Goal: Contribute content: Contribute content

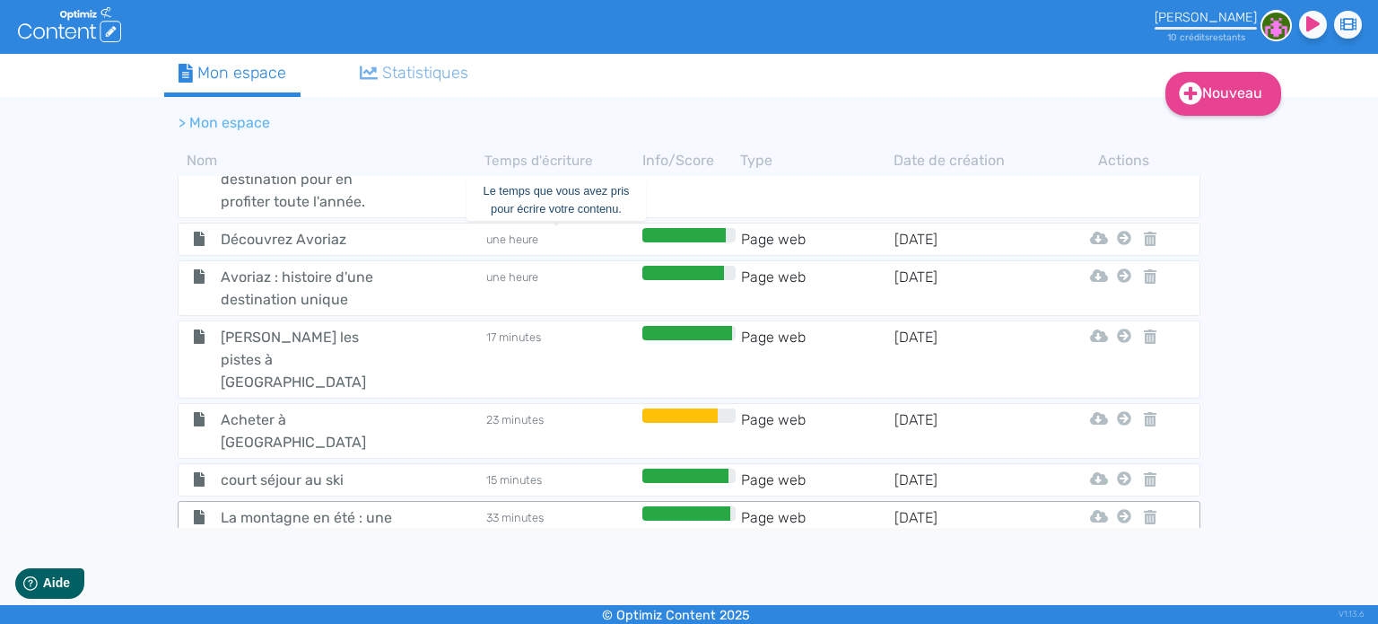
scroll to position [3046, 0]
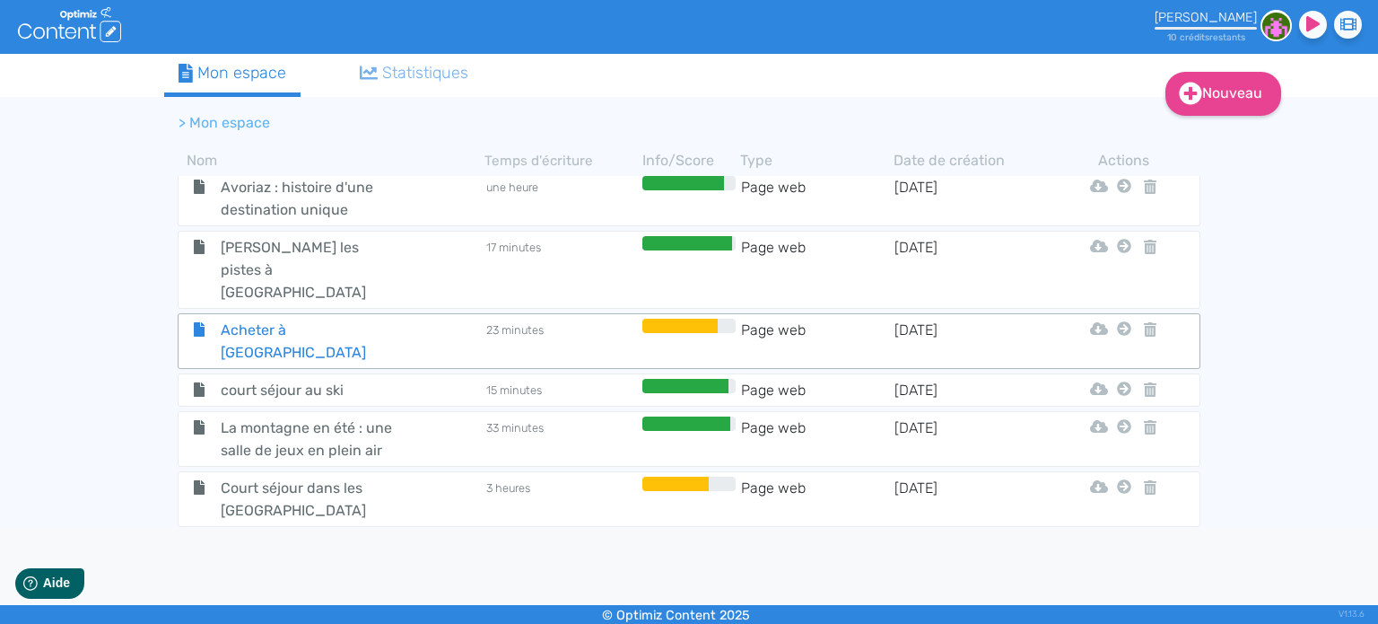
click at [309, 319] on span "Acheter à [GEOGRAPHIC_DATA]" at bounding box center [308, 341] width 202 height 45
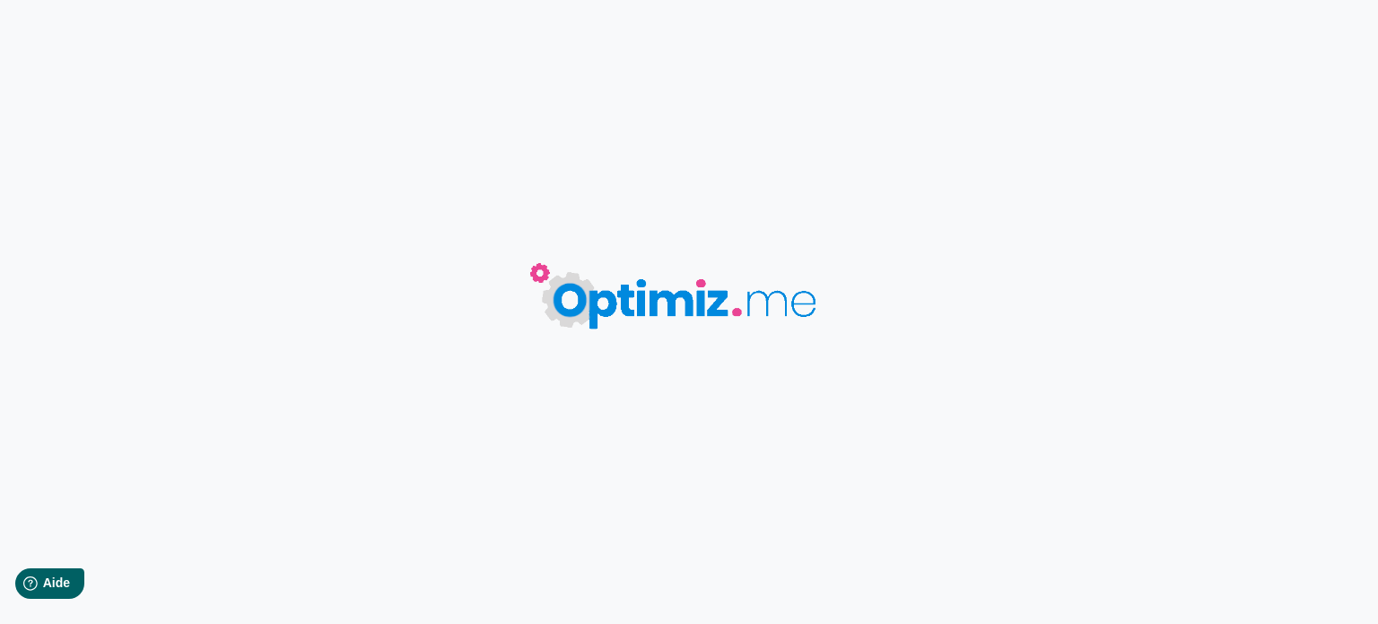
type input "Acheter à [GEOGRAPHIC_DATA]"
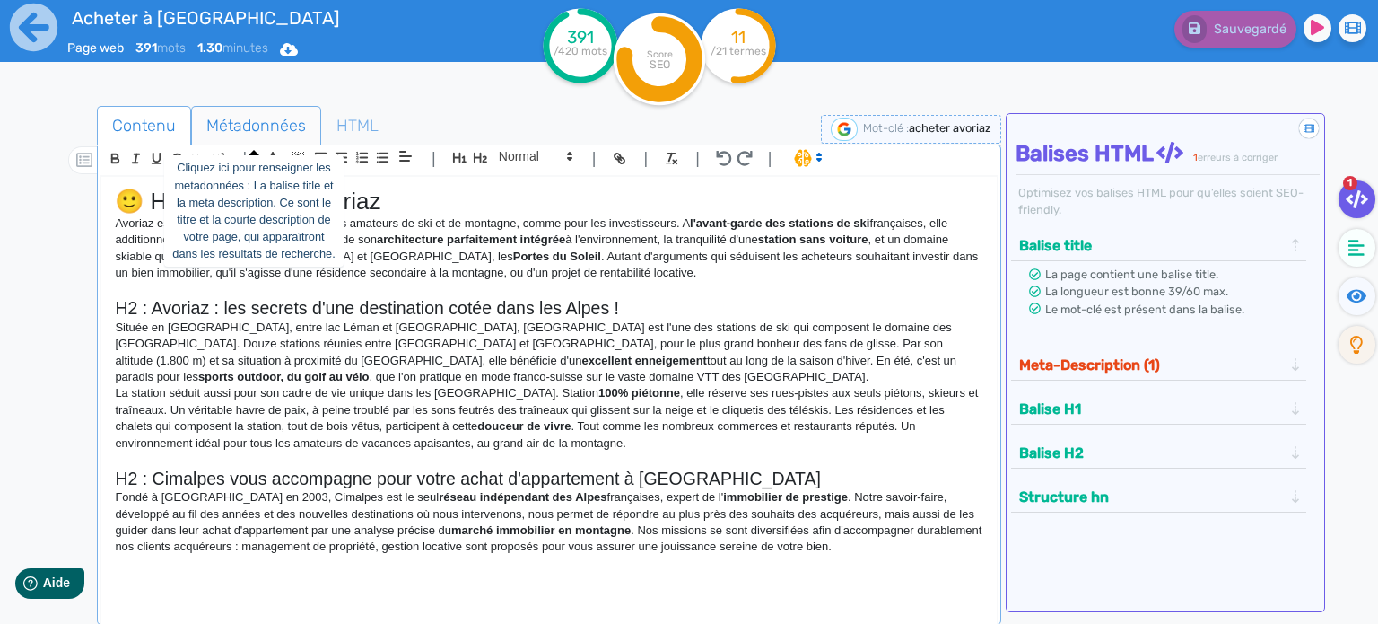
click at [258, 123] on span "Métadonnées" at bounding box center [256, 125] width 128 height 48
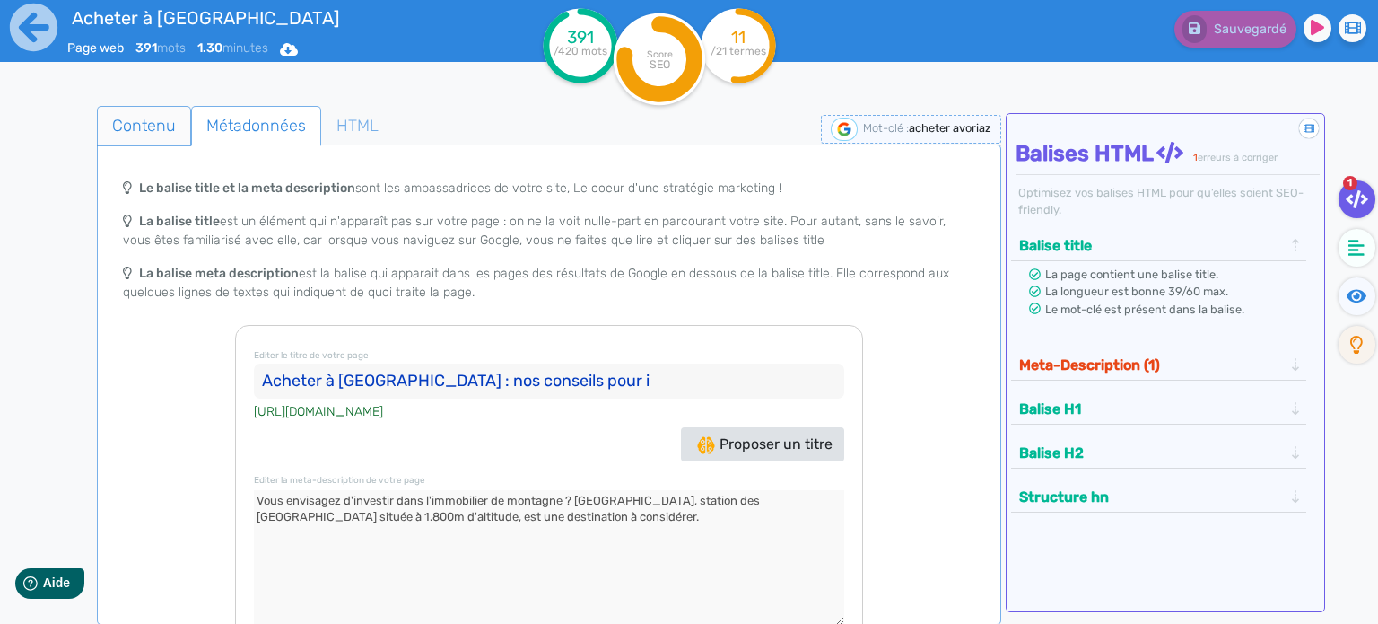
click at [153, 140] on span "Contenu" at bounding box center [144, 125] width 92 height 48
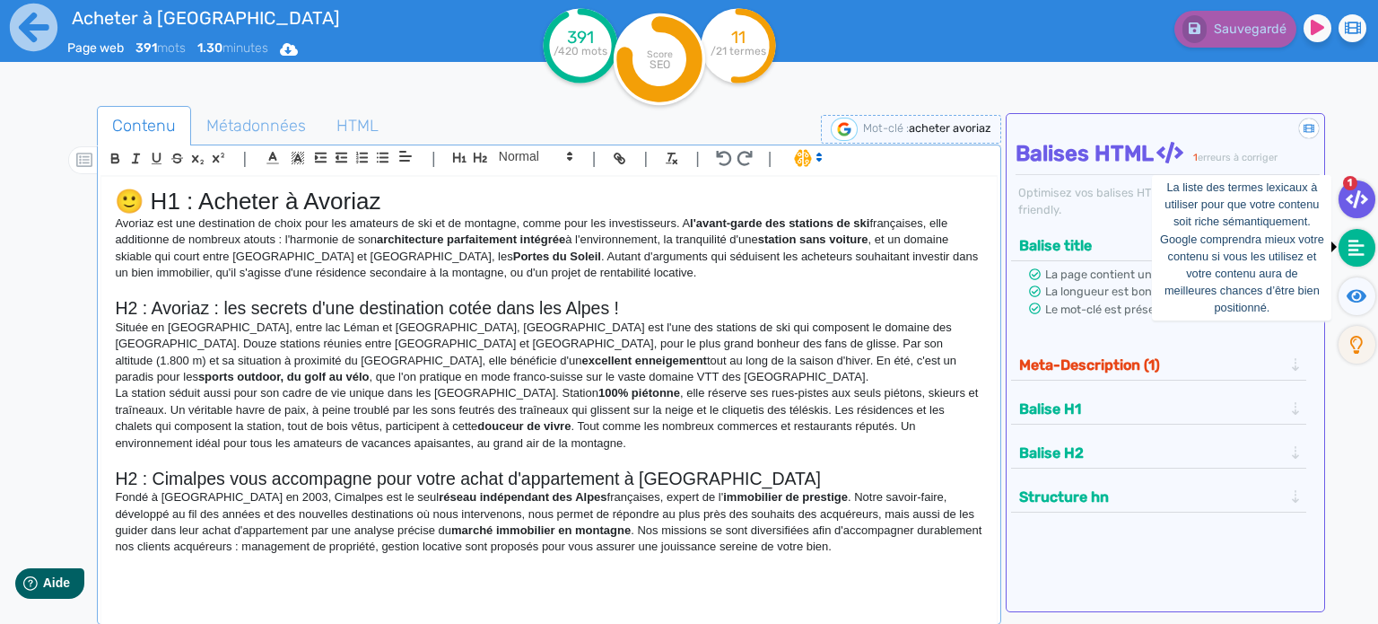
click at [1357, 240] on icon at bounding box center [1357, 248] width 16 height 16
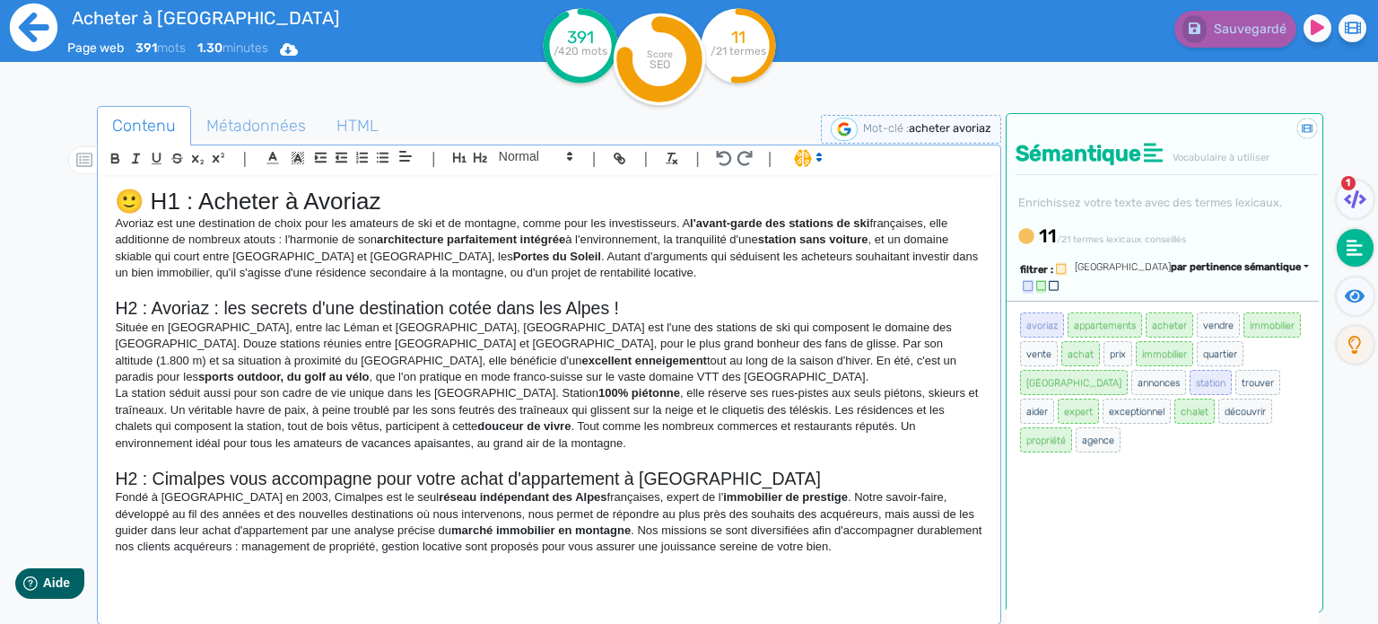
click at [29, 17] on icon at bounding box center [33, 27] width 49 height 49
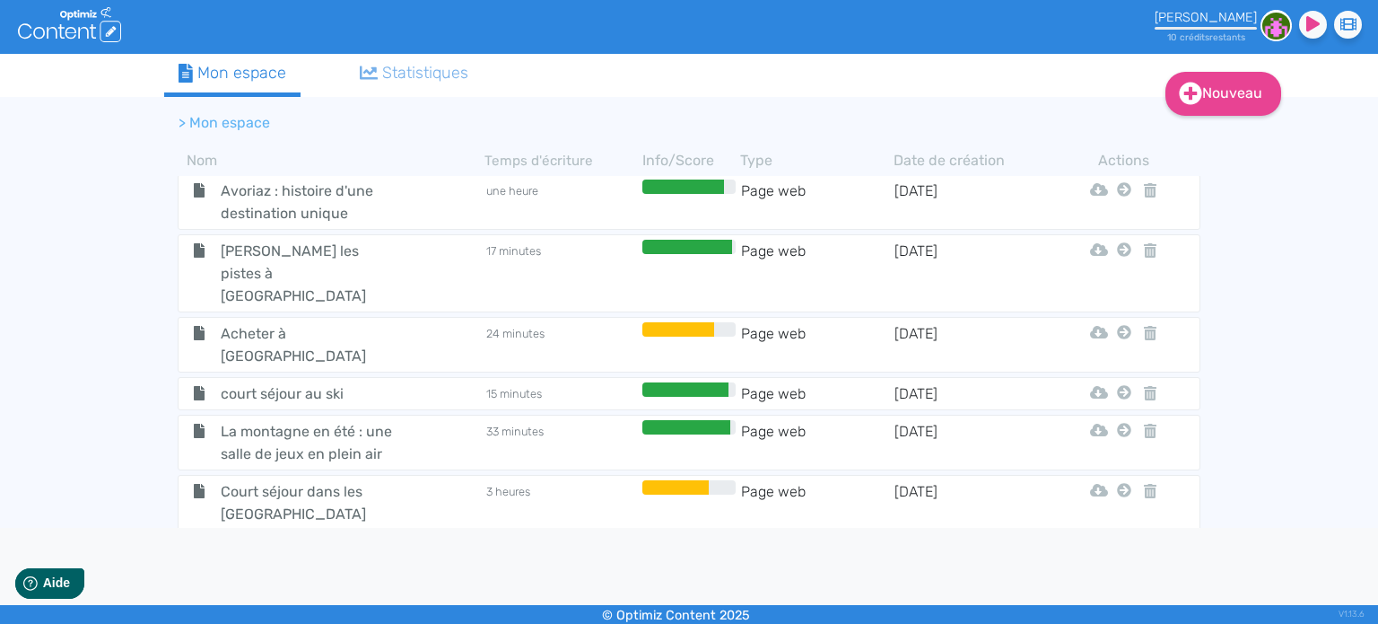
scroll to position [3135, 0]
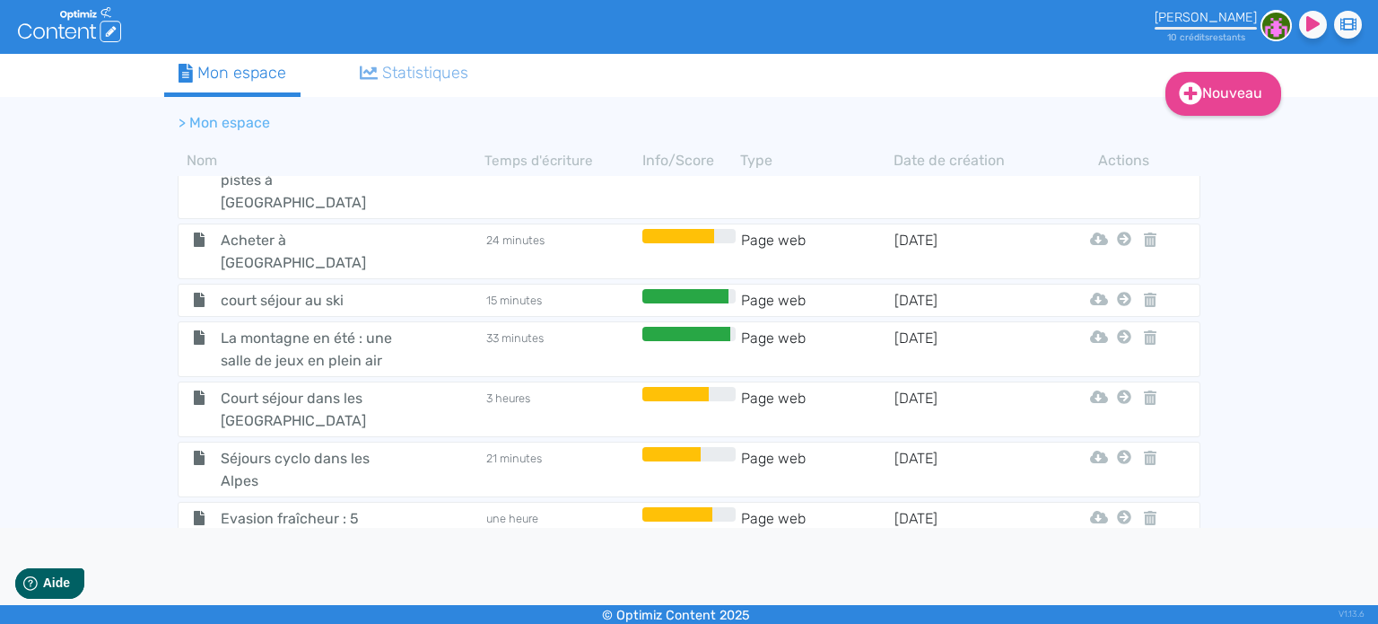
click at [313, 567] on span "Les plus beaux paysages de montagne sous la neige" at bounding box center [308, 600] width 202 height 67
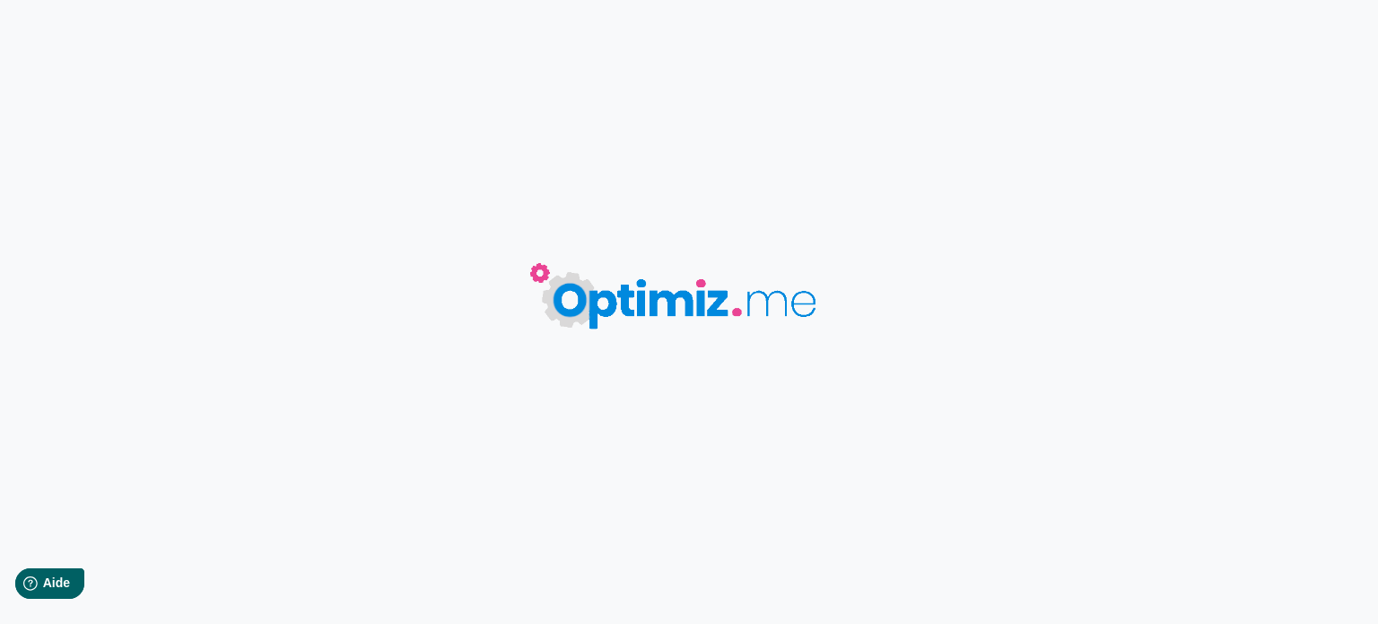
type input "Les plus beaux paysages de montagne sous la neige"
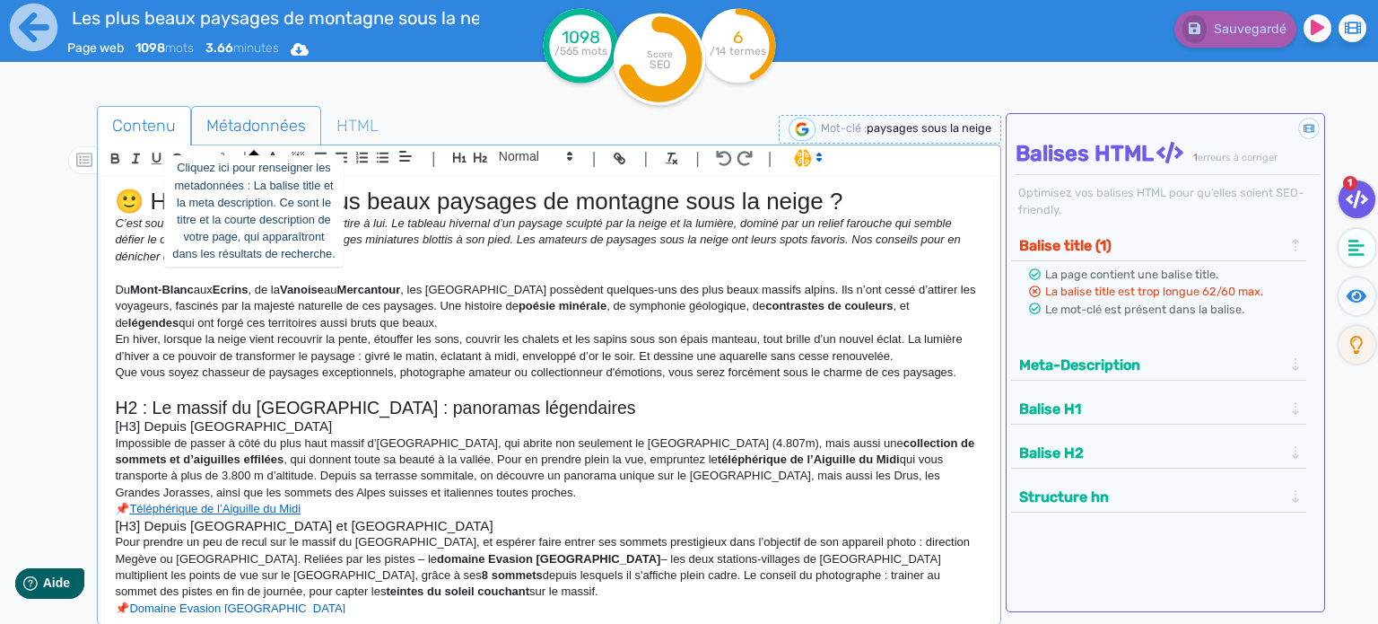
click at [251, 126] on span "Métadonnées" at bounding box center [256, 125] width 128 height 48
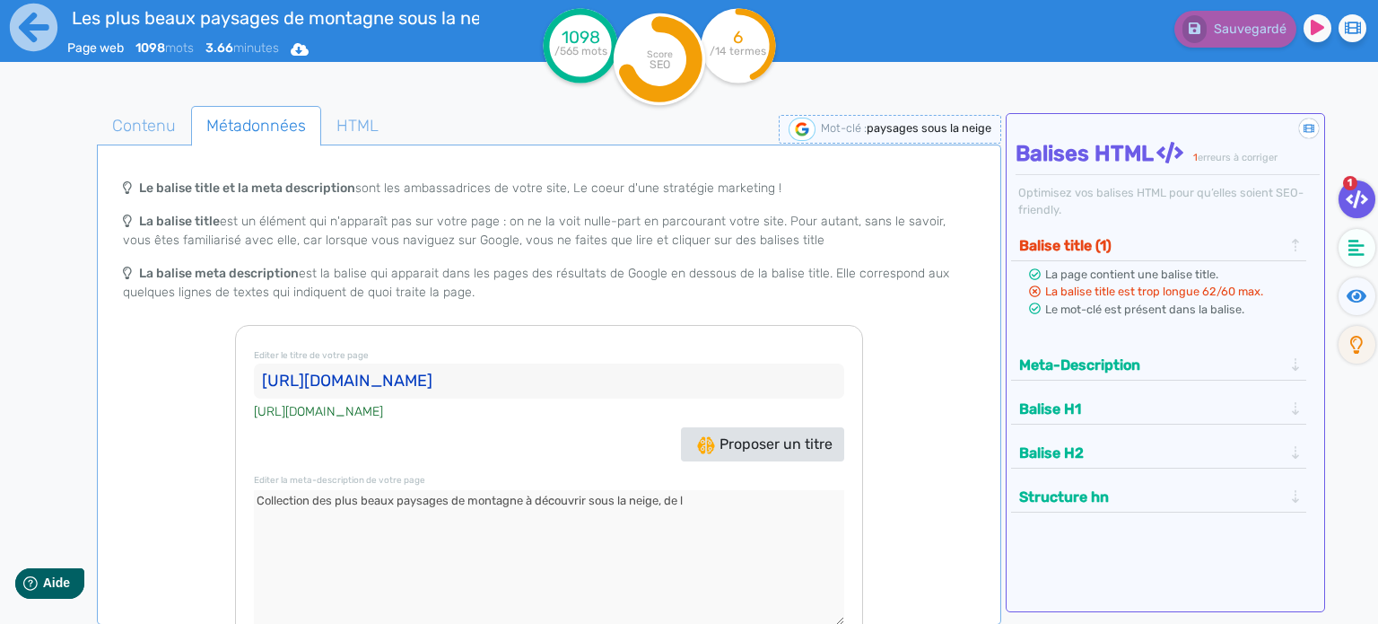
click at [366, 411] on cite "[URL][DOMAIN_NAME]" at bounding box center [318, 411] width 129 height 19
click at [375, 411] on cite "[URL][DOMAIN_NAME]" at bounding box center [318, 411] width 129 height 19
click at [341, 391] on input "[URL][DOMAIN_NAME]" at bounding box center [549, 381] width 590 height 36
drag, startPoint x: 262, startPoint y: 379, endPoint x: 440, endPoint y: 391, distance: 178.1
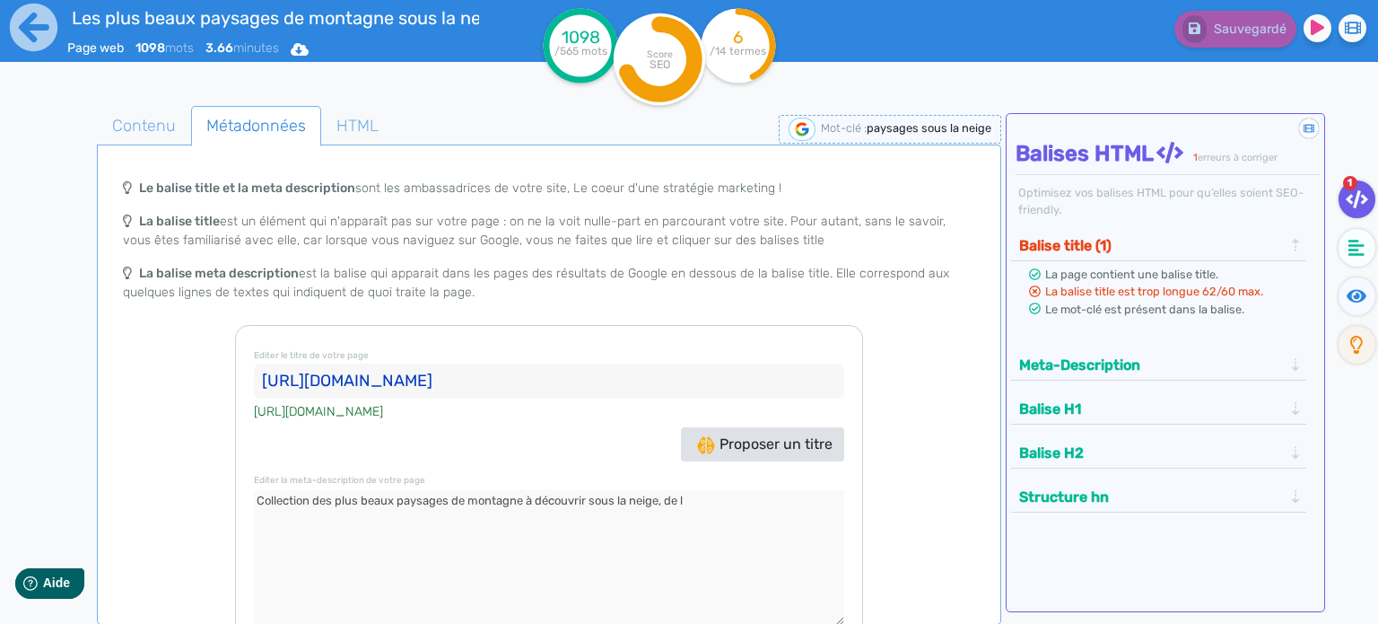
click at [440, 391] on input "[URL][DOMAIN_NAME]" at bounding box center [549, 381] width 590 height 36
type input "/blog-alpsliving/paysages-sous-la-neige"
click at [159, 126] on span "Contenu" at bounding box center [144, 125] width 92 height 48
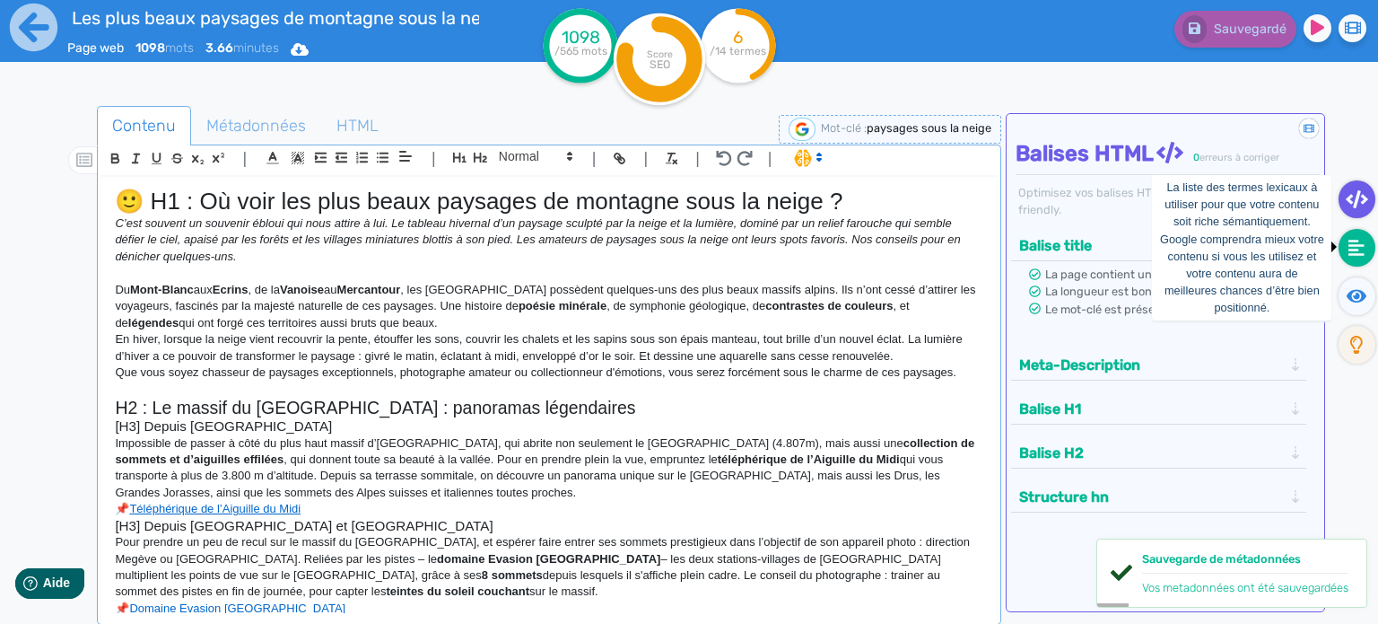
click at [1361, 252] on icon at bounding box center [1357, 248] width 16 height 16
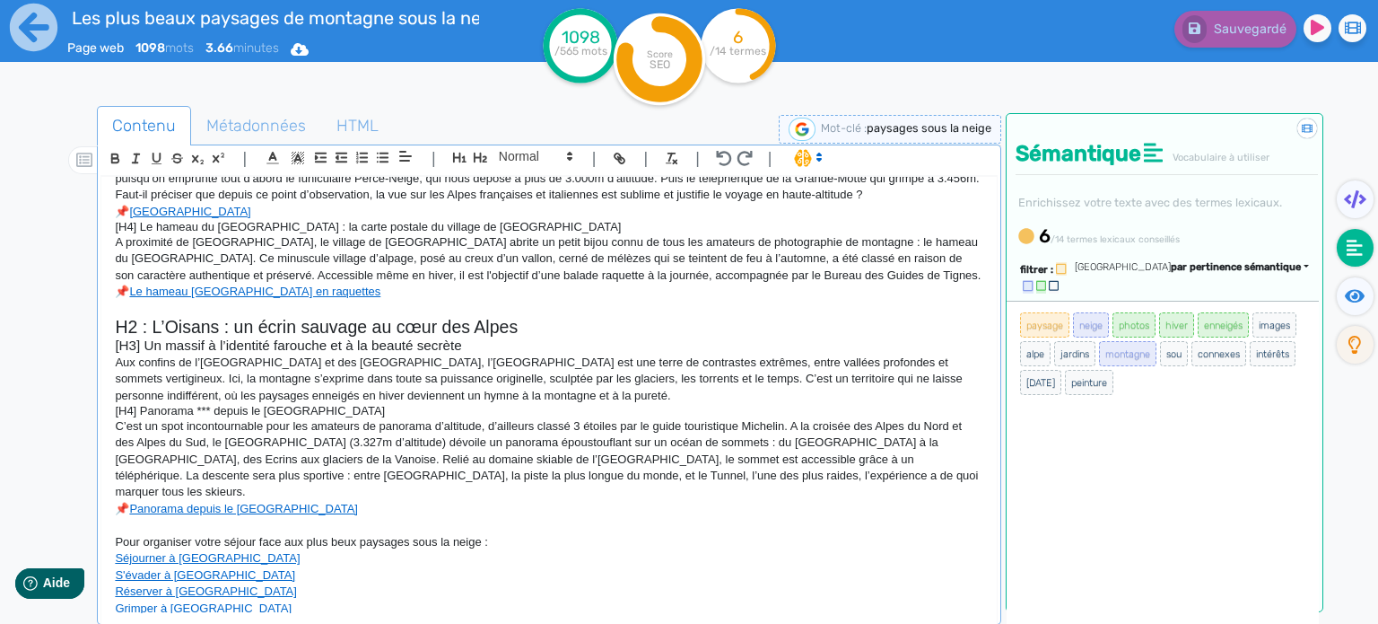
scroll to position [747, 0]
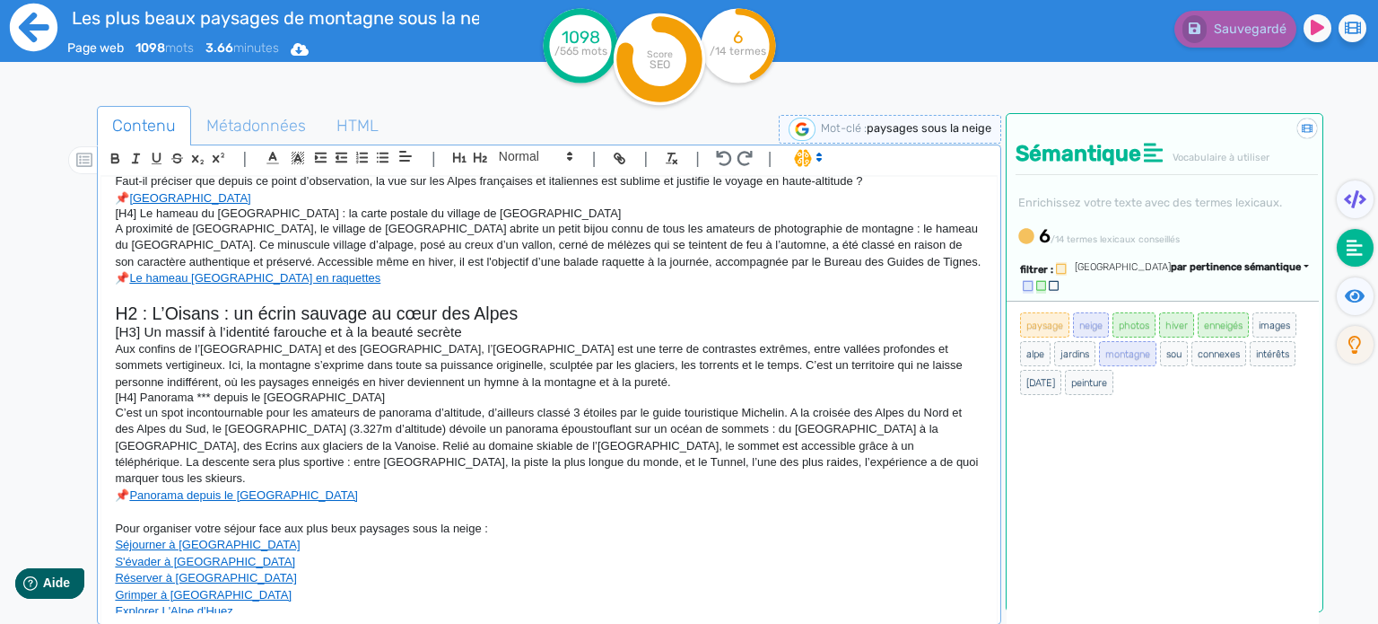
click at [39, 35] on icon at bounding box center [34, 28] width 48 height 48
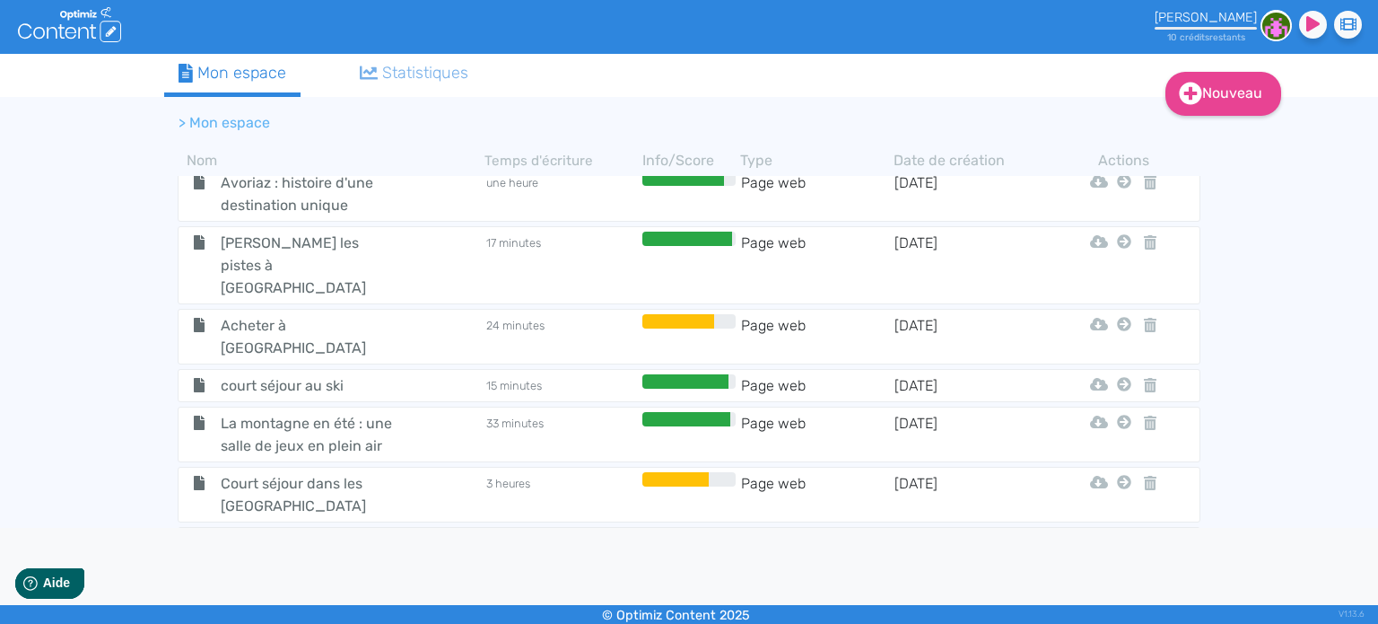
scroll to position [3135, 0]
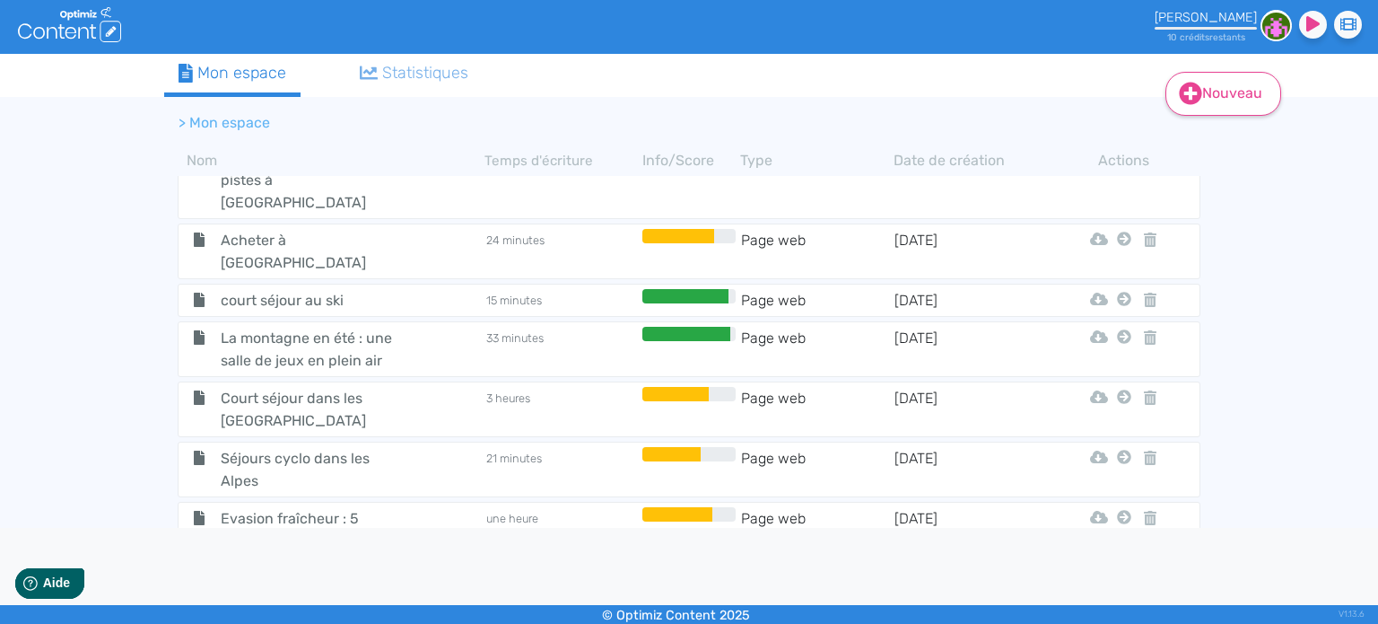
click at [1228, 96] on link "Nouveau" at bounding box center [1224, 94] width 116 height 44
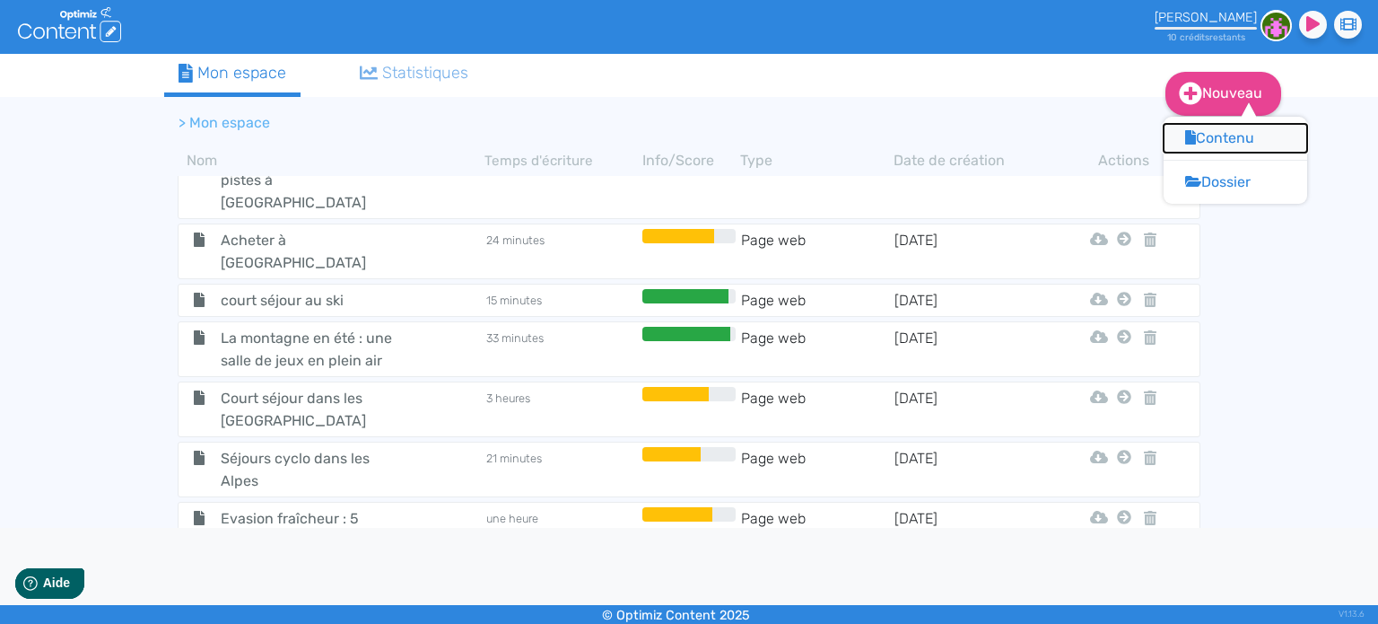
click at [1212, 133] on button "Contenu" at bounding box center [1236, 138] width 144 height 29
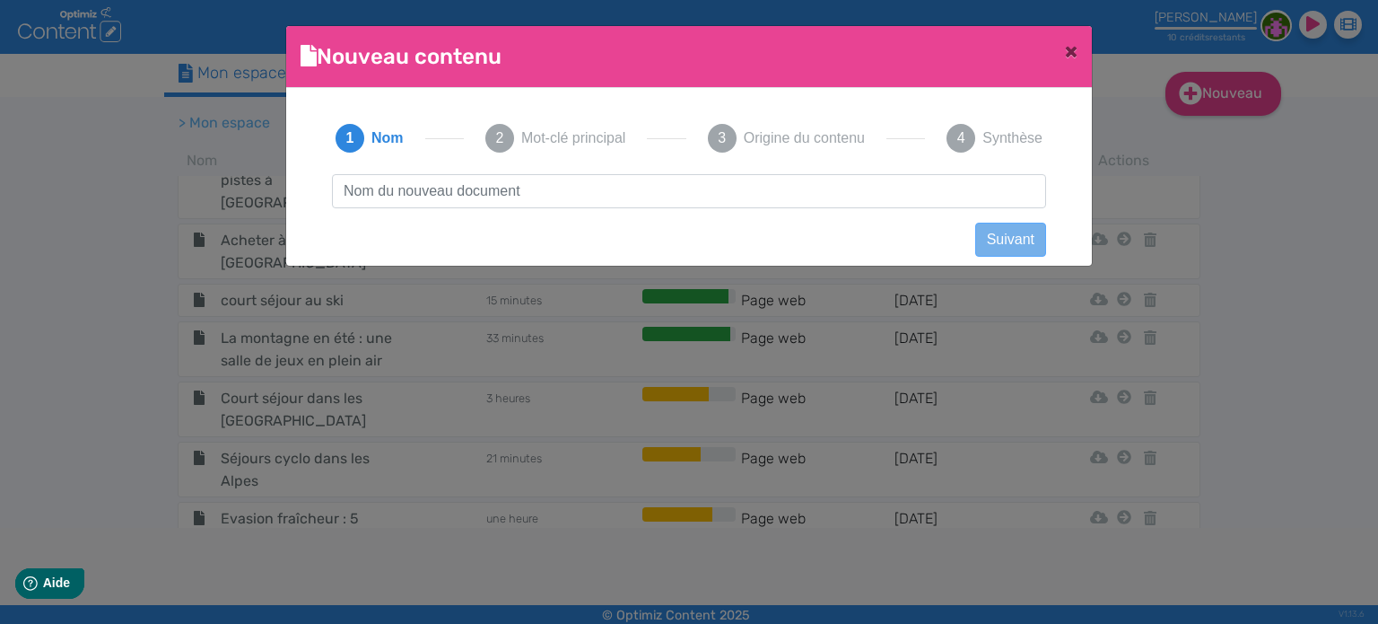
scroll to position [0, 0]
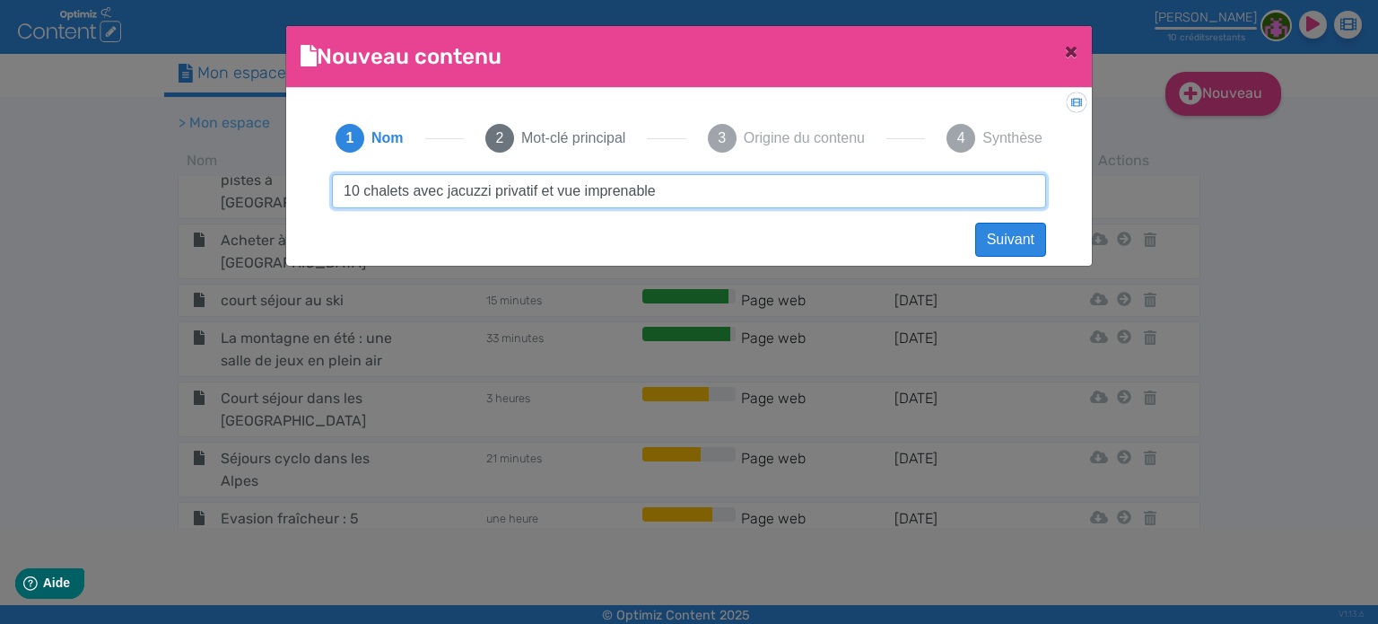
type input "10 chalets avec jacuzzi privatif et vue imprenable"
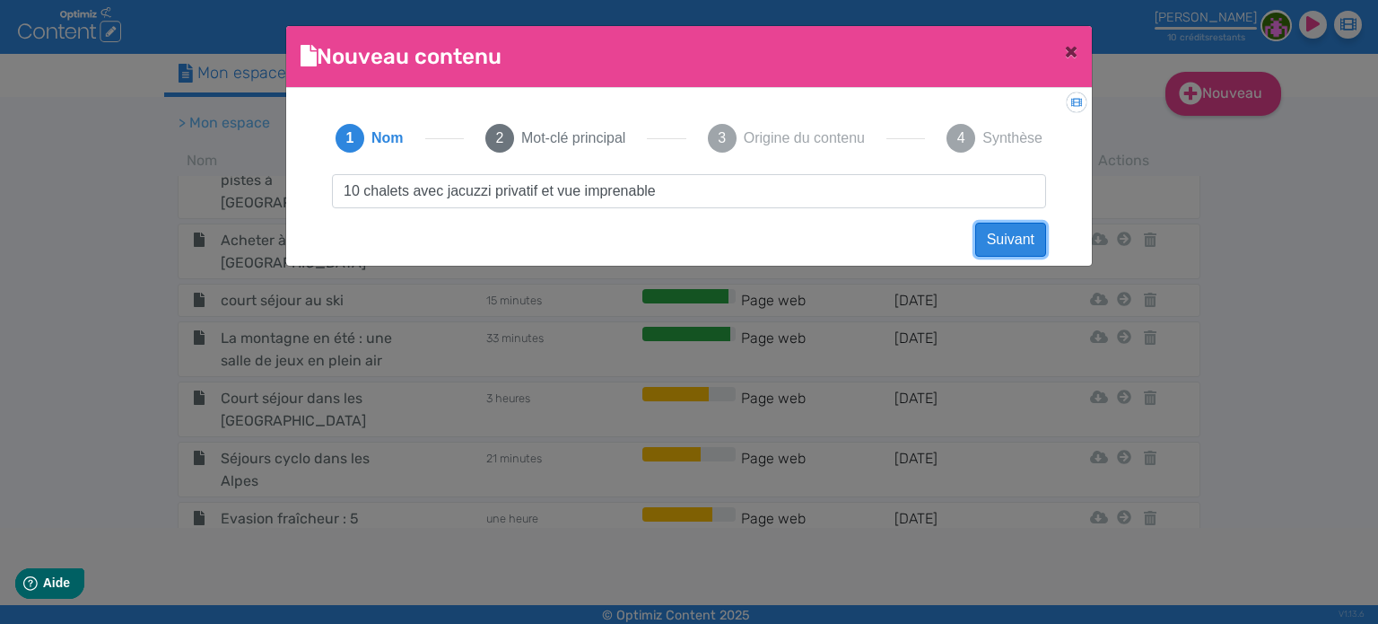
click at [1026, 240] on button "Suivant" at bounding box center [1010, 240] width 71 height 34
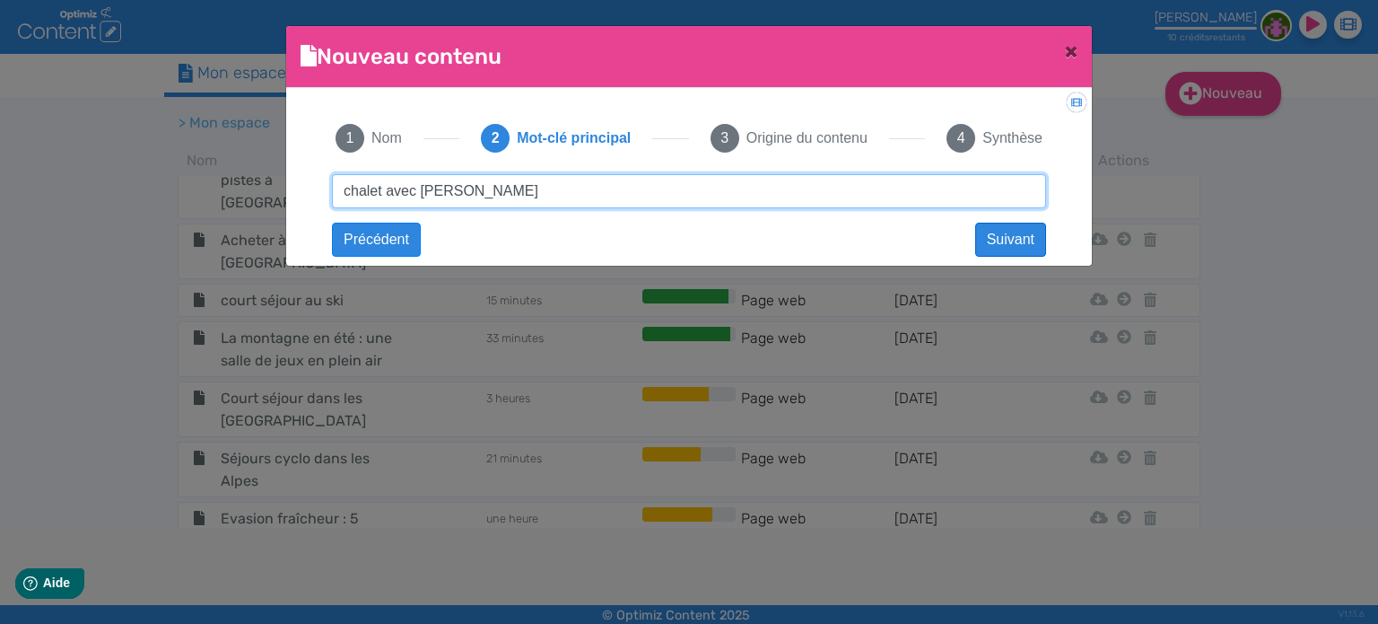
type input "chalet avec [PERSON_NAME]"
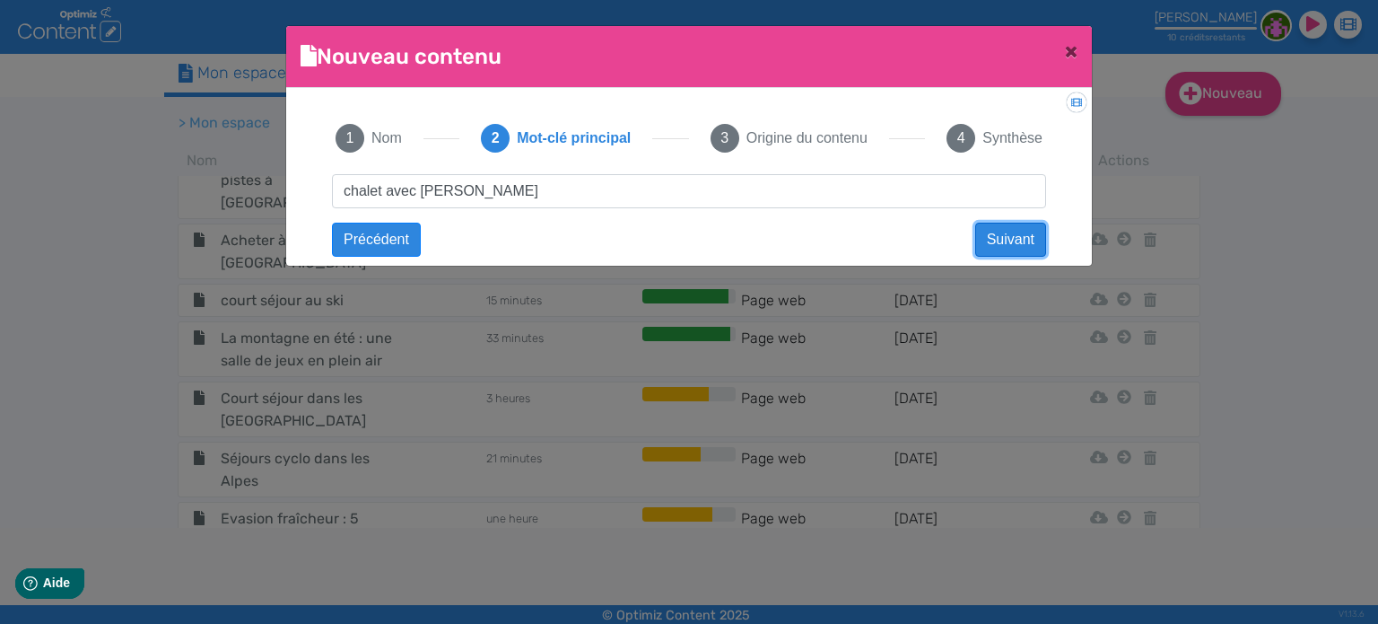
click at [1018, 241] on button "Suivant" at bounding box center [1010, 240] width 71 height 34
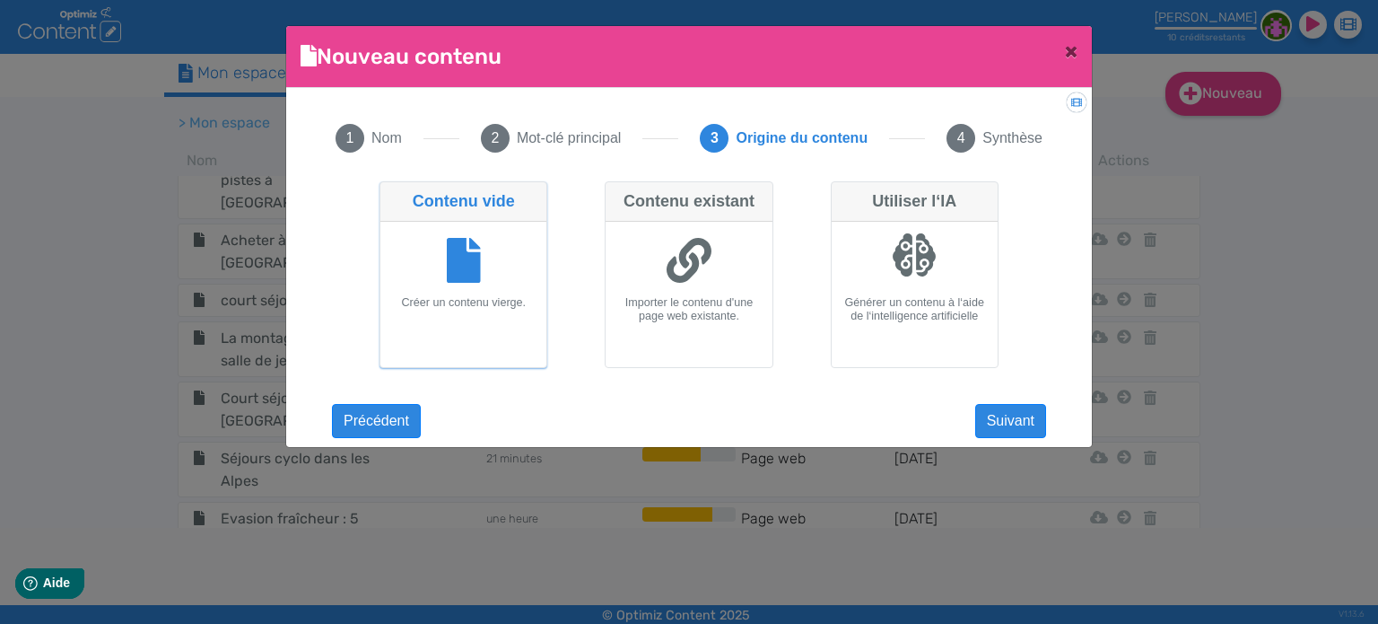
click at [469, 272] on icon at bounding box center [464, 260] width 34 height 45
click at [391, 193] on input "Contenu vide Créer un contenu vierge." at bounding box center [386, 187] width 12 height 12
click at [729, 258] on div at bounding box center [689, 262] width 152 height 67
click at [616, 193] on input "Contenu existant Importer le contenu d'une page web existante." at bounding box center [611, 187] width 12 height 12
radio input "true"
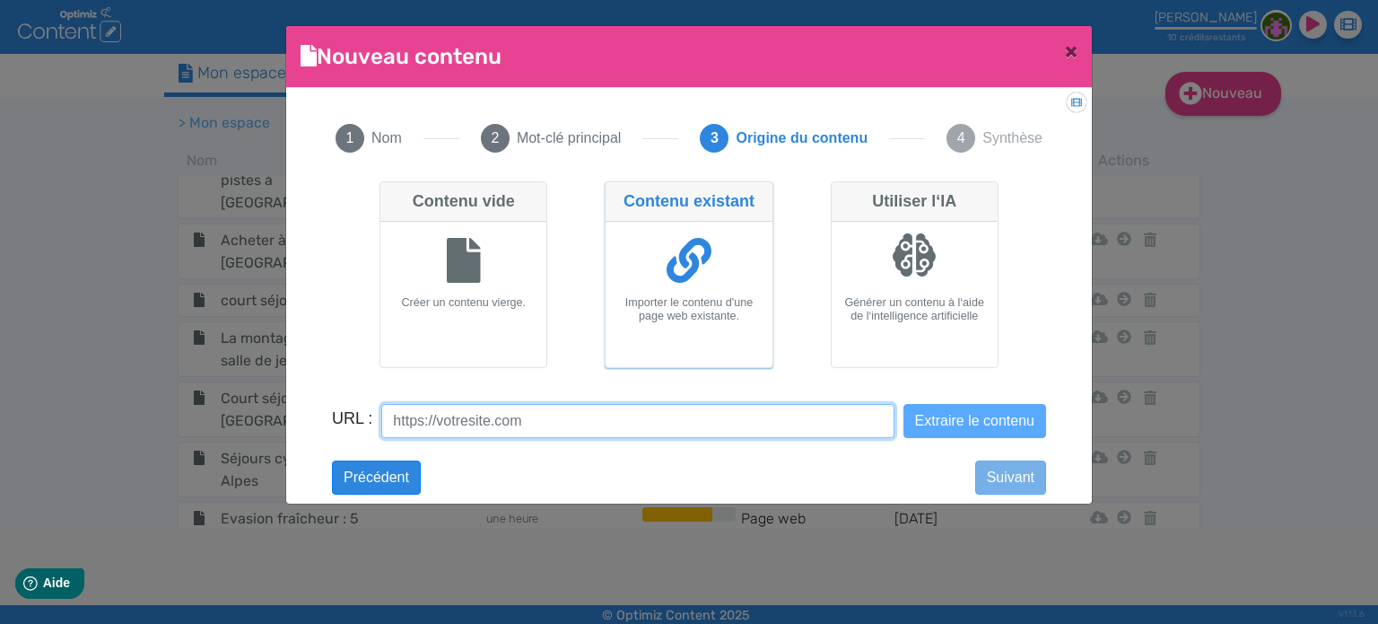
drag, startPoint x: 571, startPoint y: 423, endPoint x: 289, endPoint y: 434, distance: 282.0
click at [289, 434] on div "Didacticiel: Créer un document 1 Nom 2 Mot-clé principal 3 Origine du contenu 4…" at bounding box center [689, 290] width 806 height 405
paste input "[URL][DOMAIN_NAME]"
type input "[URL][DOMAIN_NAME]"
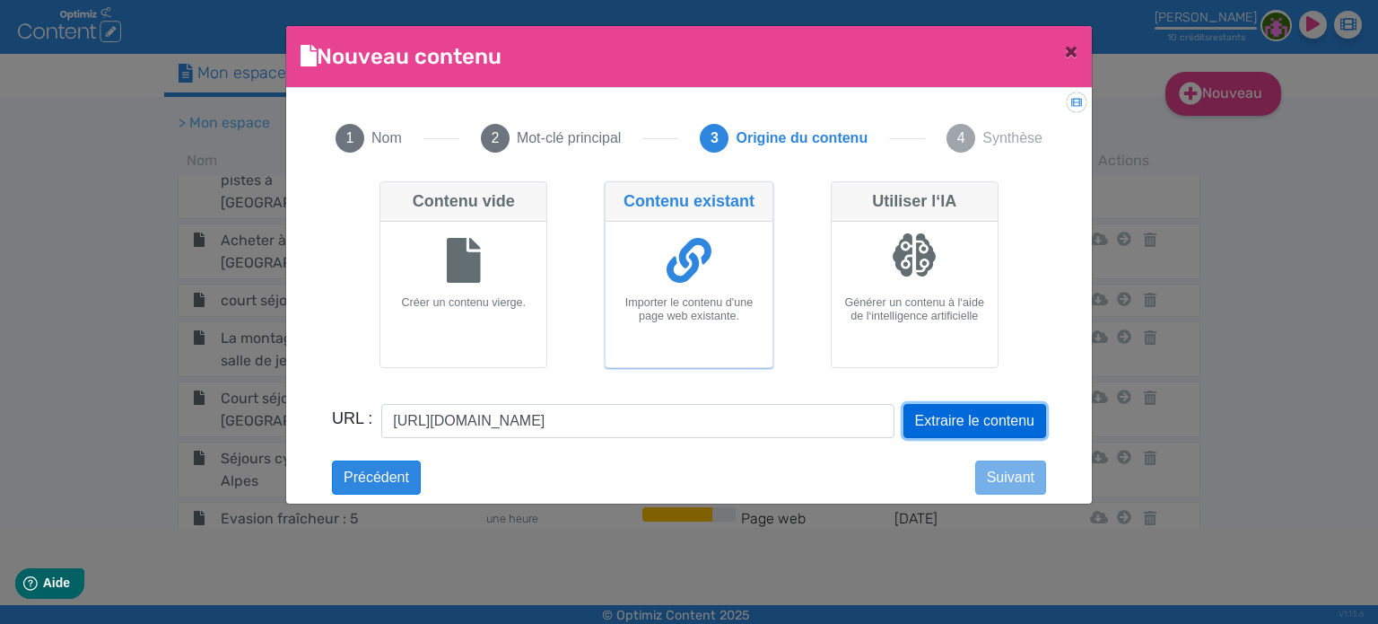
click at [937, 419] on button "Extraire le contenu" at bounding box center [975, 421] width 143 height 34
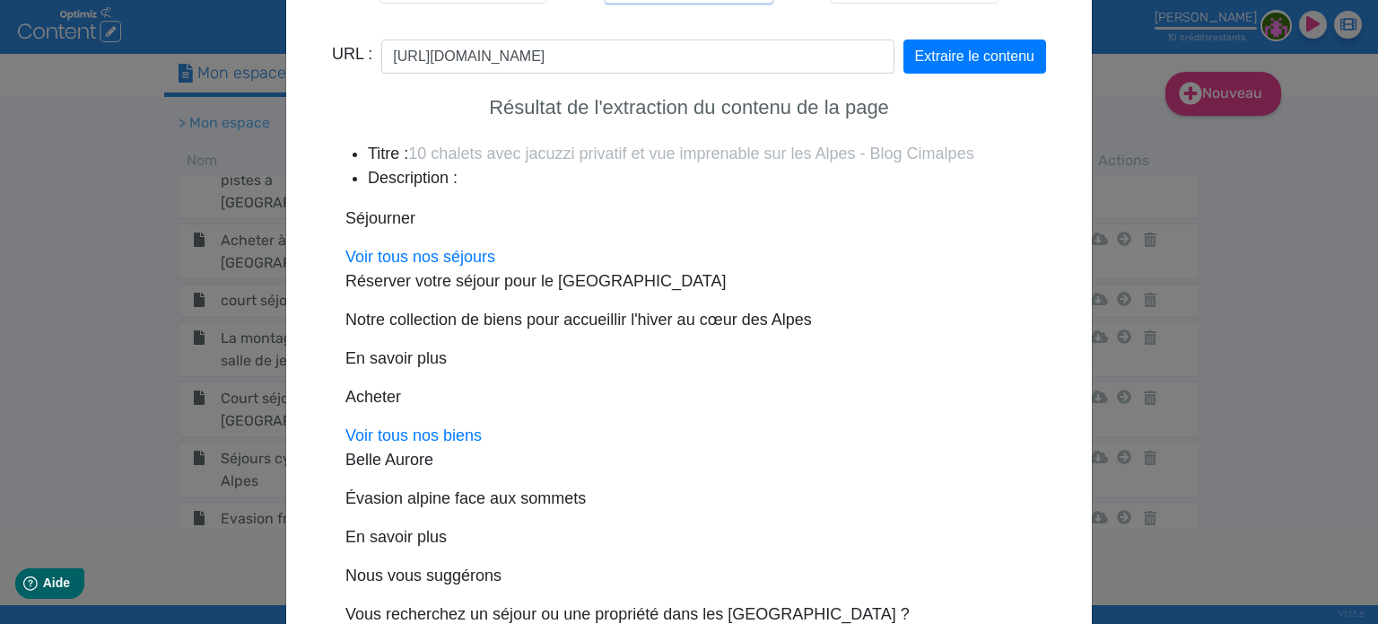
scroll to position [480, 0]
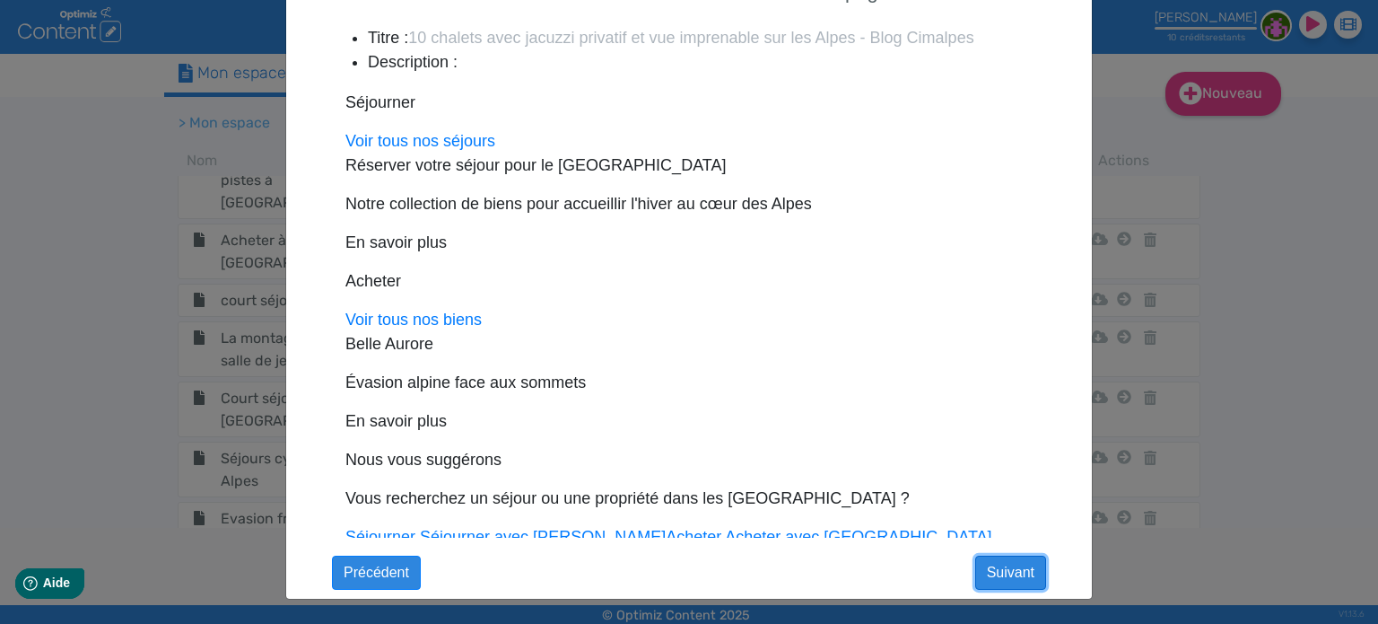
click at [998, 576] on button "Suivant" at bounding box center [1010, 572] width 71 height 34
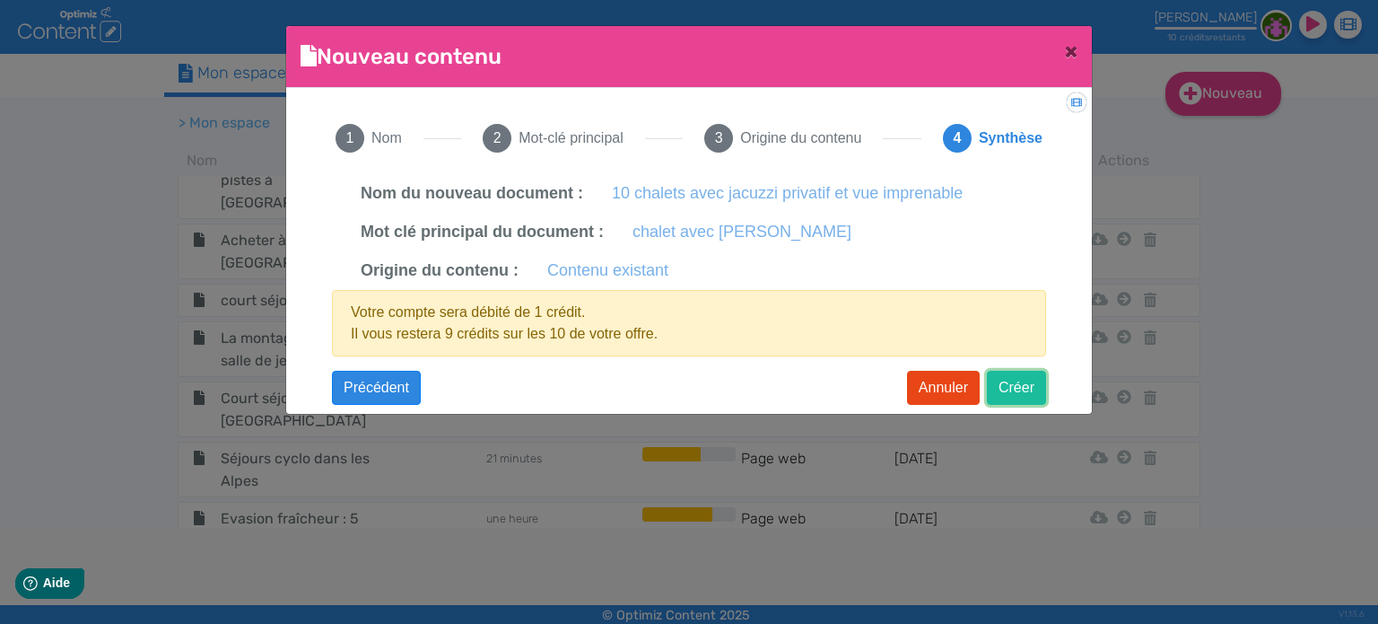
click at [1039, 384] on button "Créer" at bounding box center [1016, 388] width 59 height 34
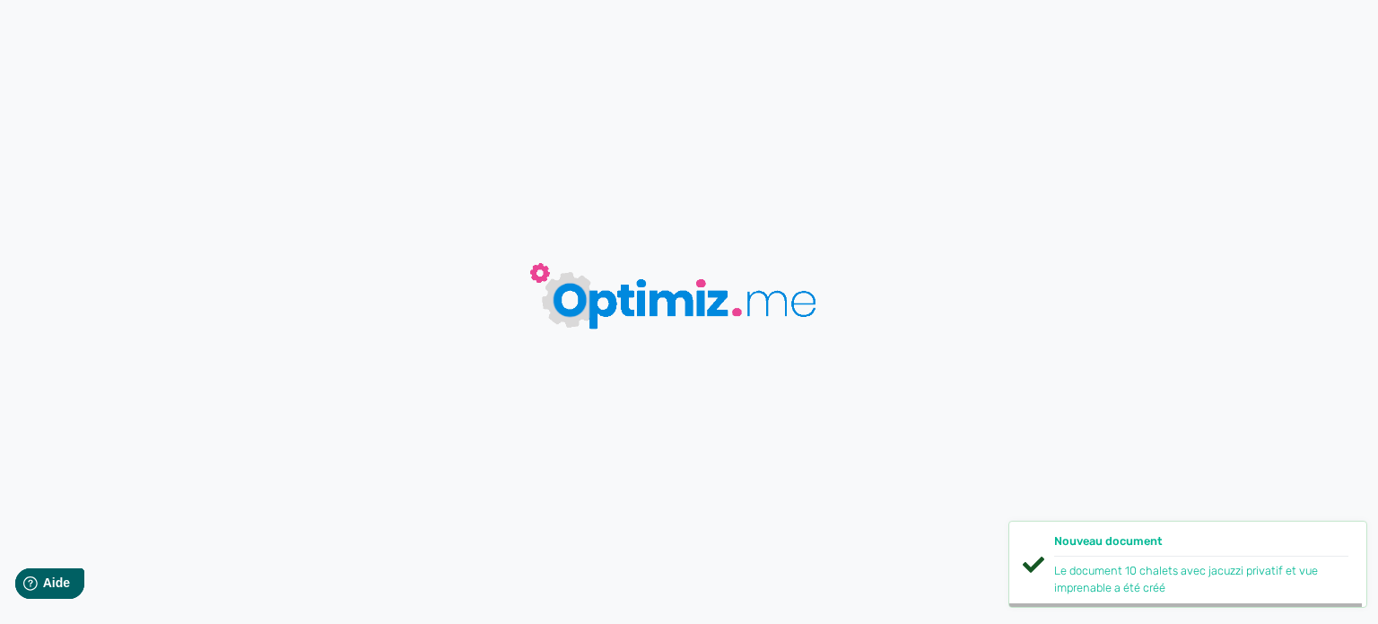
type input "10 chalets avec jacuzzi privatif et vue imprenable"
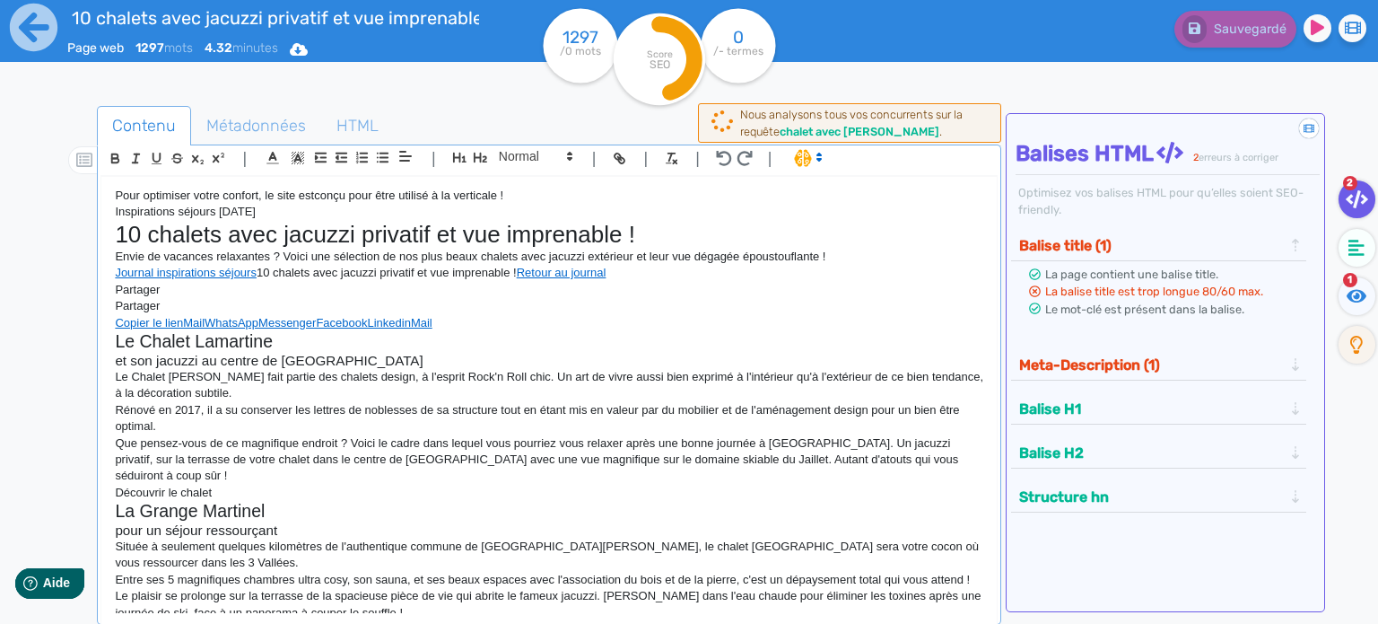
drag, startPoint x: 295, startPoint y: 213, endPoint x: 89, endPoint y: 193, distance: 207.3
click at [89, 193] on div "Contenu Métadonnées HTML | | H3 H4 H5 H6 Normal | | | | Pour optimiser votre co…" at bounding box center [715, 418] width 1326 height 635
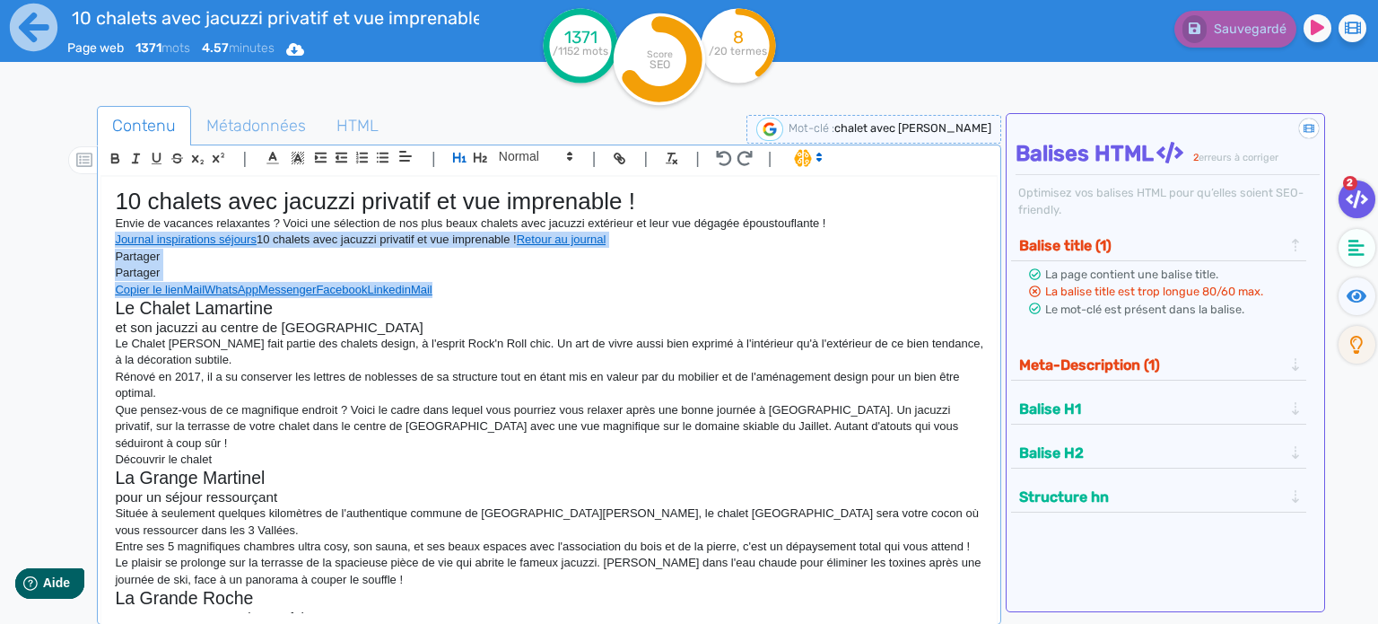
drag, startPoint x: 483, startPoint y: 289, endPoint x: 97, endPoint y: 240, distance: 389.0
click at [97, 240] on div "| | H3 H4 H5 H6 Normal | | | | 10 chalets avec jacuzzi privatif et vue imprenab…" at bounding box center [549, 384] width 905 height 480
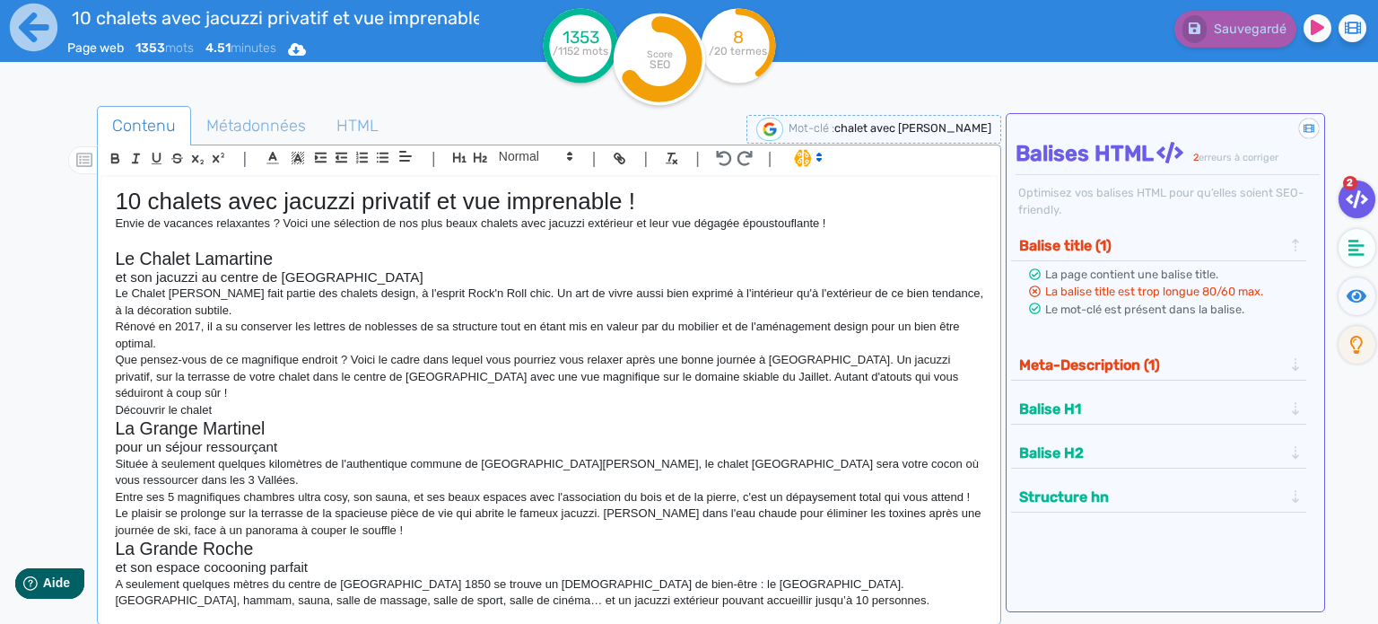
click at [244, 278] on h3 "et son jacuzzi au centre de [GEOGRAPHIC_DATA]" at bounding box center [549, 277] width 869 height 16
click at [232, 249] on h2 "Le Chalet Lamartine" at bounding box center [549, 259] width 869 height 21
click at [147, 205] on h1 "10 chalets avec jacuzzi privatif et vue imprenable !" at bounding box center [549, 202] width 869 height 28
click at [116, 258] on h2 "Le Chalet Lamartine" at bounding box center [549, 259] width 869 height 21
click at [109, 275] on div "10 chalets avec jacuzzi privatif et vue imprenable ! Envie de vacances relaxant…" at bounding box center [549, 395] width 896 height 437
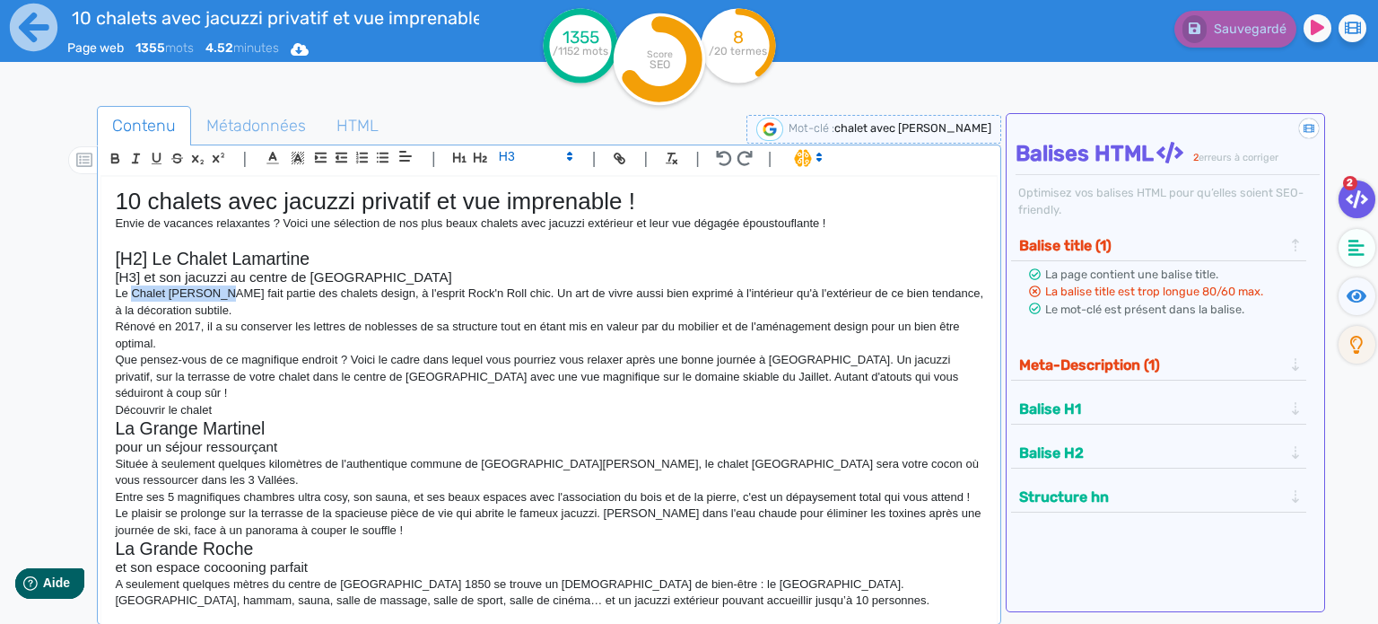
drag, startPoint x: 132, startPoint y: 293, endPoint x: 217, endPoint y: 296, distance: 85.3
click at [217, 296] on p "Le Chalet [PERSON_NAME] fait partie des chalets design, à l'esprit Rock'n Roll …" at bounding box center [549, 301] width 869 height 33
click at [625, 162] on icon "button" at bounding box center [619, 158] width 15 height 15
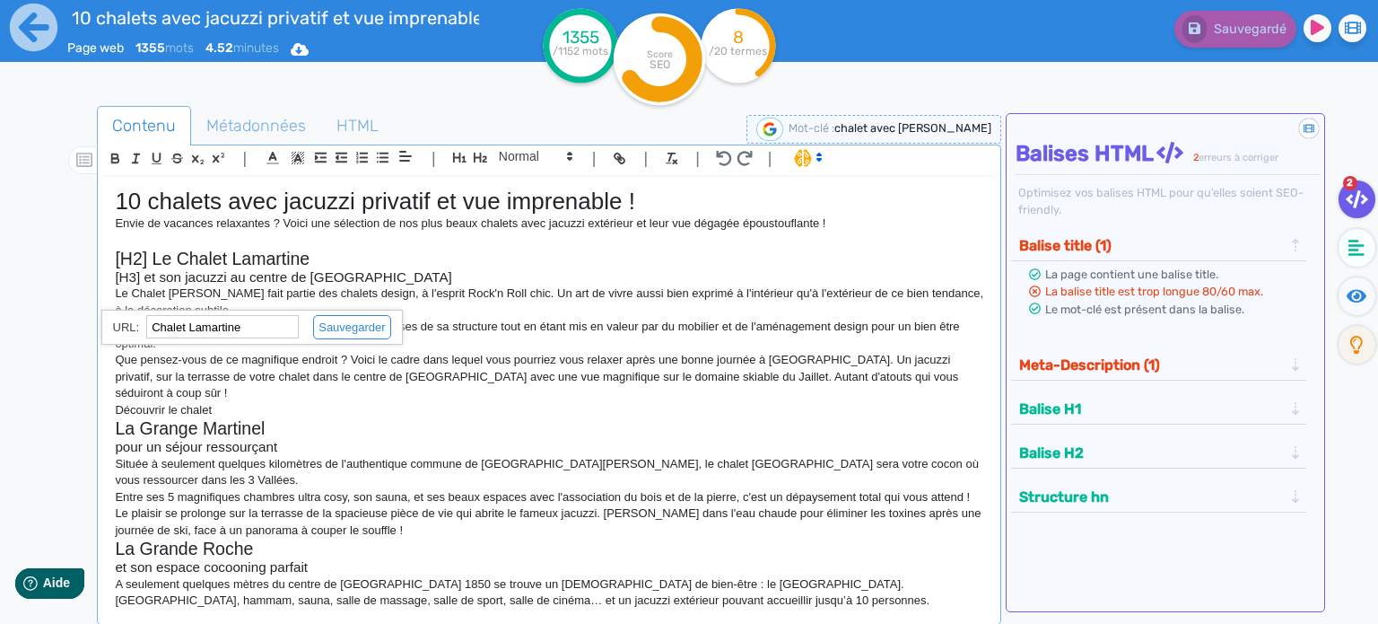
paste input "[URL][DOMAIN_NAME]"
type input "[URL][DOMAIN_NAME]"
click at [333, 333] on link at bounding box center [345, 326] width 92 height 13
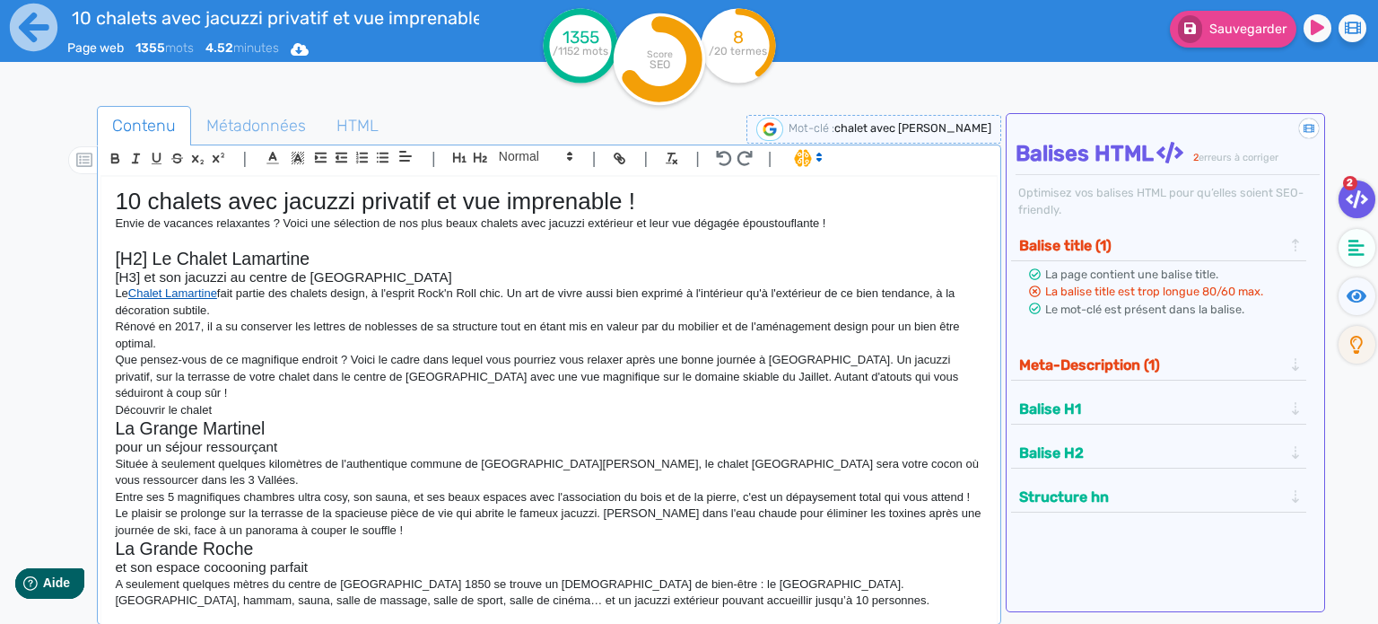
click at [179, 290] on link "Chalet Lamartine" at bounding box center [172, 292] width 89 height 13
click at [336, 323] on link at bounding box center [302, 325] width 66 height 13
click at [343, 323] on link at bounding box center [345, 326] width 92 height 13
click at [514, 290] on p "Le Chalet [PERSON_NAME] fait partie des chalets design, à l'esprit Rock'n Roll …" at bounding box center [549, 301] width 869 height 33
click at [682, 291] on p "Le Chalet [PERSON_NAME] fait partie des chalets design, à l'esprit Rock'n Roll …" at bounding box center [549, 301] width 869 height 33
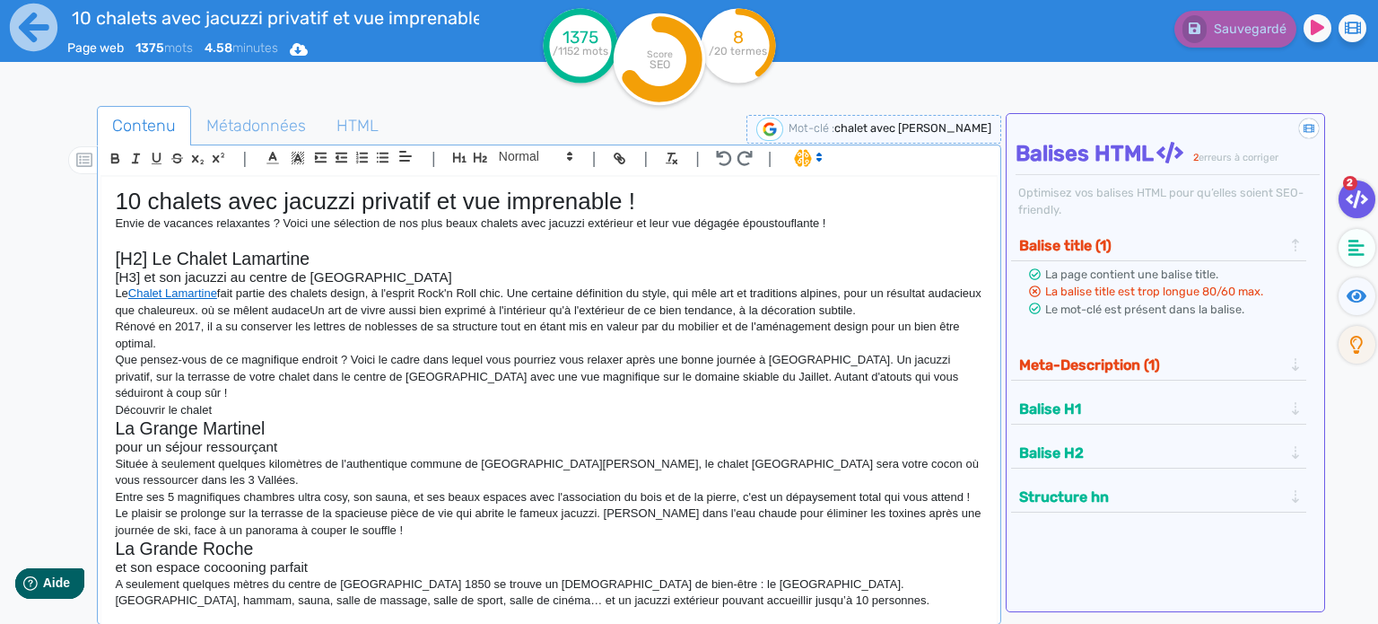
drag, startPoint x: 258, startPoint y: 309, endPoint x: 933, endPoint y: 307, distance: 674.8
click at [933, 307] on p "Le Chalet [PERSON_NAME] fait partie des chalets design, à l'esprit Rock'n Roll …" at bounding box center [549, 301] width 869 height 33
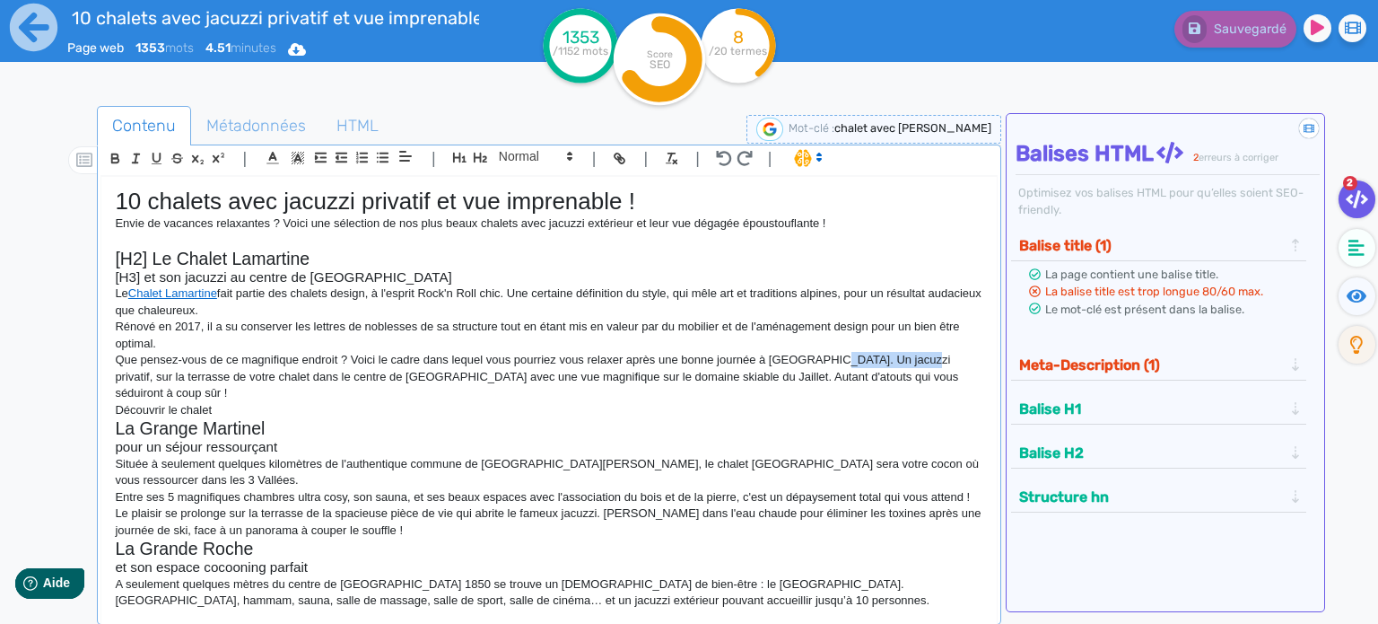
drag, startPoint x: 835, startPoint y: 360, endPoint x: 907, endPoint y: 359, distance: 71.8
click at [907, 359] on p "Que pensez-vous de ce magnifique endroit ? Voici le cadre dans lequel vous pour…" at bounding box center [549, 376] width 869 height 49
click at [115, 156] on icon "button" at bounding box center [115, 158] width 15 height 15
click at [118, 310] on p "Le Chalet [PERSON_NAME] fait partie des chalets design, à l'esprit Rock'n Roll …" at bounding box center [549, 301] width 869 height 33
drag, startPoint x: 425, startPoint y: 292, endPoint x: 505, endPoint y: 293, distance: 79.9
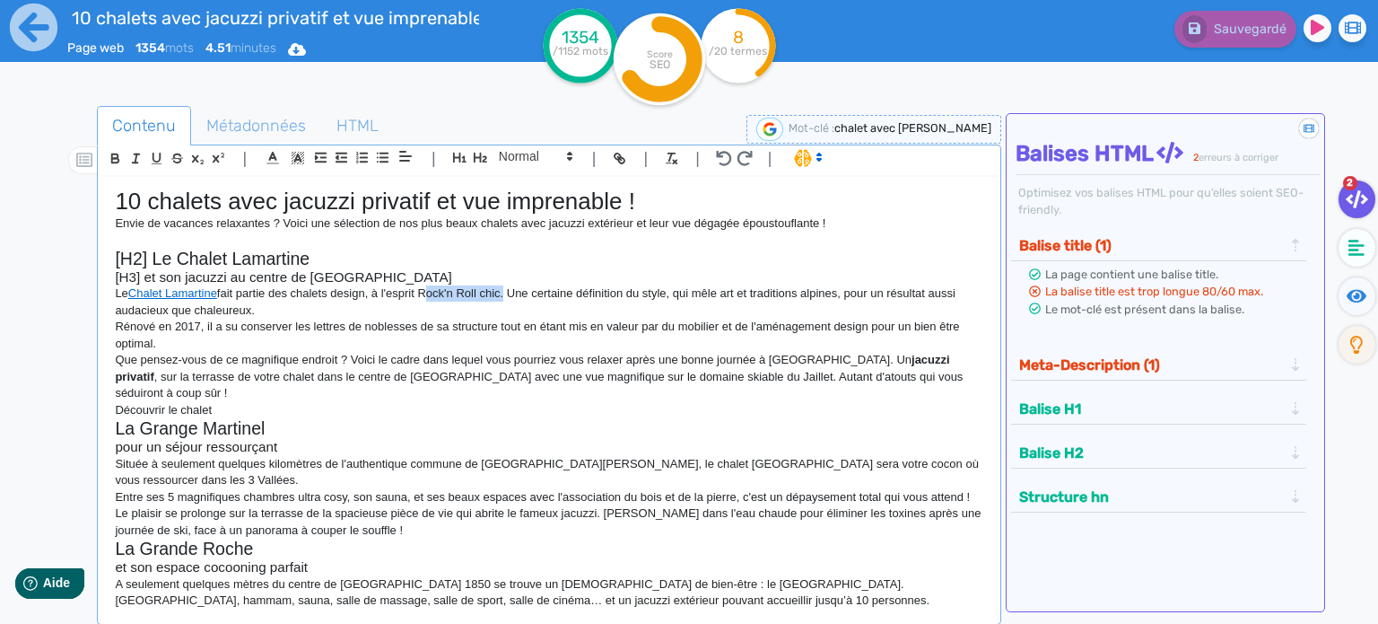
click at [505, 293] on p "Le Chalet [PERSON_NAME] fait partie des chalets design, à l'esprit Rock'n Roll …" at bounding box center [549, 301] width 869 height 33
click at [393, 301] on p "Le Chalet [PERSON_NAME] fait partie des chalets design, à l'esprit Rock'n Roll …" at bounding box center [549, 301] width 869 height 33
drag, startPoint x: 394, startPoint y: 294, endPoint x: 506, endPoint y: 297, distance: 112.2
click at [506, 297] on p "Le Chalet [PERSON_NAME] fait partie des chalets design, à l'esprit Rock'n Roll …" at bounding box center [549, 301] width 869 height 33
click at [113, 161] on icon "button" at bounding box center [115, 158] width 15 height 15
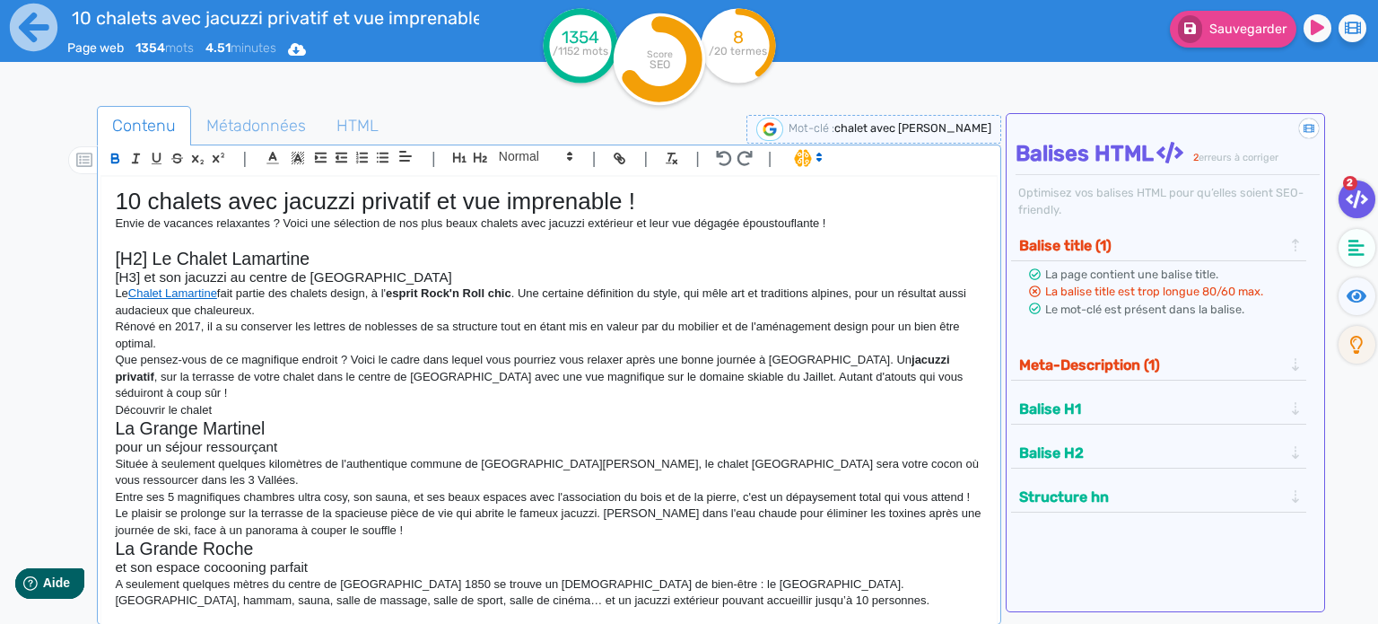
click at [413, 304] on p "Le Chalet [PERSON_NAME] fait partie des chalets design, à l' esprit Rock'n Roll…" at bounding box center [549, 301] width 869 height 33
click at [354, 375] on p "Que pensez-vous de ce magnifique endroit ? Voici le cadre dans lequel vous pour…" at bounding box center [549, 376] width 869 height 49
click at [349, 380] on p "Que pensez-vous de ce magnifique endroit ? Voici le cadre dans lequel vous pour…" at bounding box center [549, 376] width 869 height 49
drag, startPoint x: 334, startPoint y: 373, endPoint x: 372, endPoint y: 373, distance: 38.6
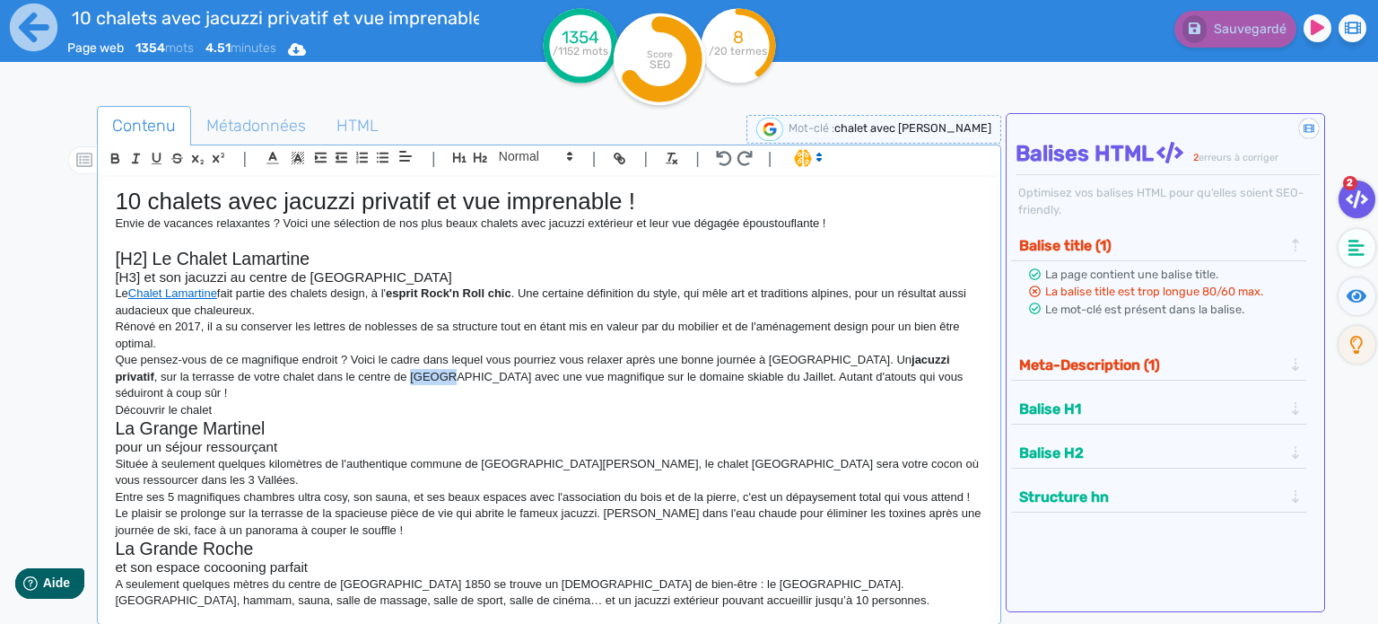
click at [372, 373] on p "Que pensez-vous de ce magnifique endroit ? Voici le cadre dans lequel vous pour…" at bounding box center [549, 376] width 869 height 49
click at [615, 155] on icon "button" at bounding box center [618, 156] width 6 height 6
paste input "[URL][DOMAIN_NAME]"
click at [464, 416] on link at bounding box center [448, 409] width 92 height 13
click at [671, 402] on p "Découvrir le chalet" at bounding box center [549, 410] width 869 height 16
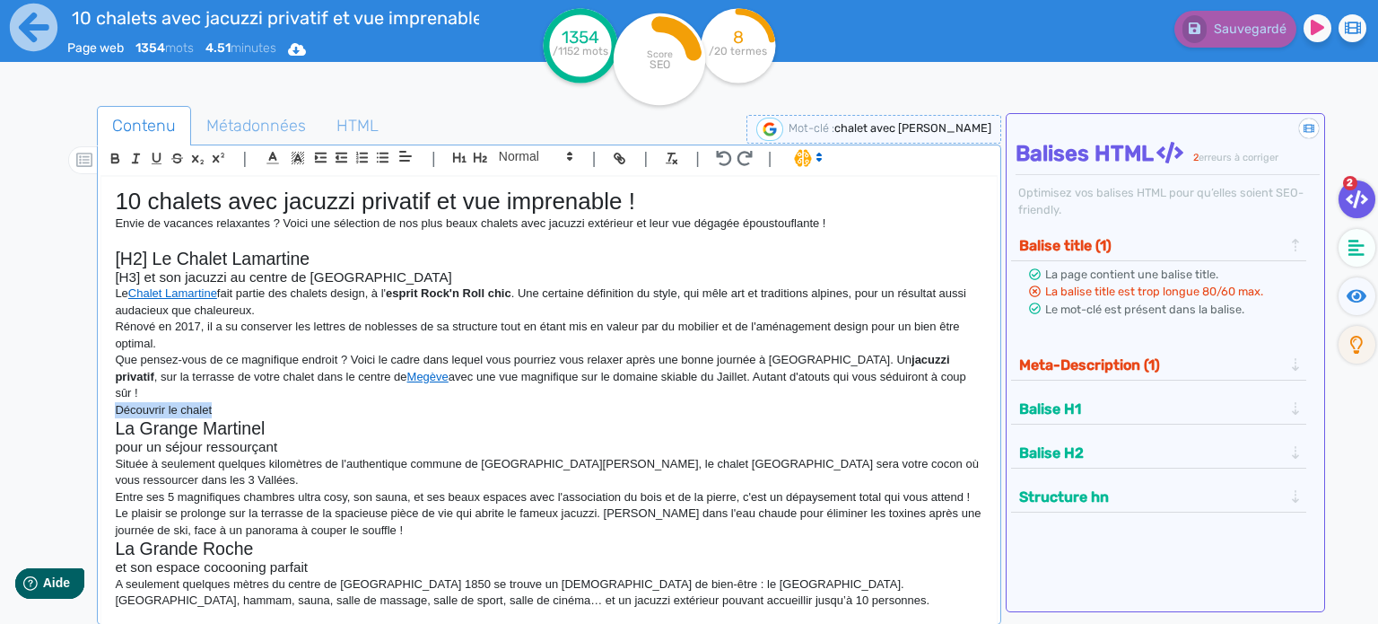
drag, startPoint x: 113, startPoint y: 393, endPoint x: 220, endPoint y: 389, distance: 106.9
click at [220, 389] on div "10 chalets avec jacuzzi privatif et vue imprenable ! Envie de vacances relaxant…" at bounding box center [549, 395] width 896 height 437
click at [618, 164] on icon "button" at bounding box center [619, 158] width 15 height 15
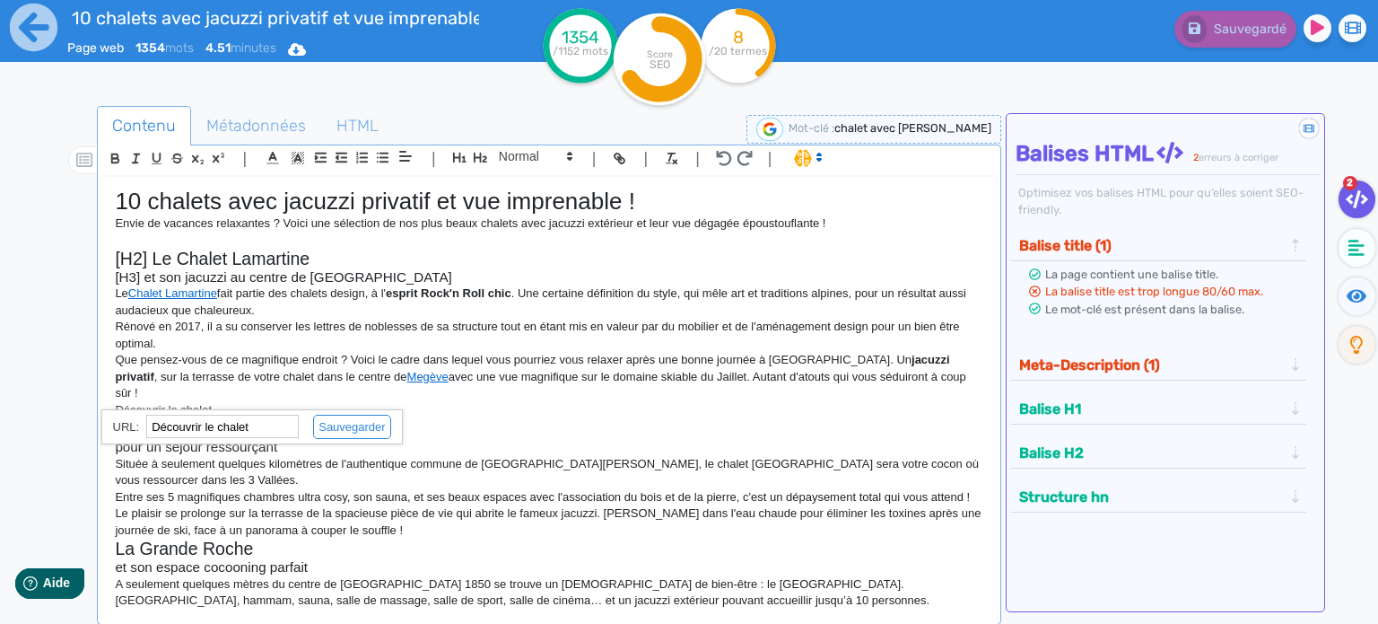
paste input "[URL][DOMAIN_NAME]"
click at [373, 420] on link at bounding box center [345, 426] width 92 height 13
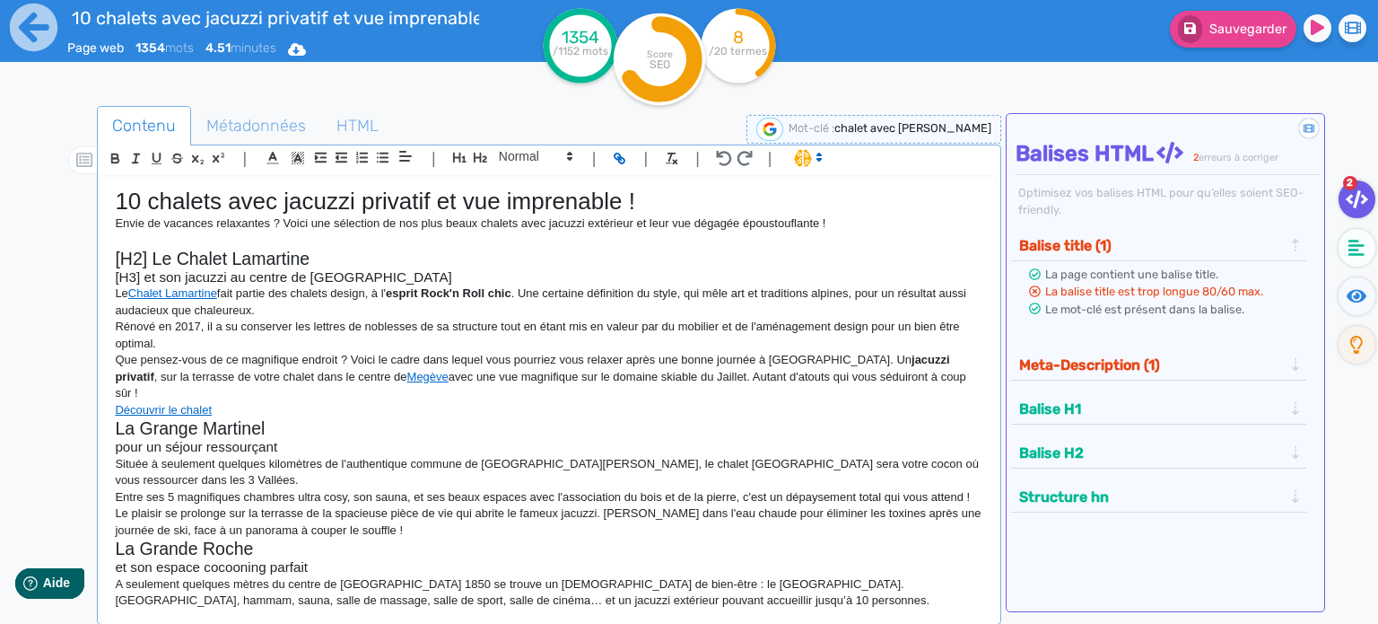
click at [239, 402] on p "Découvrir le chalet" at bounding box center [549, 410] width 869 height 16
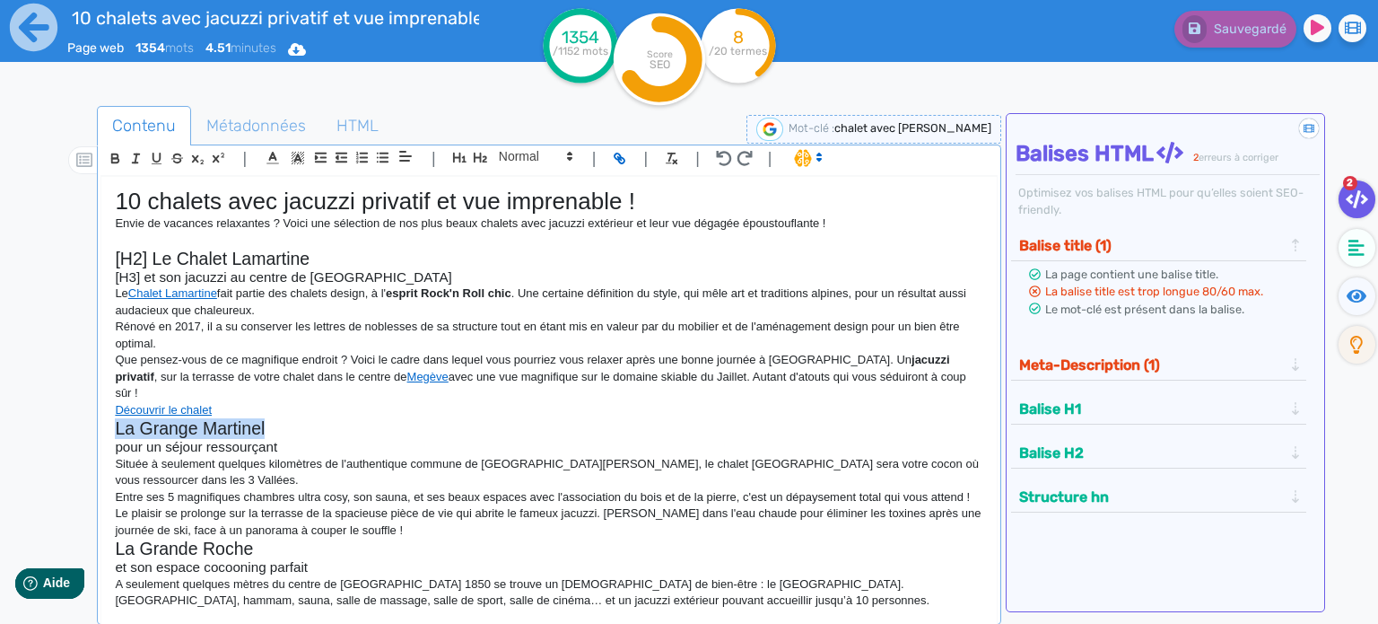
drag, startPoint x: 115, startPoint y: 410, endPoint x: 281, endPoint y: 411, distance: 166.0
click at [281, 418] on h2 "La Grange Martinel" at bounding box center [549, 428] width 869 height 21
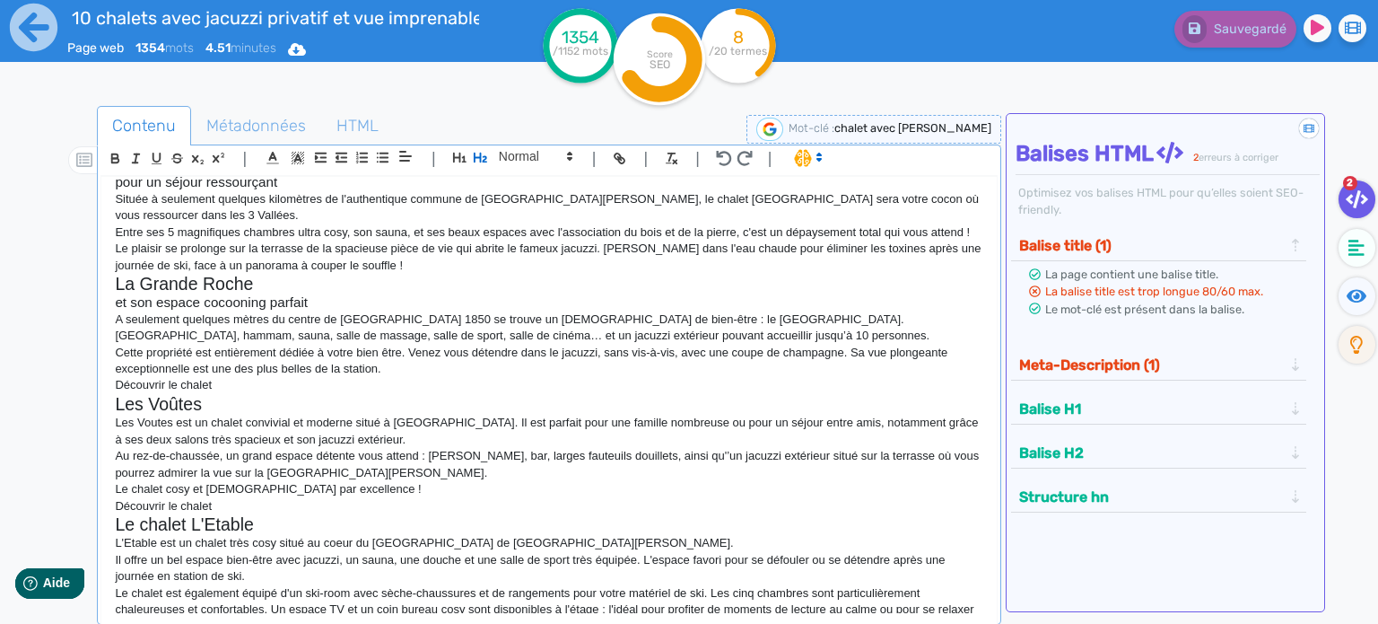
scroll to position [269, 0]
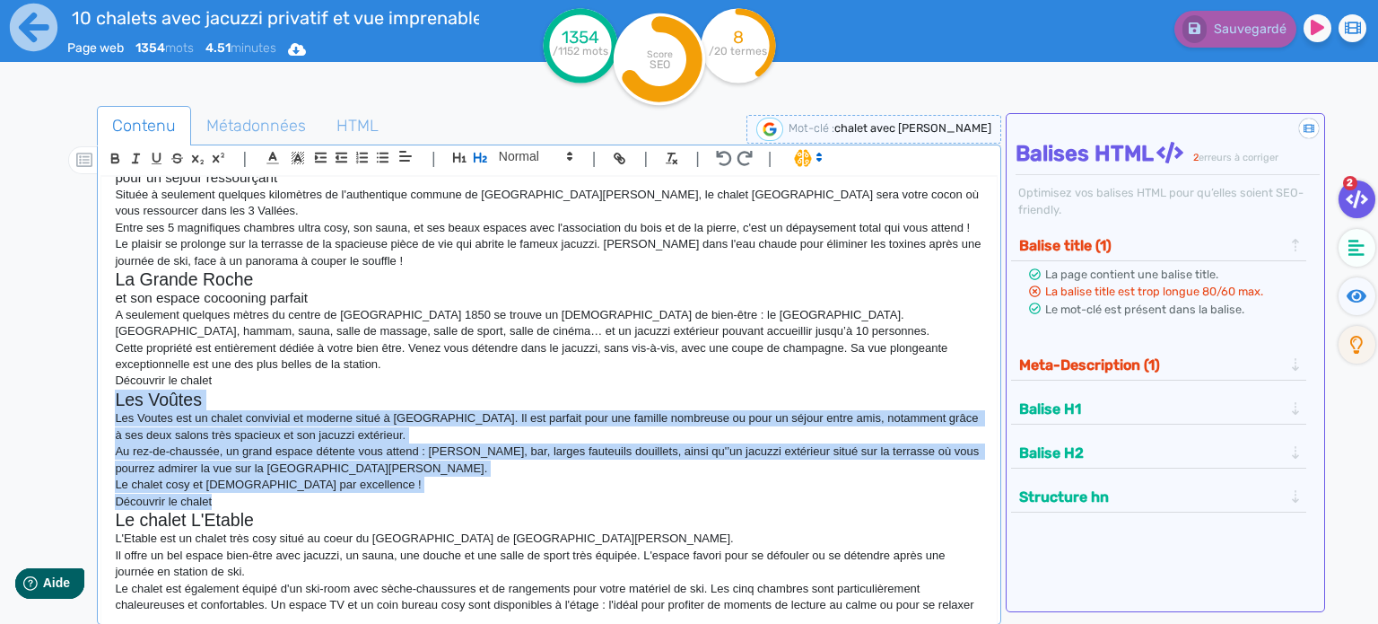
drag, startPoint x: 111, startPoint y: 383, endPoint x: 254, endPoint y: 481, distance: 173.0
click at [254, 481] on div "10 chalets avec jacuzzi privatif et vue imprenable ! Envie de vacances relaxant…" at bounding box center [549, 395] width 896 height 437
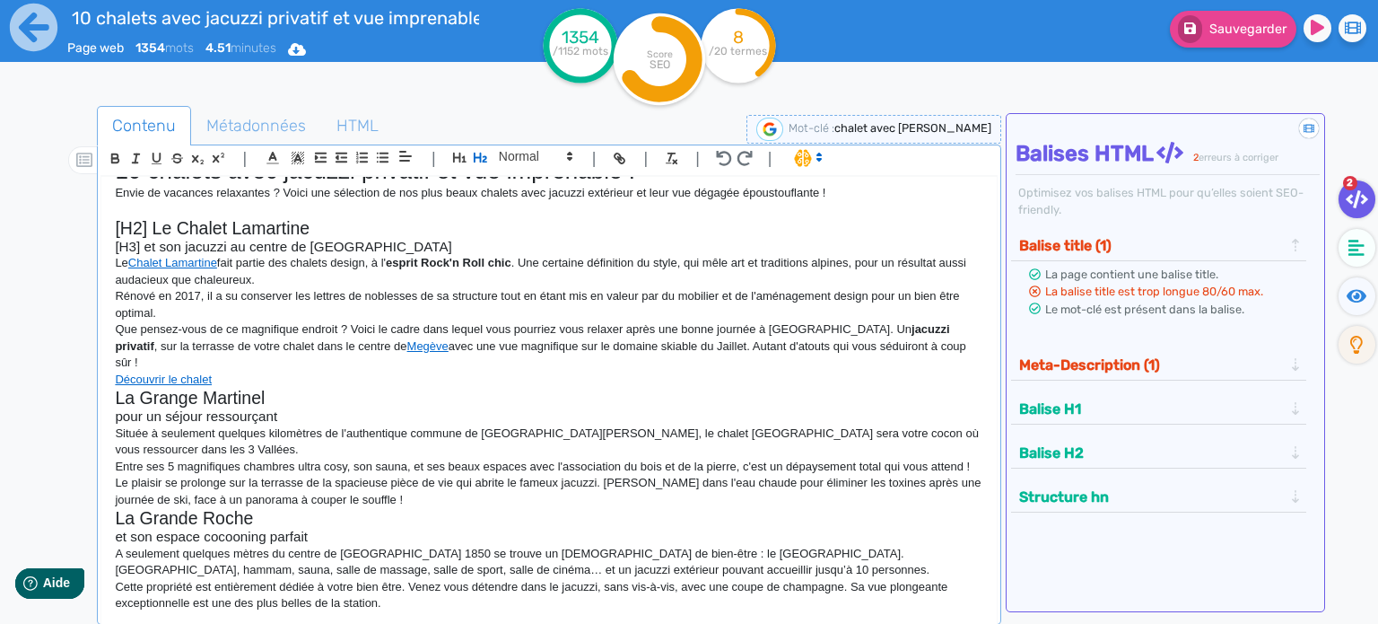
scroll to position [0, 0]
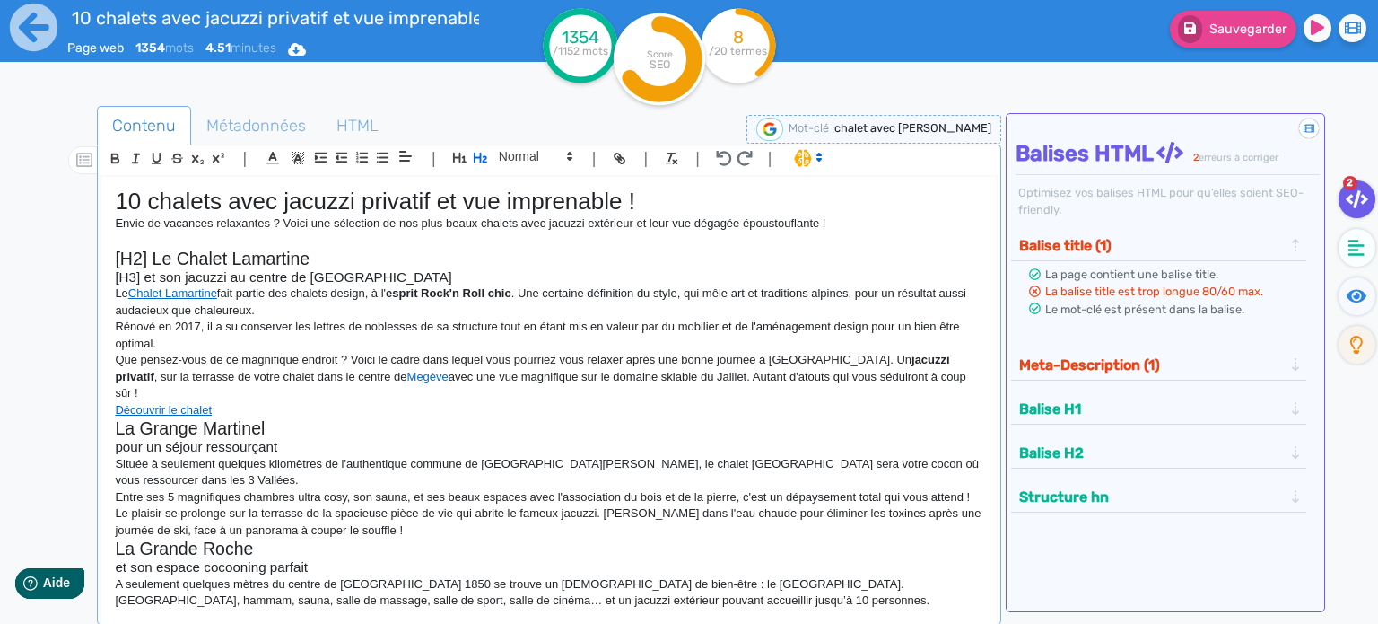
click at [263, 402] on p "Découvrir le chalet" at bounding box center [549, 410] width 869 height 16
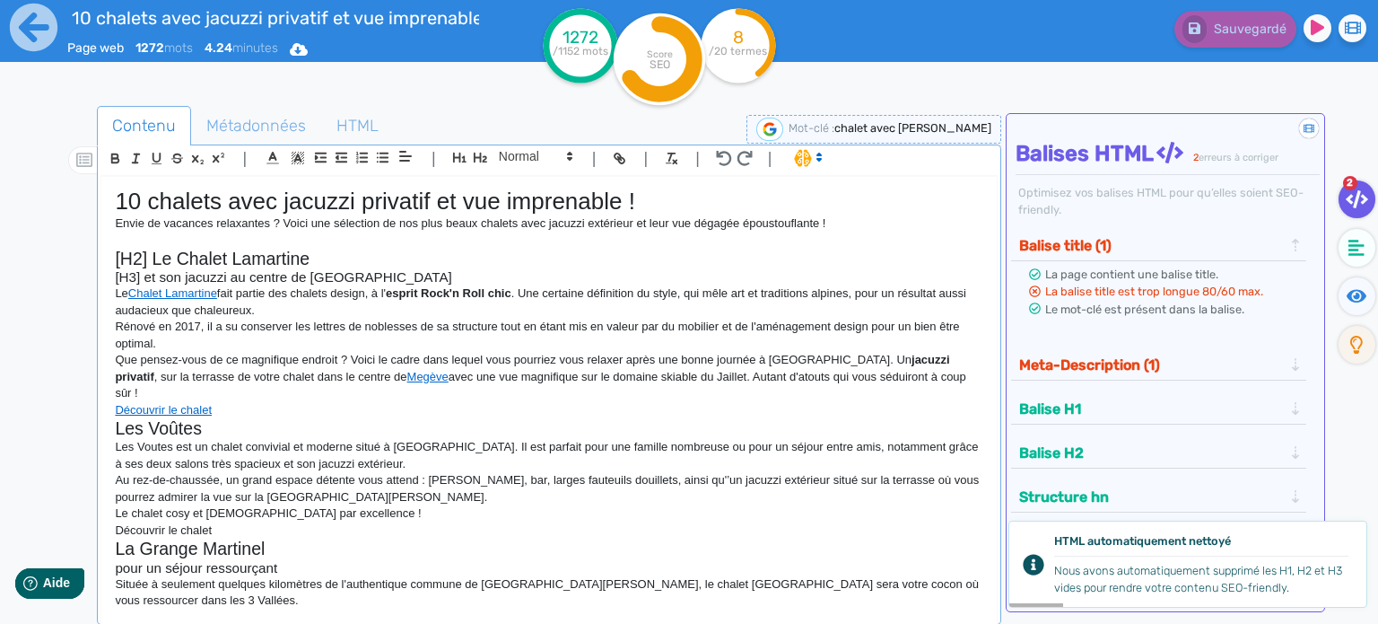
click at [151, 439] on p "Les Voutes est un chalet convivial et moderne situé à [GEOGRAPHIC_DATA]. Il est…" at bounding box center [549, 455] width 869 height 33
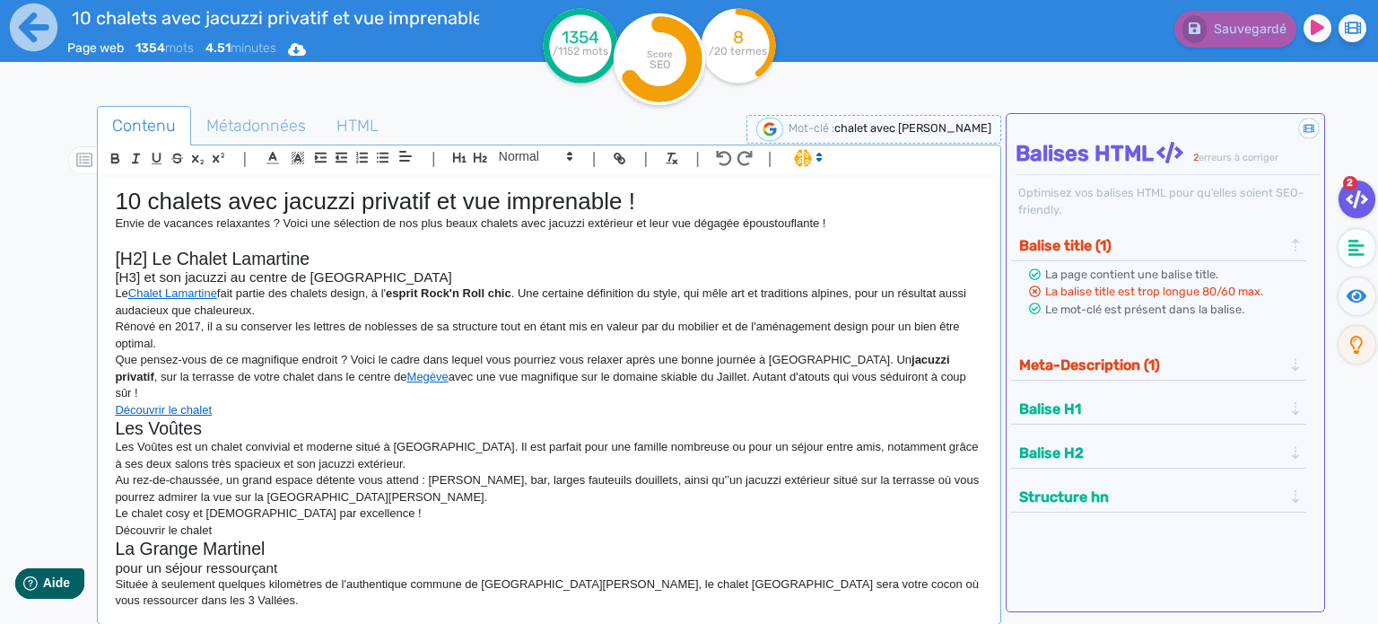
scroll to position [90, 0]
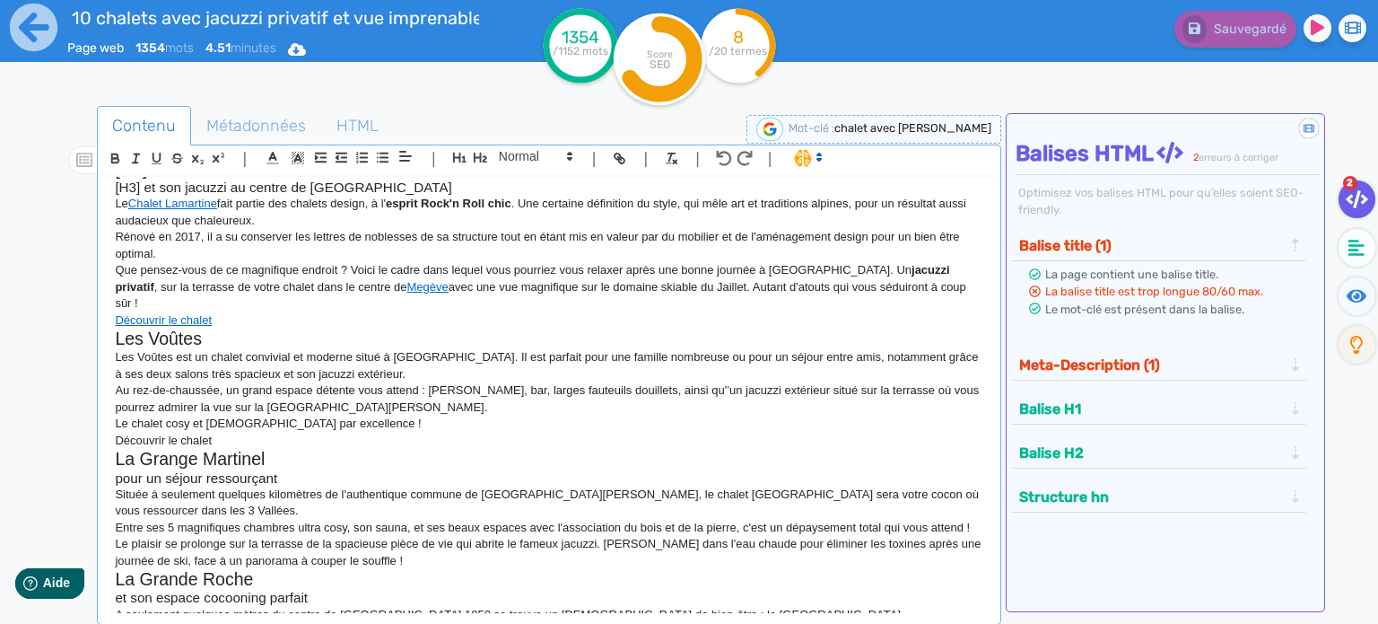
click at [430, 349] on p "Les Voûtes est un chalet convivial et moderne situé à [GEOGRAPHIC_DATA]. Il est…" at bounding box center [549, 365] width 869 height 33
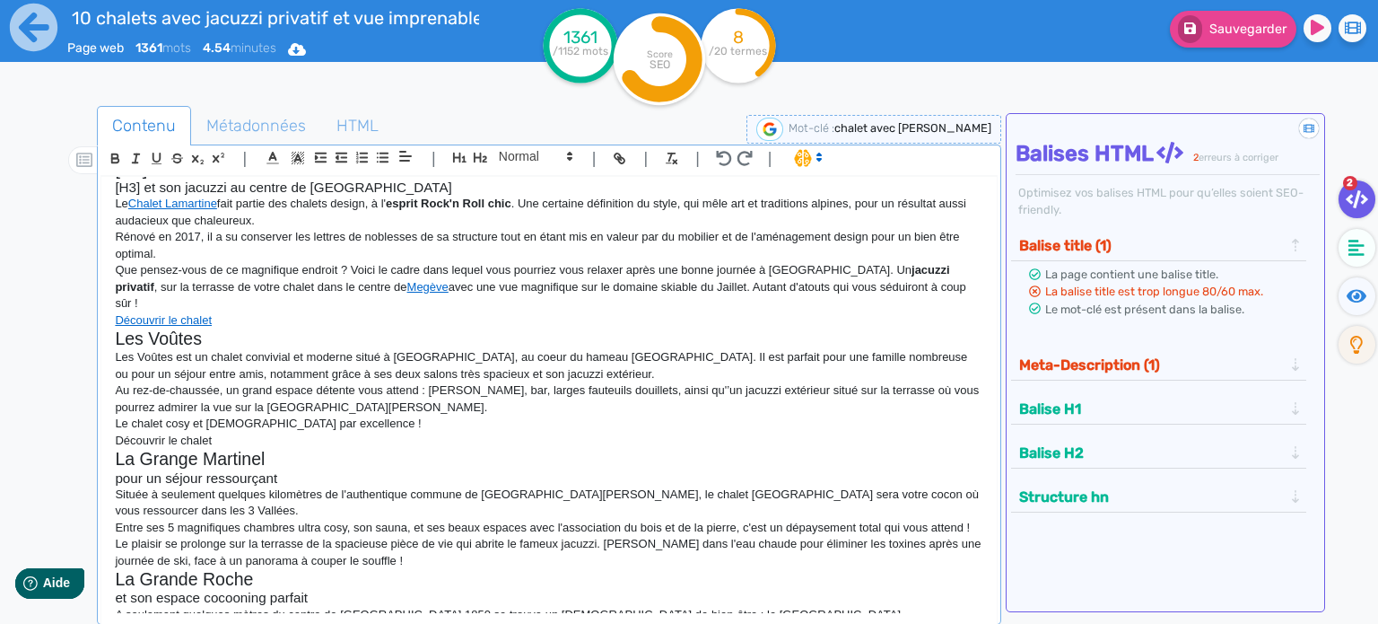
scroll to position [0, 0]
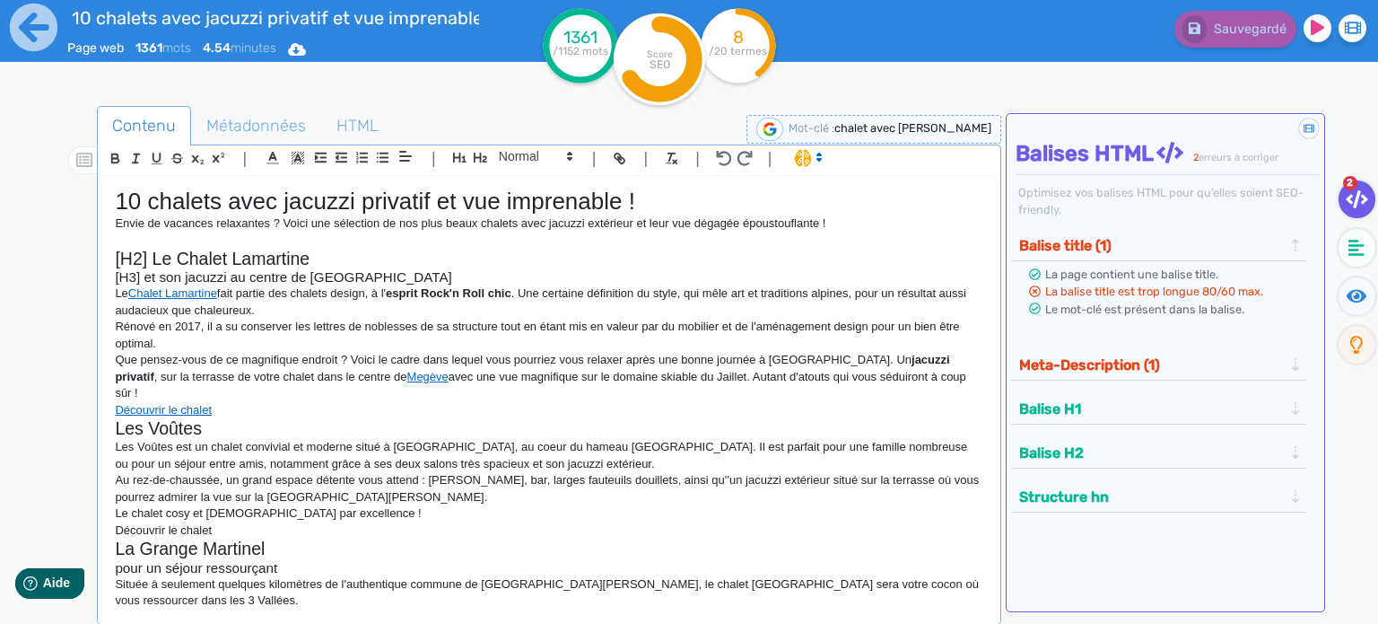
click at [116, 418] on h2 "Les Voûtes" at bounding box center [549, 428] width 869 height 21
click at [295, 439] on p "Les Voûtes est un chalet convivial et moderne situé à [GEOGRAPHIC_DATA], au coe…" at bounding box center [549, 455] width 869 height 33
click at [276, 418] on h2 "[H2] Les Voûtes" at bounding box center [549, 428] width 869 height 21
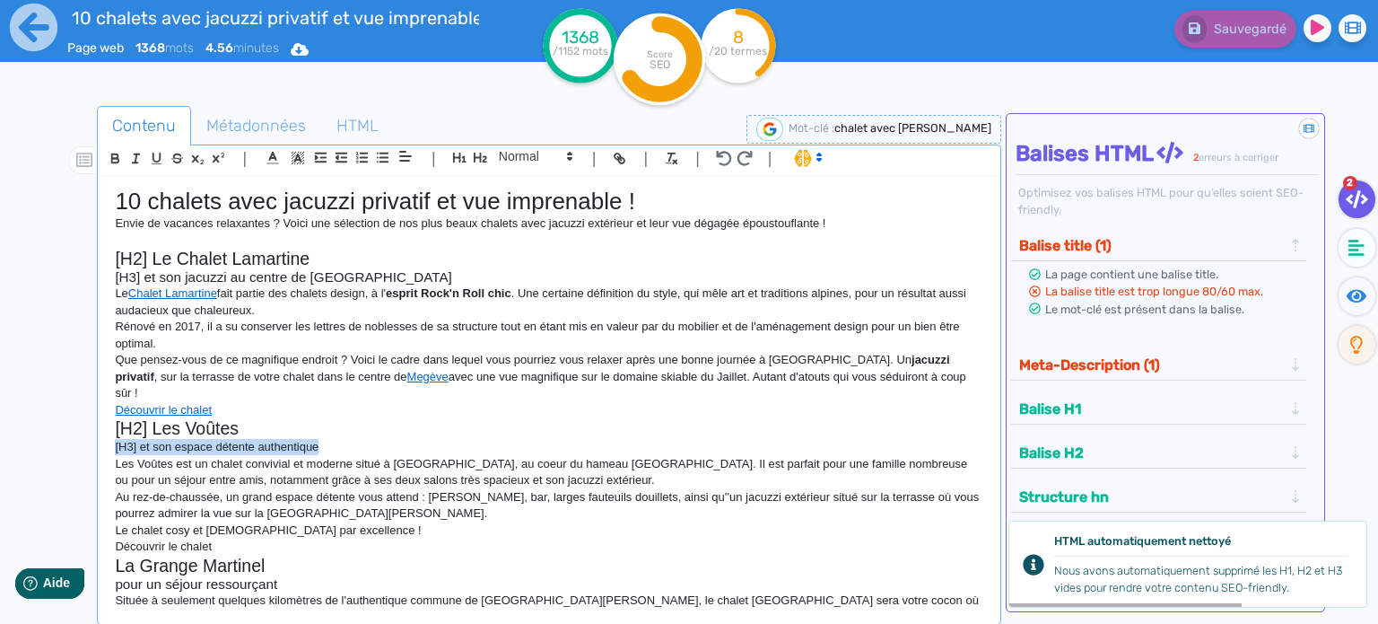
drag, startPoint x: 337, startPoint y: 432, endPoint x: 97, endPoint y: 425, distance: 240.6
click at [97, 425] on div "| | H3 H4 H5 H6 Normal | | | | 10 chalets avec jacuzzi privatif et vue imprenab…" at bounding box center [549, 384] width 905 height 480
click at [351, 439] on p "[H3] et son espace détente authentique" at bounding box center [549, 447] width 869 height 16
drag, startPoint x: 351, startPoint y: 431, endPoint x: 92, endPoint y: 437, distance: 258.5
click at [92, 437] on div "Contenu Métadonnées HTML | | H3 H4 H5 H6 Normal | | | | 10 chalets avec jacuzzi…" at bounding box center [715, 418] width 1326 height 635
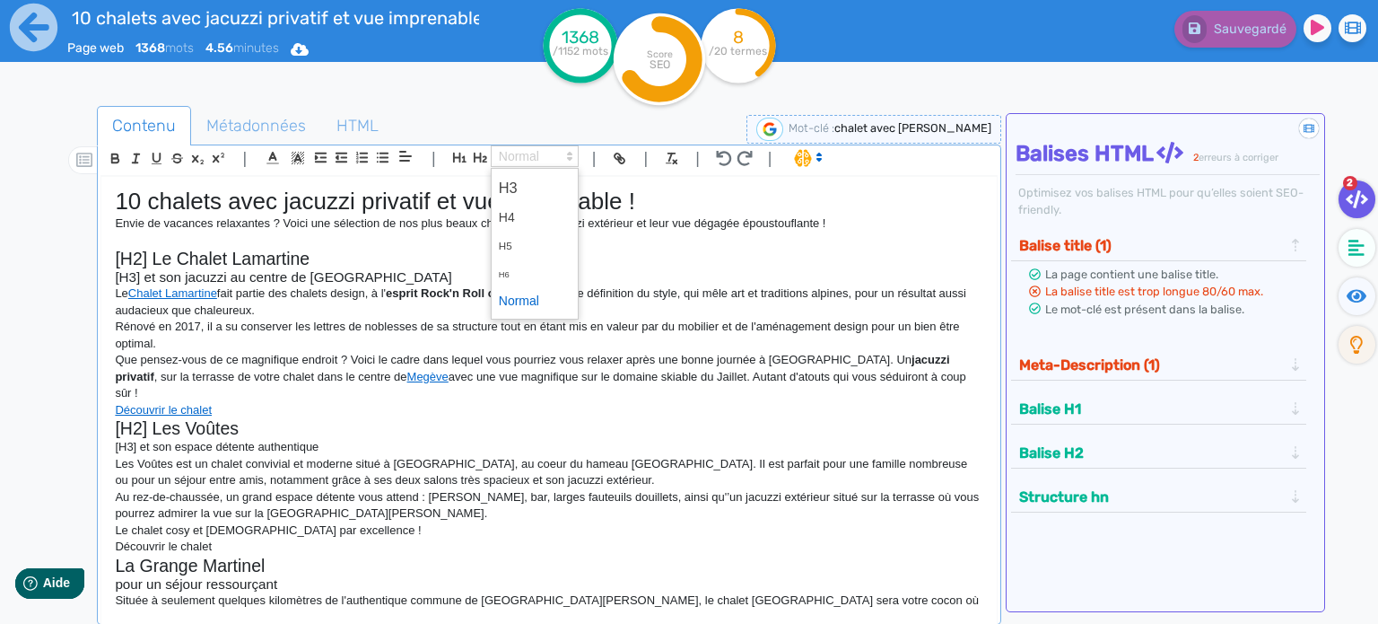
click at [566, 153] on icon at bounding box center [570, 156] width 16 height 16
click at [537, 189] on span at bounding box center [535, 187] width 72 height 31
click at [615, 456] on p "Les Voûtes est un chalet convivial et moderne situé à [GEOGRAPHIC_DATA], au coe…" at bounding box center [549, 472] width 869 height 33
drag, startPoint x: 116, startPoint y: 445, endPoint x: 170, endPoint y: 445, distance: 54.7
click at [170, 456] on p "Les Voûtes est un chalet convivial et moderne situé à [GEOGRAPHIC_DATA], au coe…" at bounding box center [549, 472] width 869 height 33
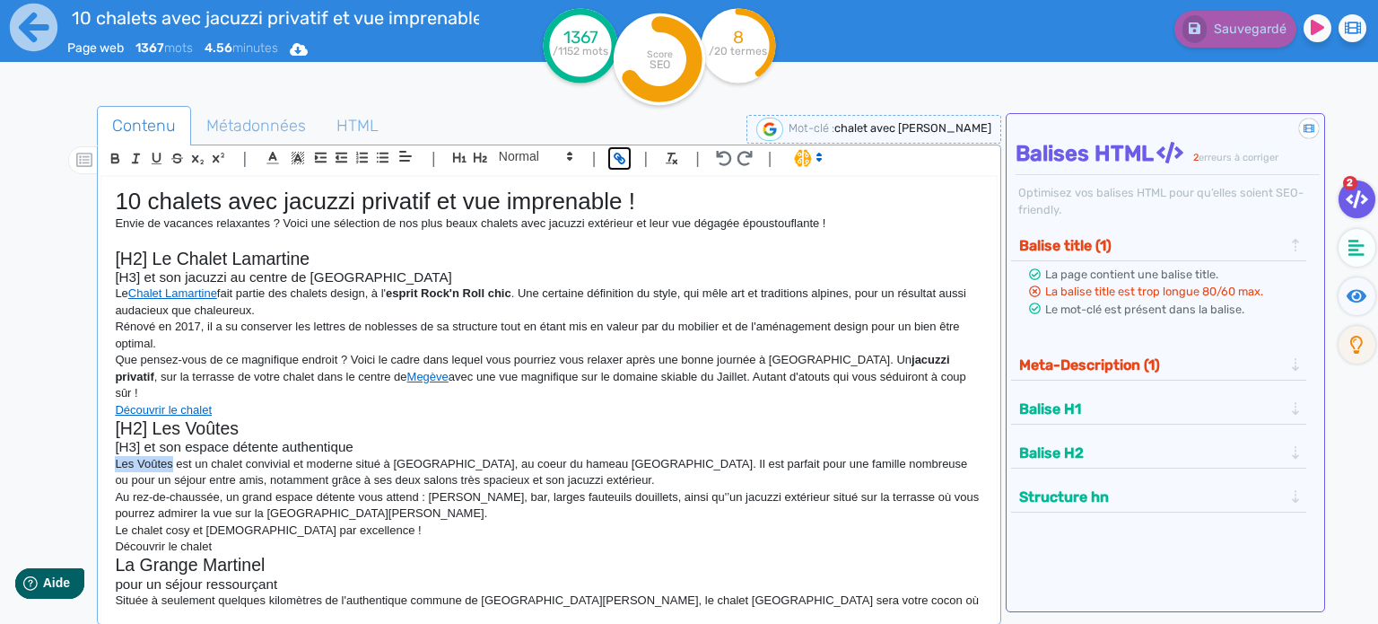
click at [622, 157] on icon "button" at bounding box center [622, 160] width 6 height 6
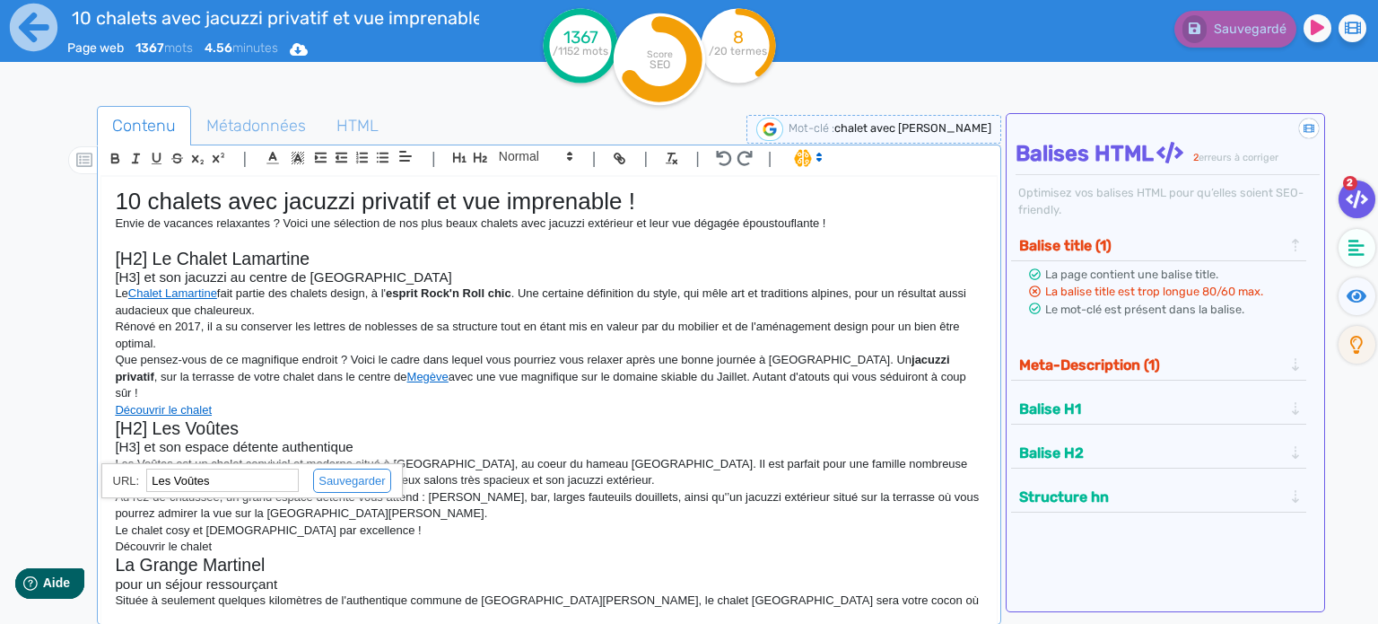
paste input "[URL][DOMAIN_NAME]"
click at [339, 482] on link at bounding box center [345, 480] width 92 height 13
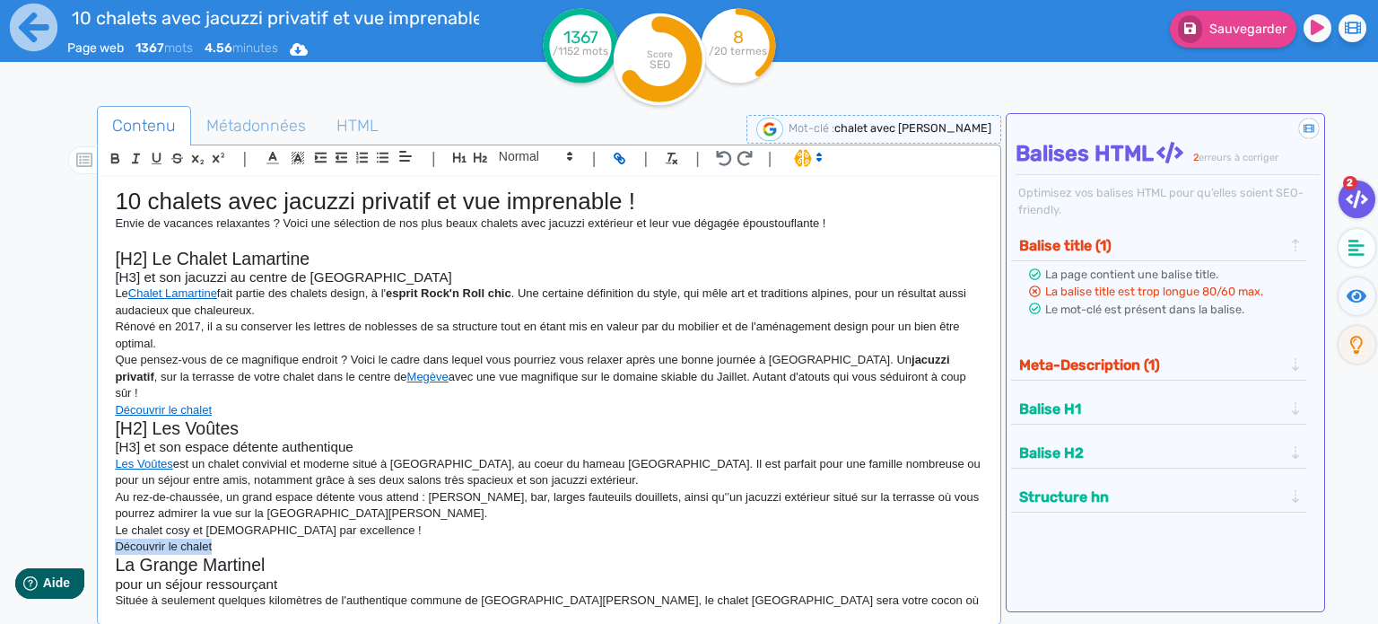
drag, startPoint x: 116, startPoint y: 526, endPoint x: 215, endPoint y: 526, distance: 99.6
click at [215, 538] on p "Découvrir le chalet" at bounding box center [549, 546] width 869 height 16
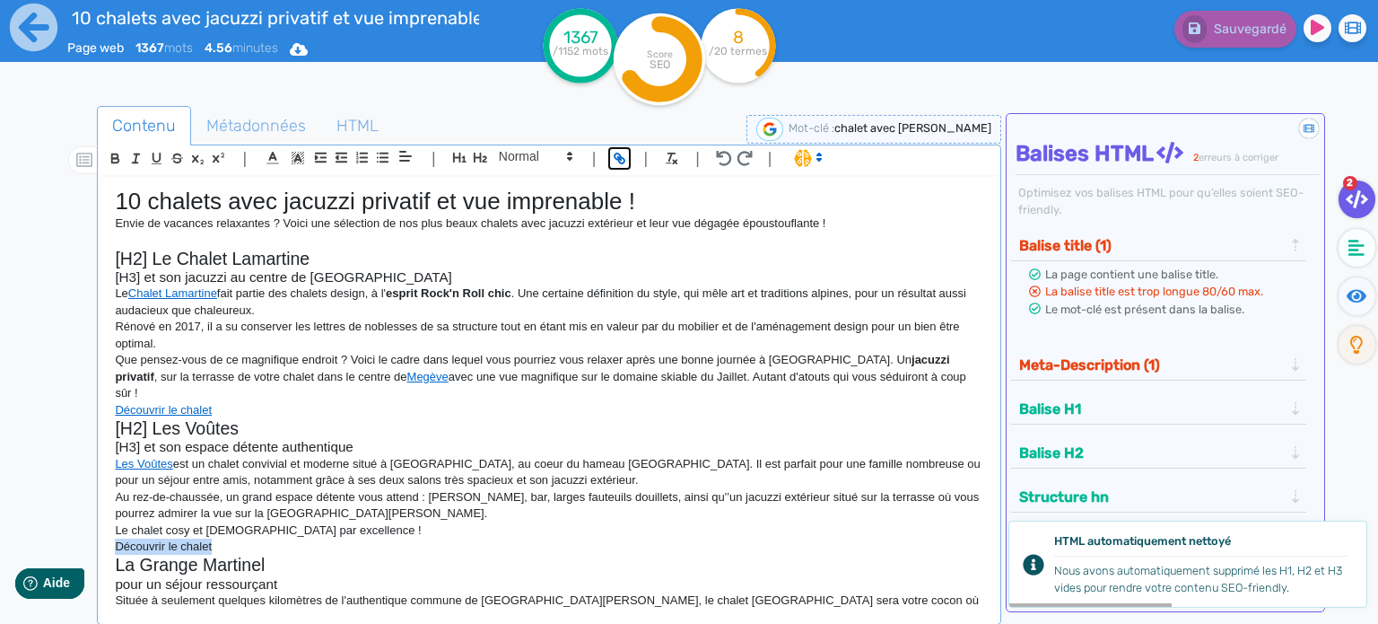
click at [622, 158] on icon "button" at bounding box center [619, 158] width 15 height 15
paste input "[URL][DOMAIN_NAME]"
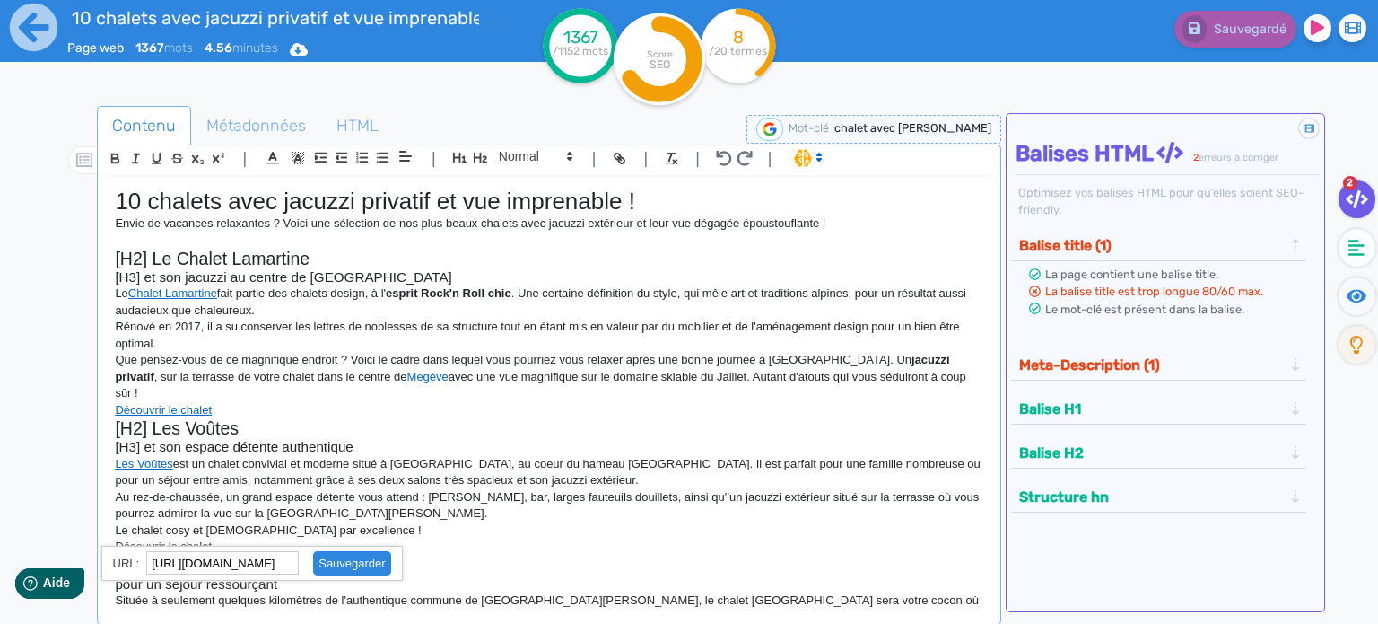
type input "[URL][DOMAIN_NAME]"
click at [363, 557] on link at bounding box center [345, 562] width 92 height 13
drag, startPoint x: 275, startPoint y: 478, endPoint x: 355, endPoint y: 476, distance: 80.8
click at [355, 489] on p "Au rez-de-chaussée, un grand espace détente vous attend : [PERSON_NAME], bar, l…" at bounding box center [549, 505] width 869 height 33
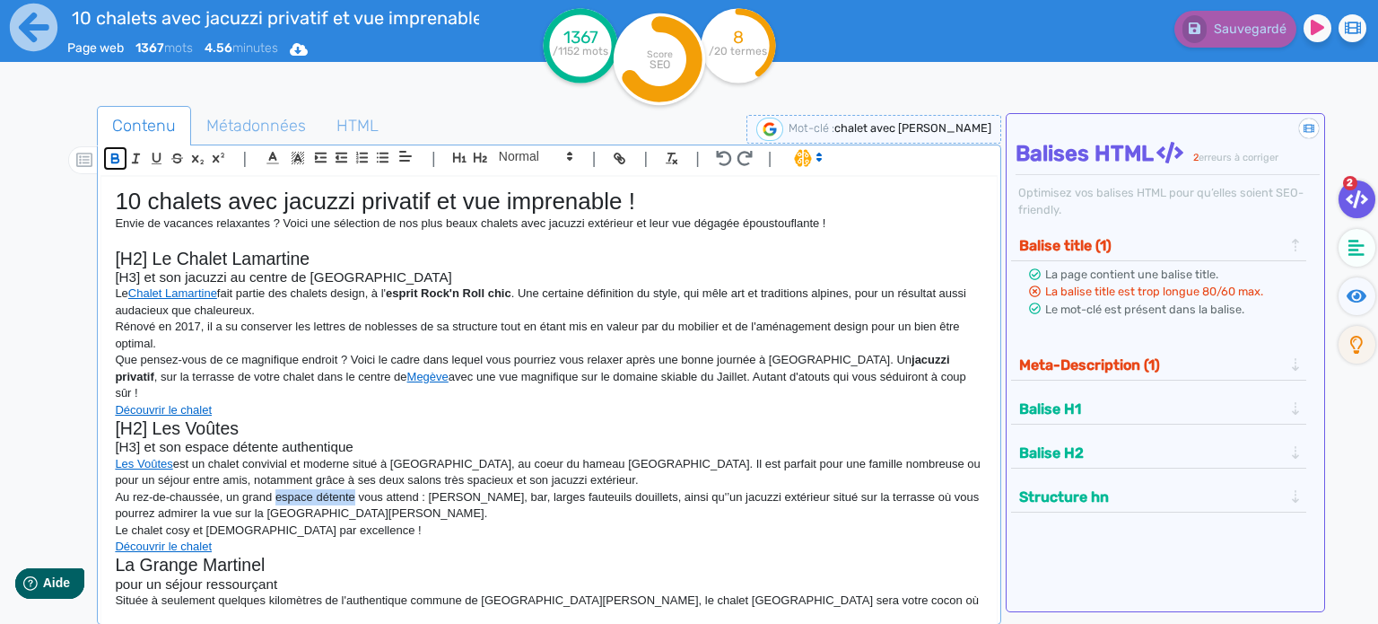
click at [118, 160] on icon "button" at bounding box center [115, 160] width 7 height 4
drag, startPoint x: 240, startPoint y: 462, endPoint x: 375, endPoint y: 464, distance: 135.5
click at [375, 464] on p "Les Voûtes est un chalet convivial et moderne situé à [GEOGRAPHIC_DATA], au coe…" at bounding box center [549, 472] width 869 height 33
click at [108, 161] on icon "button" at bounding box center [115, 158] width 15 height 15
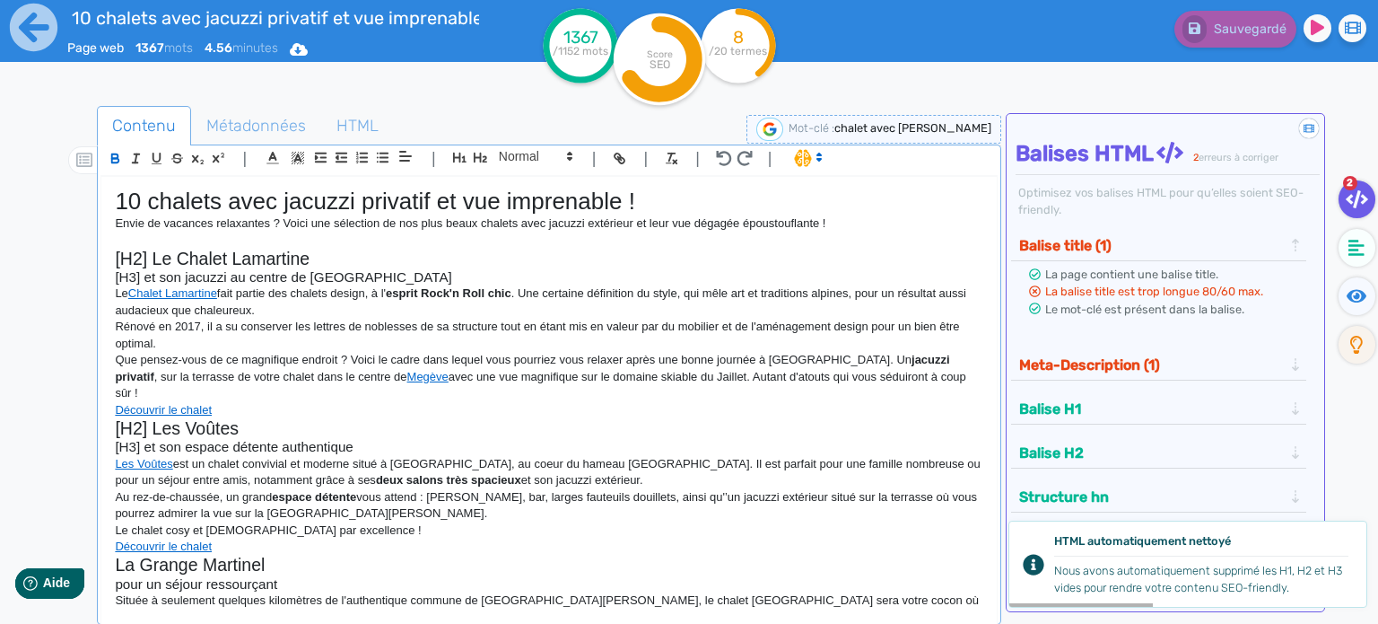
click at [118, 522] on p "Le chalet cosy et [DEMOGRAPHIC_DATA] par excellence !" at bounding box center [549, 530] width 869 height 16
click at [115, 522] on p "Le chalet cosy et [DEMOGRAPHIC_DATA] par excellence !" at bounding box center [549, 530] width 869 height 16
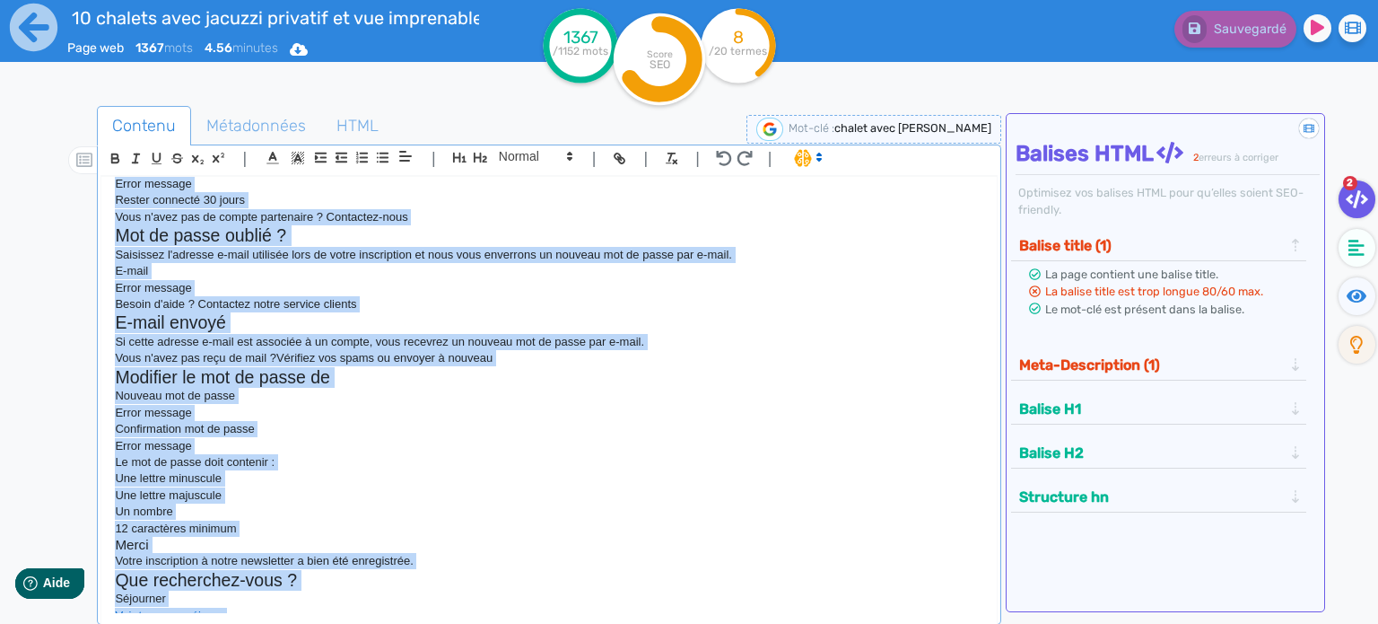
scroll to position [1819, 0]
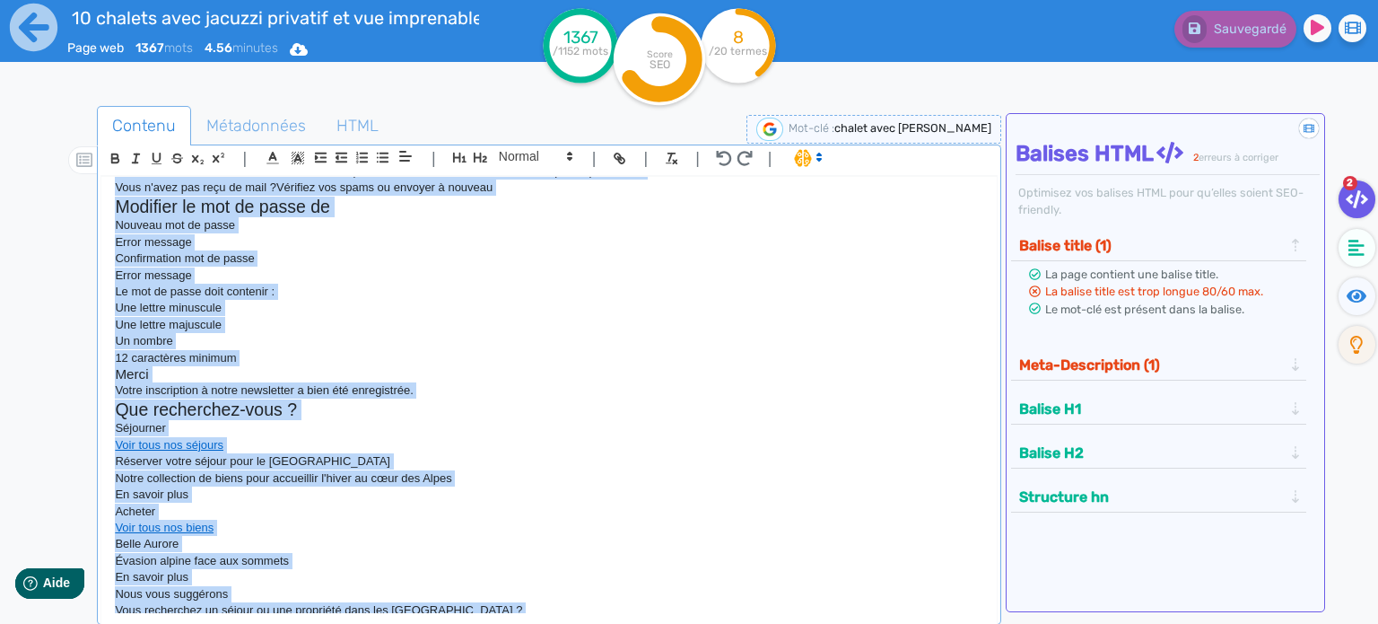
drag, startPoint x: 115, startPoint y: 225, endPoint x: 560, endPoint y: 626, distance: 599.2
click at [560, 623] on html "10 chalets avec jacuzzi privatif et vue imprenable Page web 1367 mots 4.56 minu…" at bounding box center [689, 312] width 1378 height 624
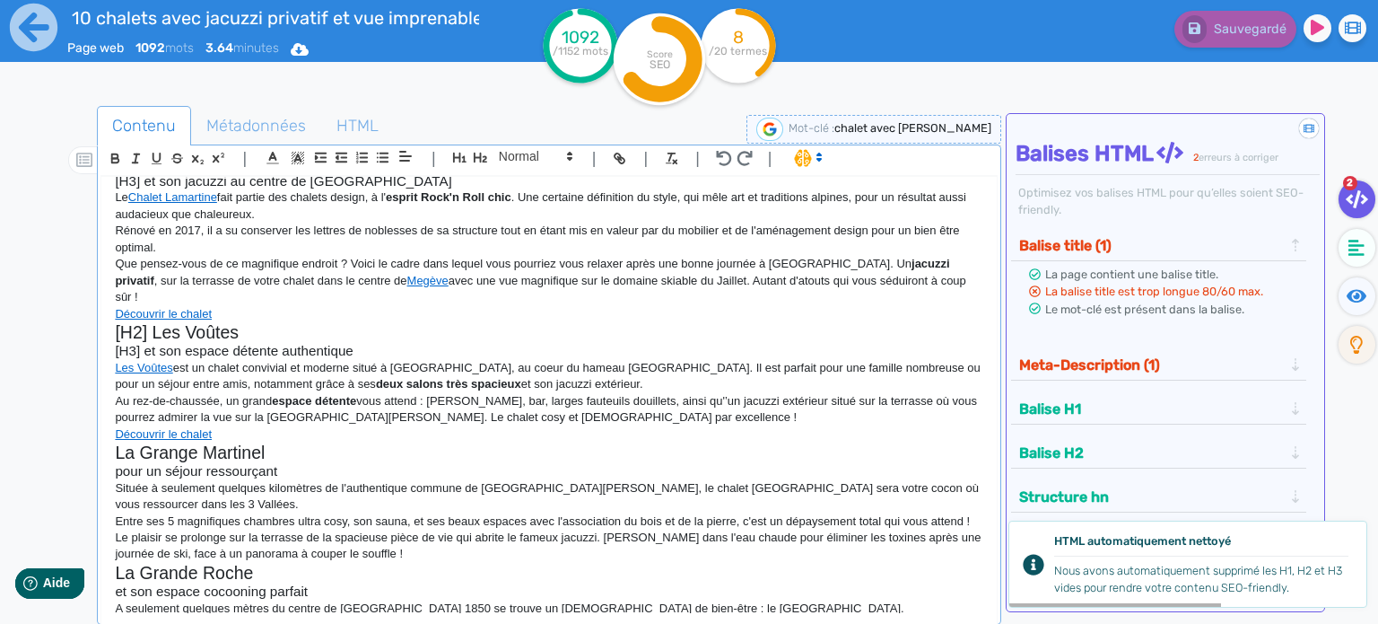
scroll to position [0, 0]
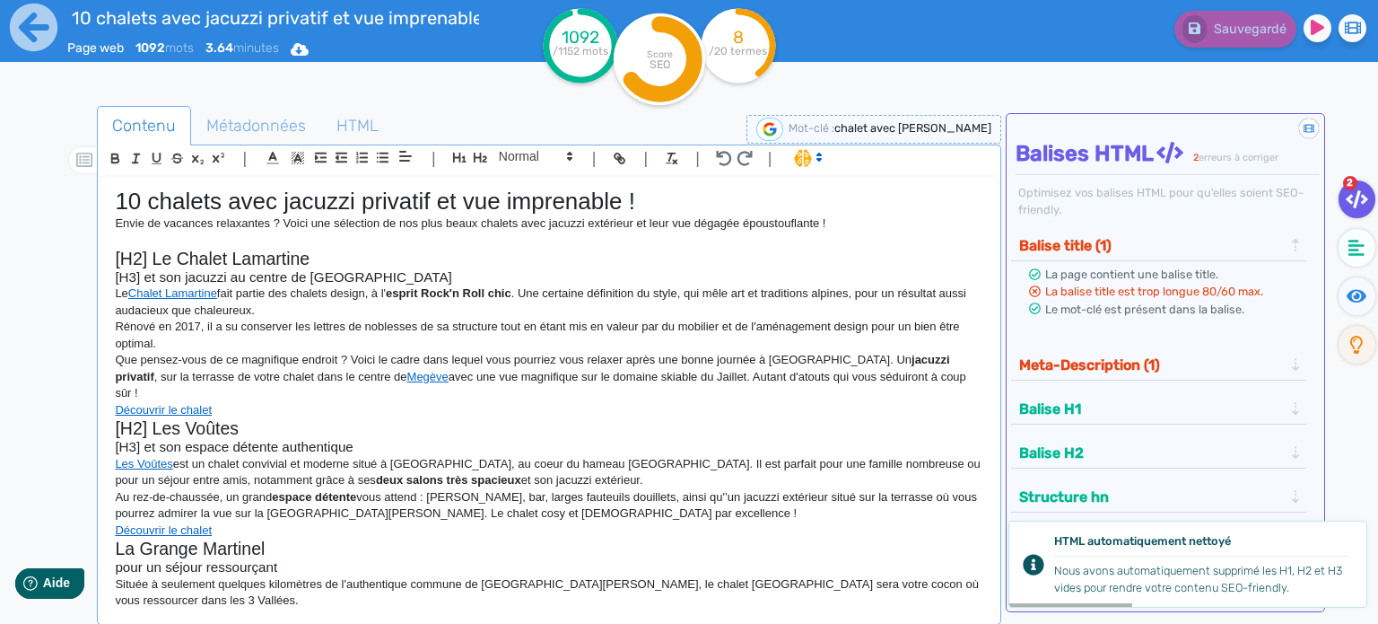
click at [255, 418] on h2 "[H2] Les Voûtes" at bounding box center [549, 428] width 869 height 21
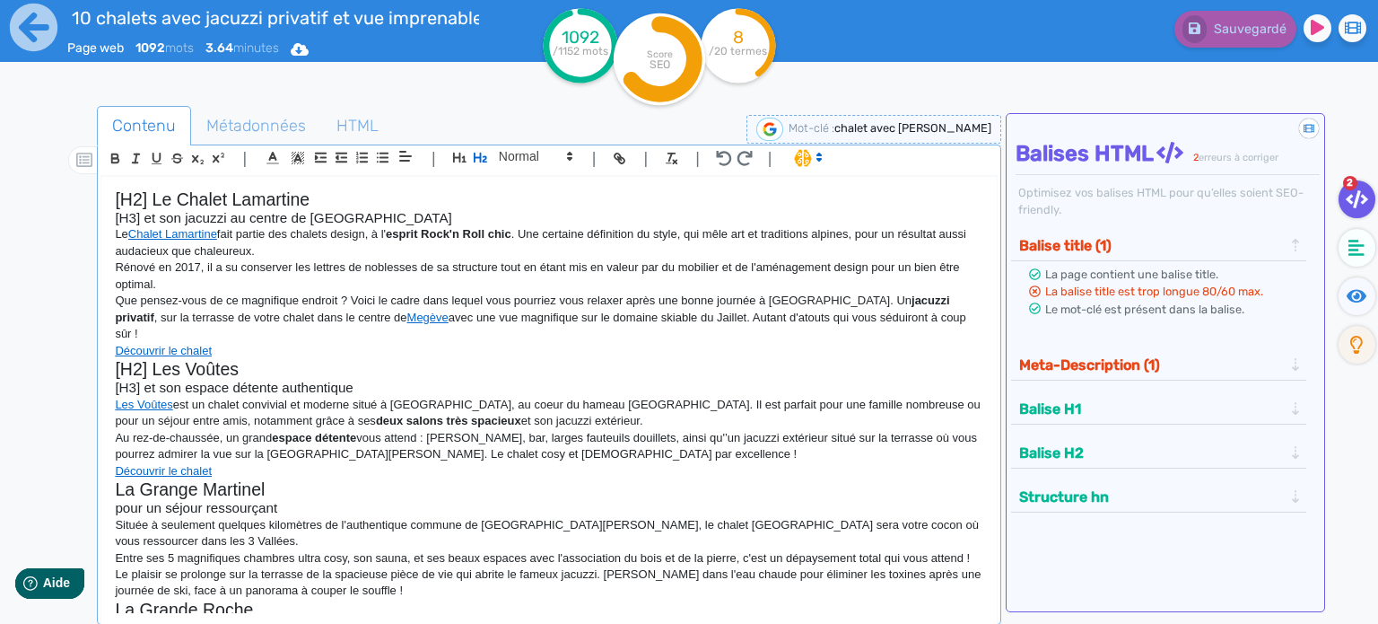
scroll to position [90, 0]
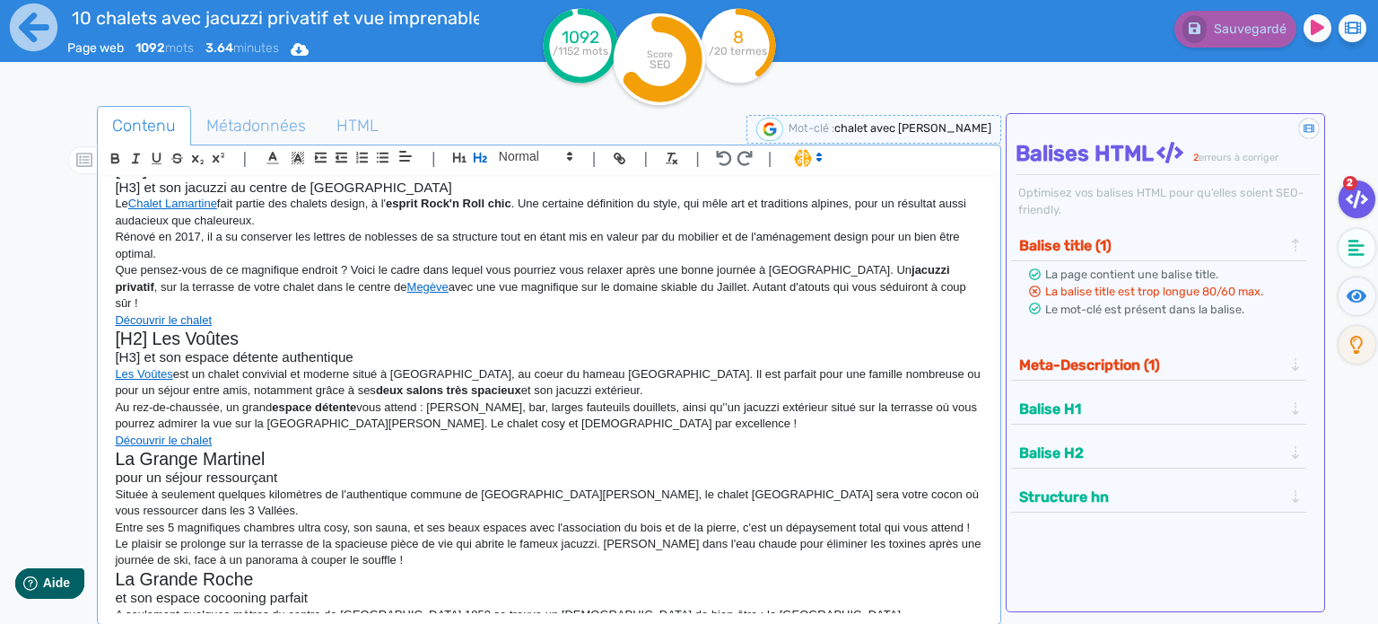
click at [286, 433] on p "Découvrir le chalet" at bounding box center [549, 441] width 869 height 16
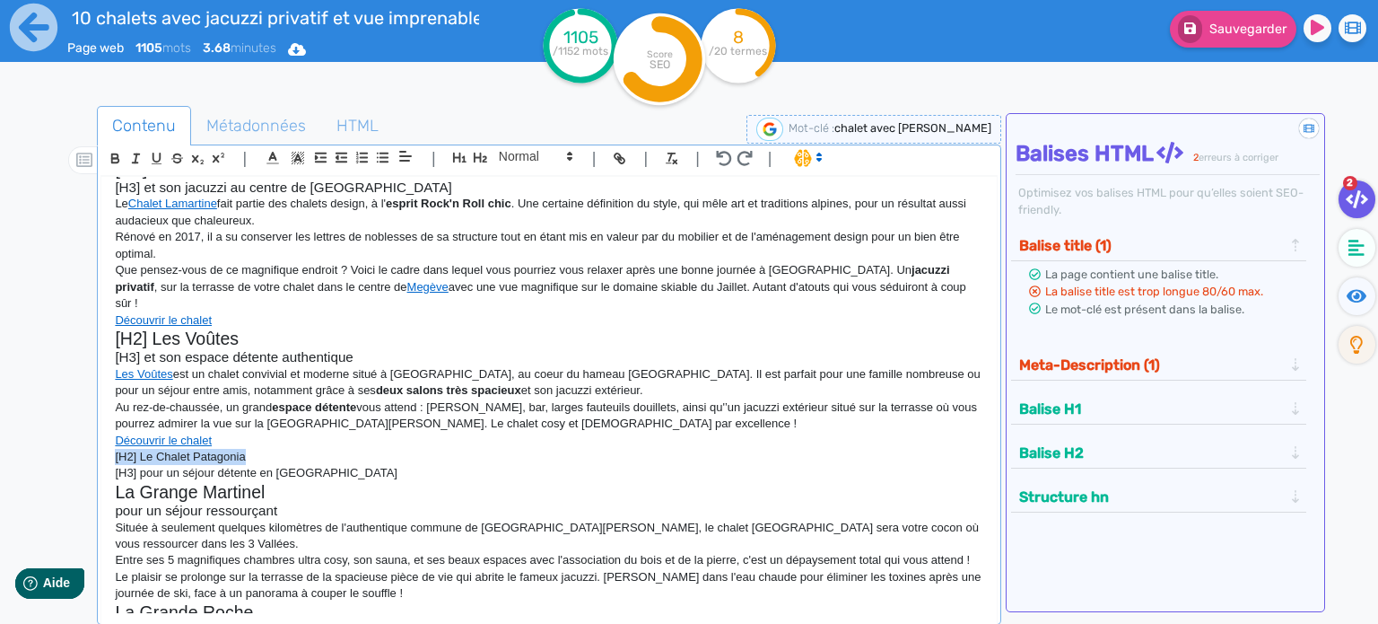
drag, startPoint x: 264, startPoint y: 433, endPoint x: 63, endPoint y: 440, distance: 201.1
click at [63, 440] on div "Contenu Métadonnées HTML | | H3 H4 H5 H6 Normal | | | | 10 chalets avec jacuzzi…" at bounding box center [715, 418] width 1326 height 635
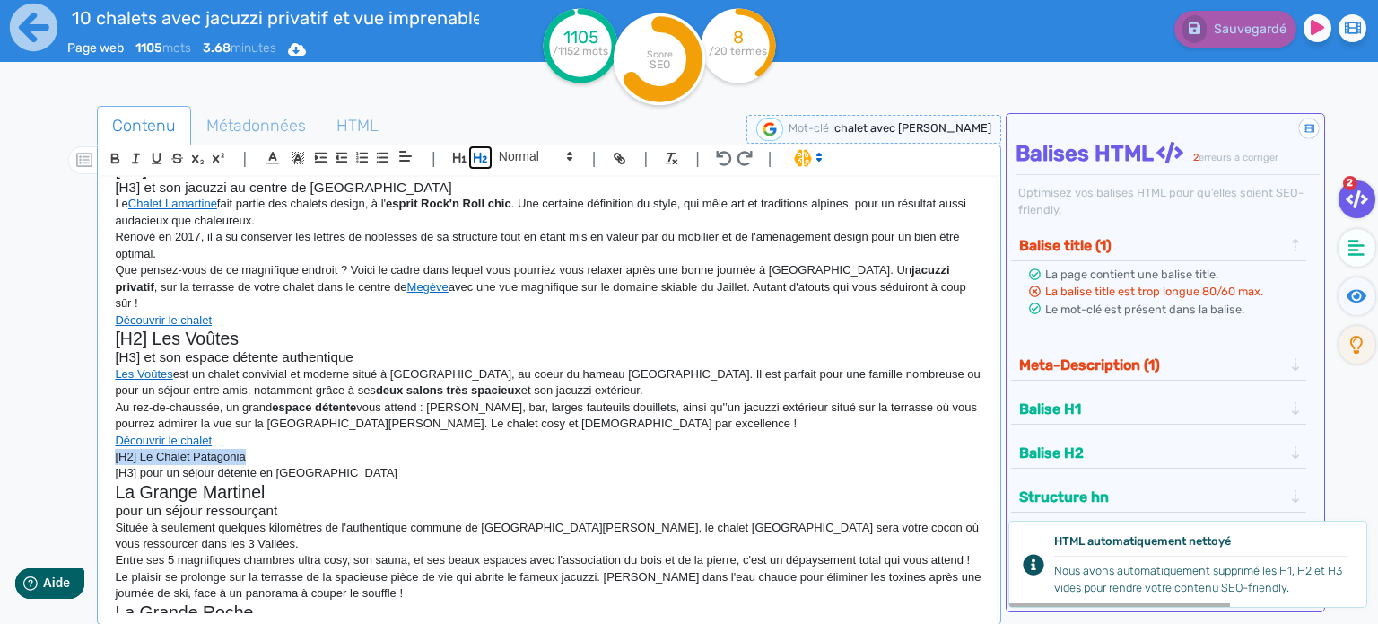
click at [481, 156] on icon "button" at bounding box center [480, 157] width 15 height 15
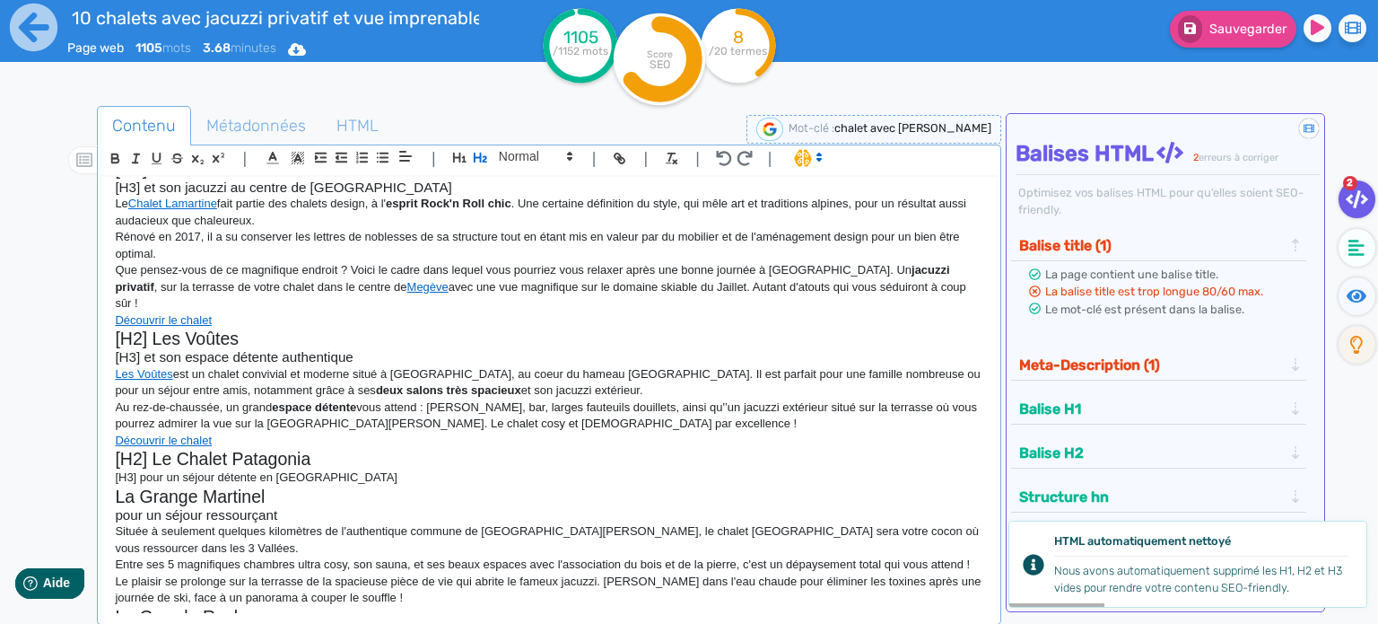
click at [380, 469] on p "[H3] pour un séjour détente en [GEOGRAPHIC_DATA]" at bounding box center [549, 477] width 869 height 16
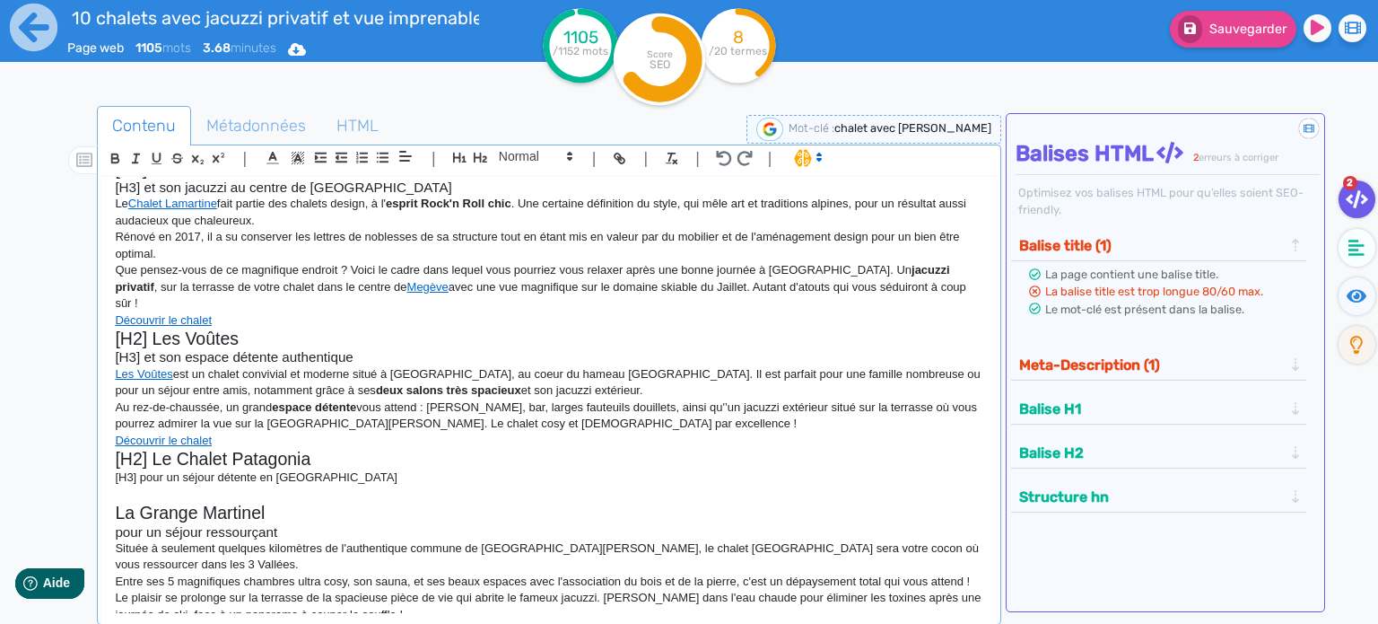
drag, startPoint x: 391, startPoint y: 459, endPoint x: 93, endPoint y: 463, distance: 298.0
click at [93, 463] on div "Contenu Métadonnées HTML | | H3 H4 H5 H6 Normal | | | | 10 chalets avec jacuzzi…" at bounding box center [715, 418] width 1326 height 635
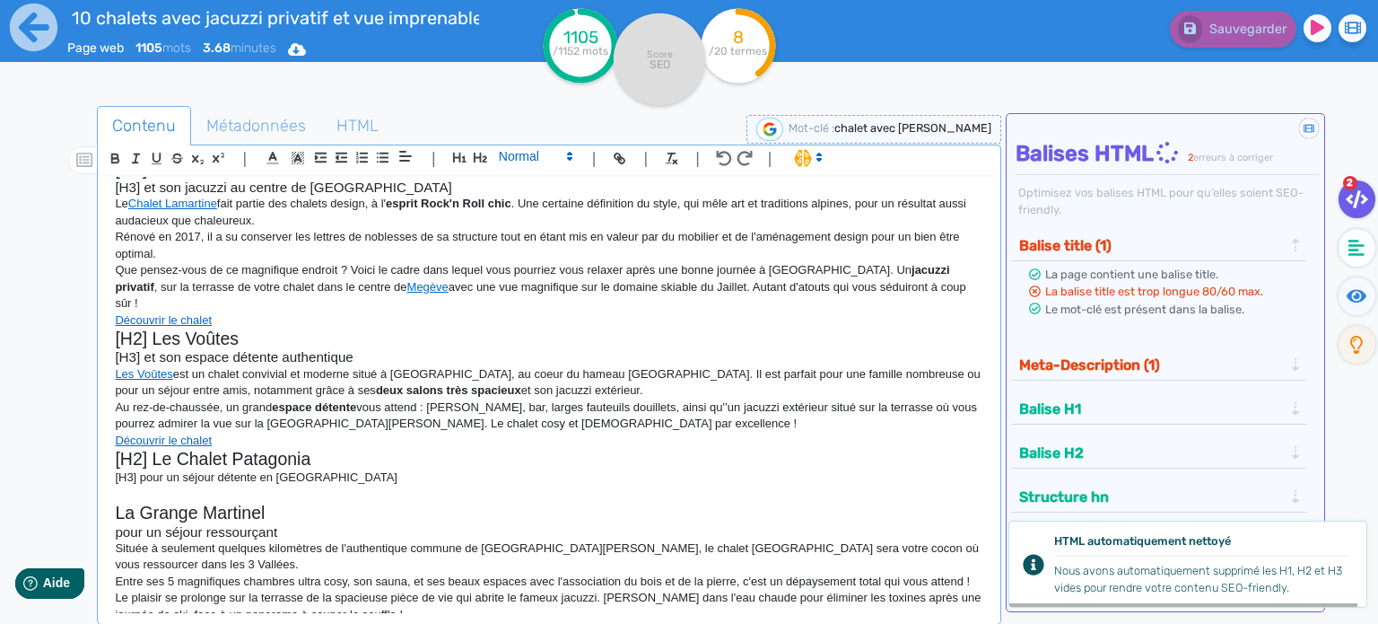
click at [571, 157] on icon at bounding box center [570, 156] width 16 height 16
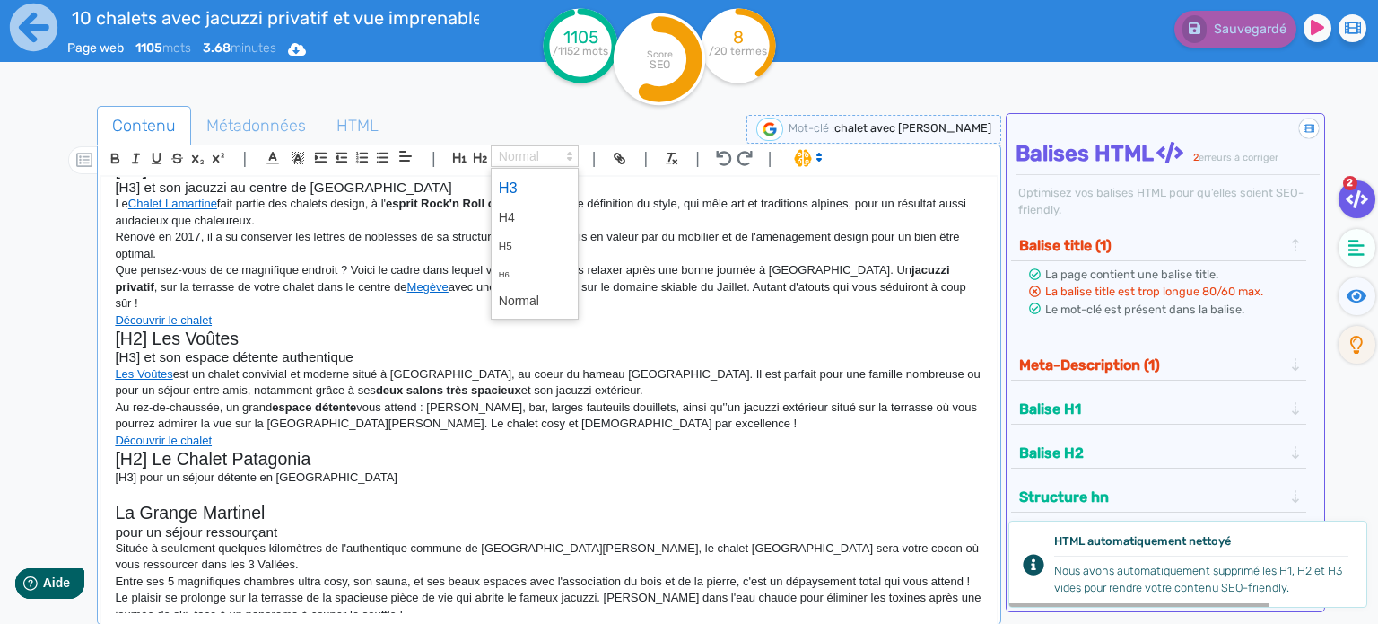
click at [526, 192] on span at bounding box center [535, 187] width 72 height 31
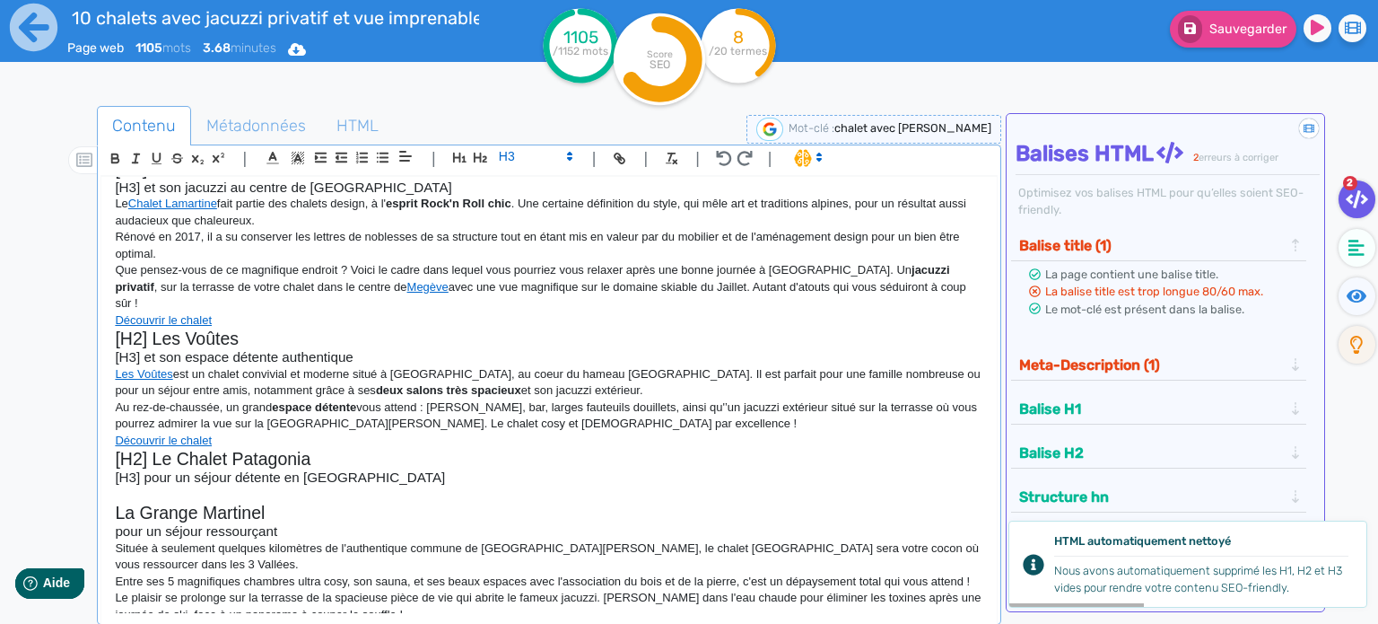
click at [237, 486] on p at bounding box center [549, 494] width 869 height 16
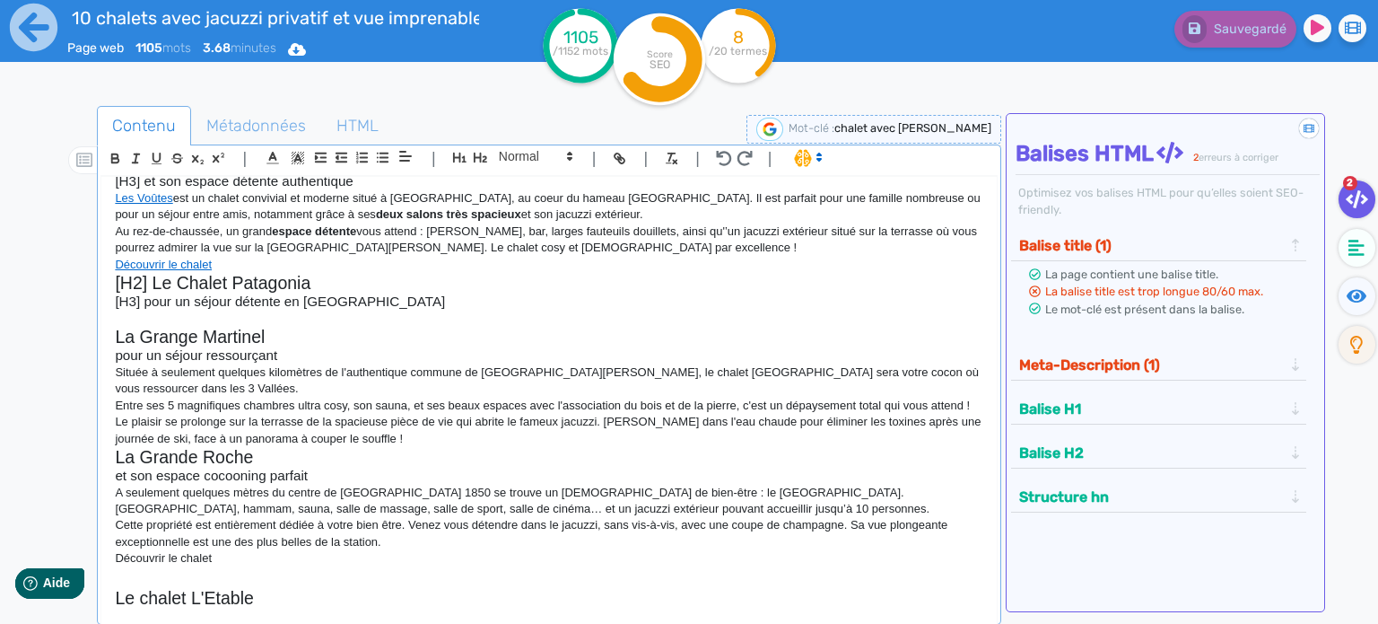
scroll to position [269, 0]
